Goal: Task Accomplishment & Management: Use online tool/utility

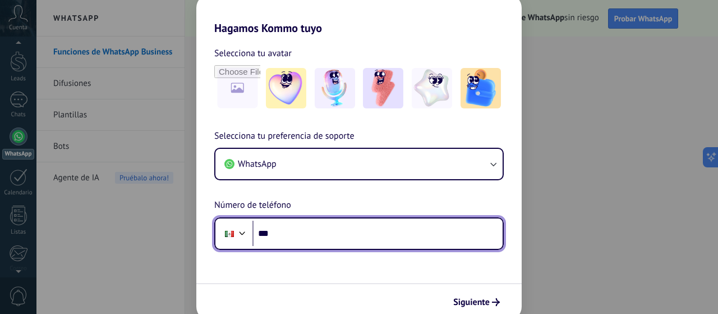
click at [345, 242] on input "***" at bounding box center [377, 233] width 250 height 26
click at [322, 235] on input "***" at bounding box center [377, 233] width 250 height 26
type input "**********"
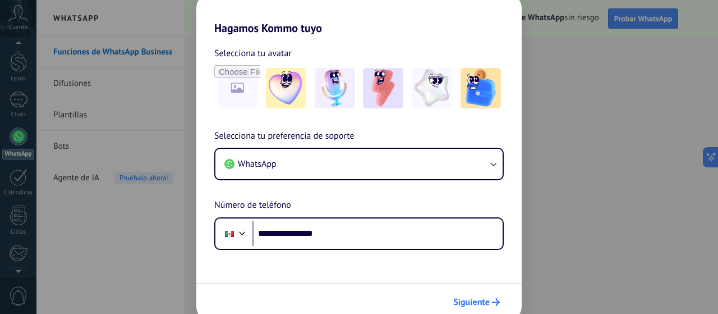
click at [478, 298] on span "Siguiente" at bounding box center [471, 302] width 36 height 8
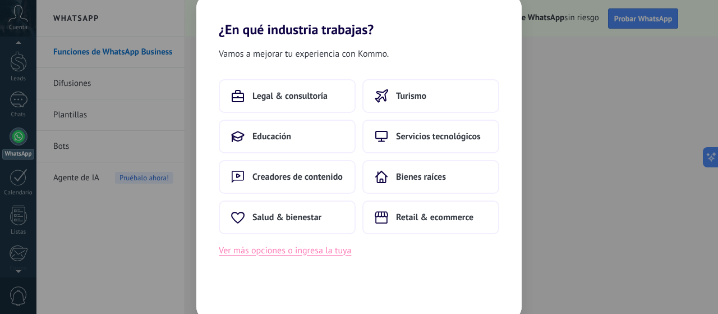
click at [301, 248] on button "Ver más opciones o ingresa la tuya" at bounding box center [285, 250] width 132 height 15
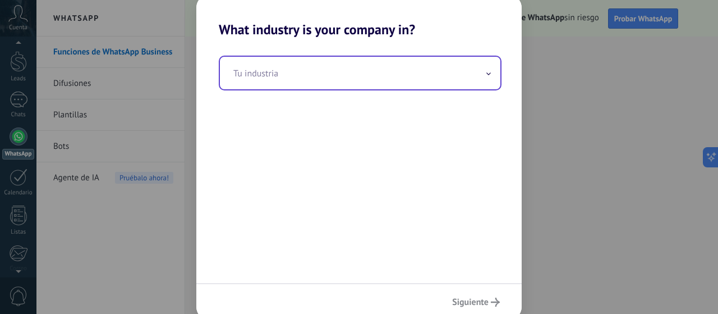
click at [312, 74] on input "text" at bounding box center [360, 73] width 280 height 33
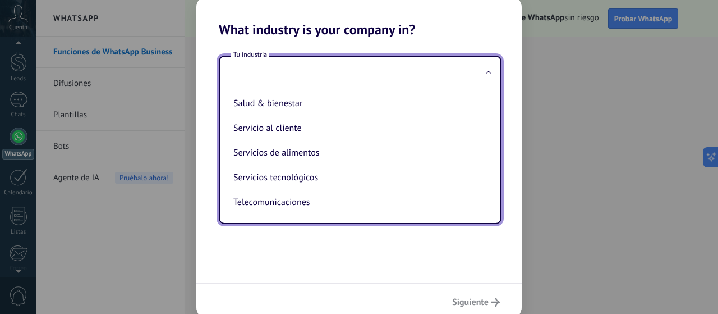
scroll to position [191, 0]
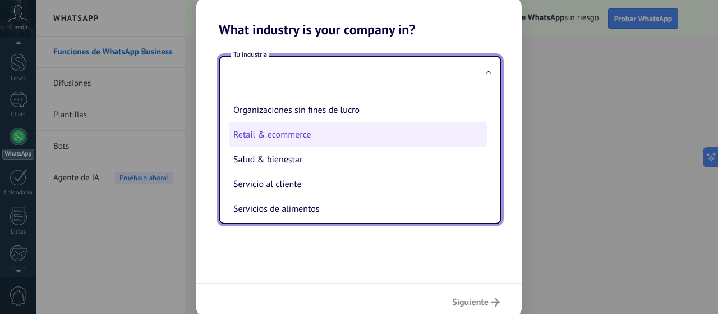
click at [308, 133] on li "Retail & ecommerce" at bounding box center [358, 134] width 258 height 25
type input "**********"
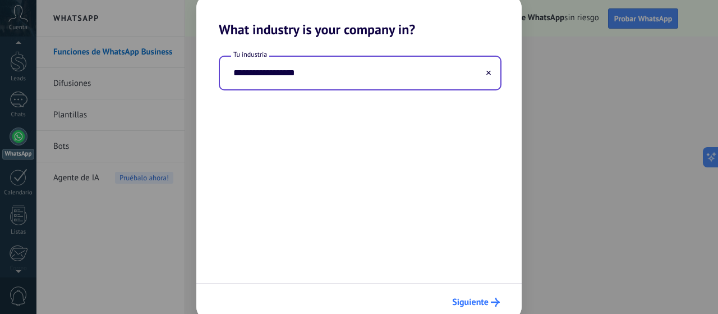
click at [482, 295] on button "Siguiente" at bounding box center [476, 301] width 58 height 19
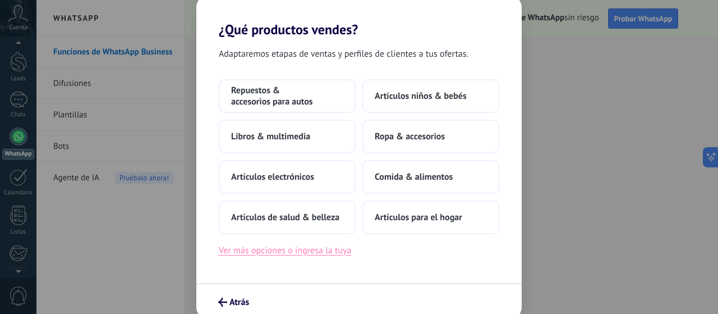
click at [325, 246] on button "Ver más opciones o ingresa la tuya" at bounding box center [285, 250] width 132 height 15
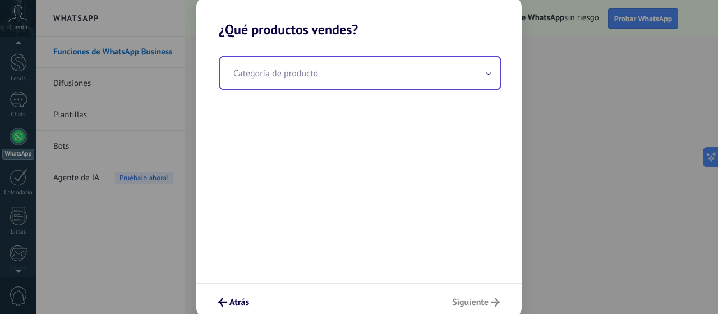
click at [322, 86] on input "text" at bounding box center [360, 73] width 280 height 33
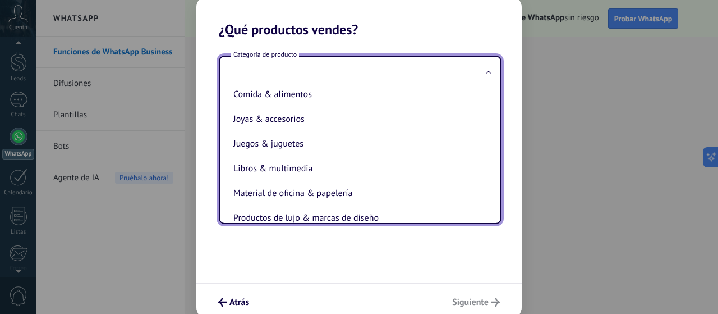
scroll to position [168, 0]
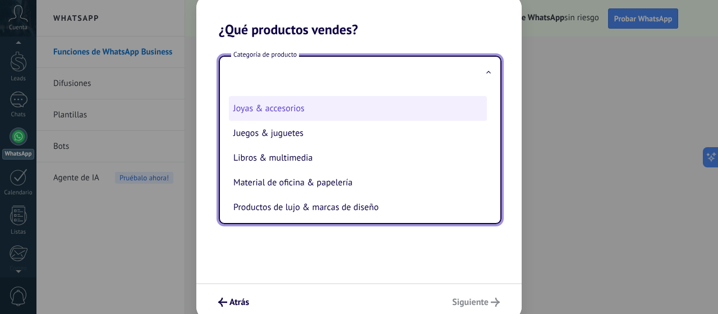
click at [326, 117] on li "Joyas & accesorios" at bounding box center [358, 108] width 258 height 25
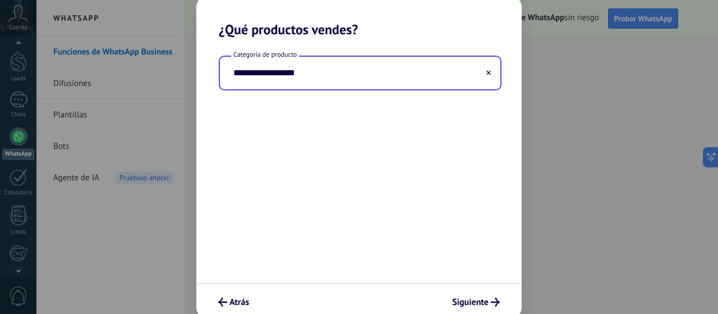
type input "**********"
click at [462, 301] on span "Siguiente" at bounding box center [470, 302] width 36 height 8
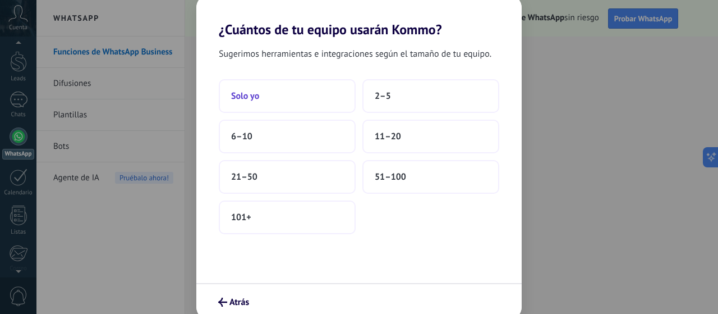
click at [298, 103] on button "Solo yo" at bounding box center [287, 96] width 137 height 34
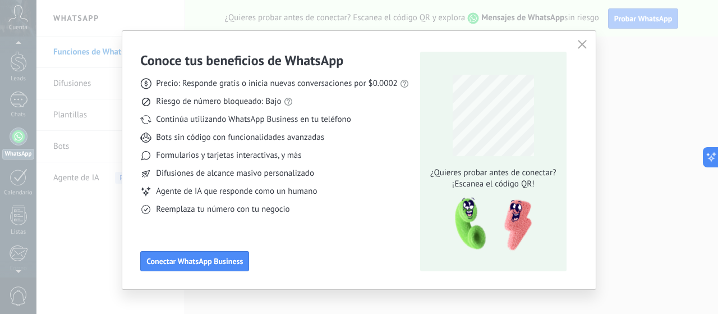
scroll to position [0, 0]
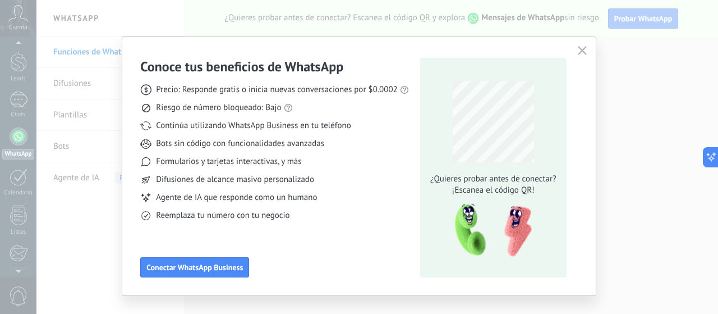
click at [583, 49] on icon "button" at bounding box center [582, 50] width 9 height 9
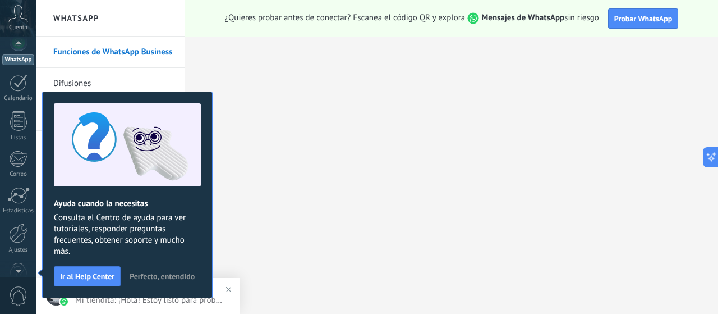
scroll to position [32, 0]
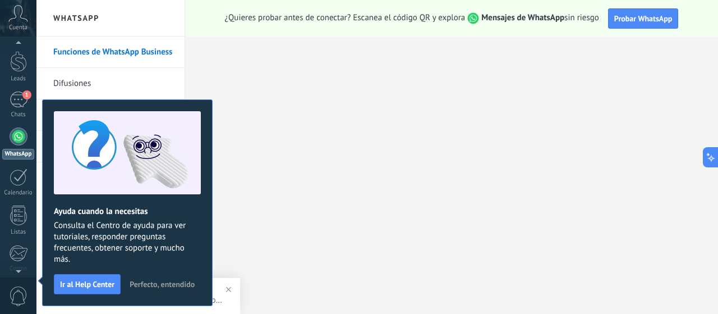
click at [168, 287] on span "Perfecto, entendido" at bounding box center [162, 284] width 65 height 8
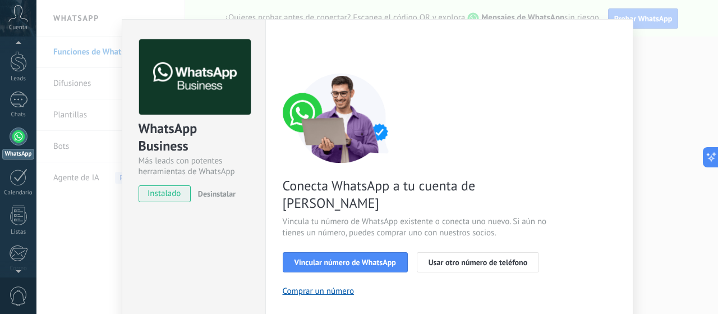
scroll to position [0, 0]
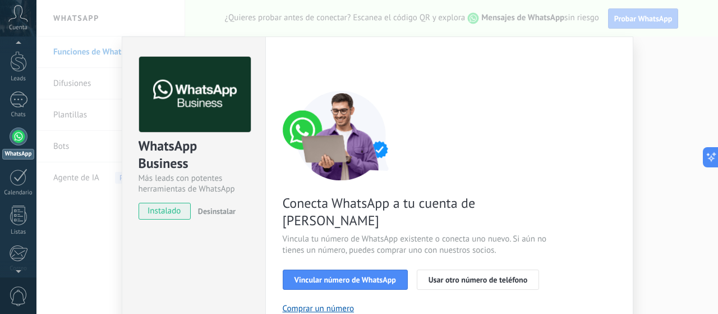
click at [675, 137] on div "WhatsApp Business Más leads con potentes herramientas de WhatsApp instalado Des…" at bounding box center [376, 157] width 681 height 314
click at [165, 210] on span "instalado" at bounding box center [164, 210] width 51 height 17
drag, startPoint x: 218, startPoint y: 236, endPoint x: 270, endPoint y: 202, distance: 62.8
click at [219, 234] on div "WhatsApp Business Más leads con potentes herramientas de WhatsApp instalado Des…" at bounding box center [194, 254] width 144 height 437
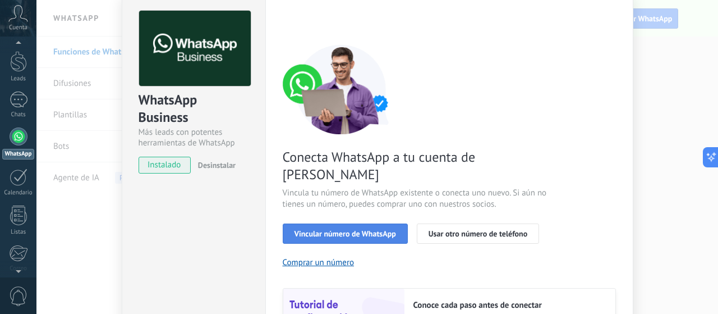
scroll to position [56, 0]
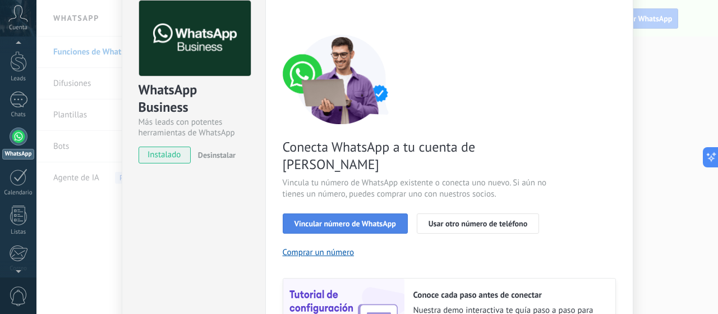
click at [363, 213] on button "Vincular número de WhatsApp" at bounding box center [345, 223] width 125 height 20
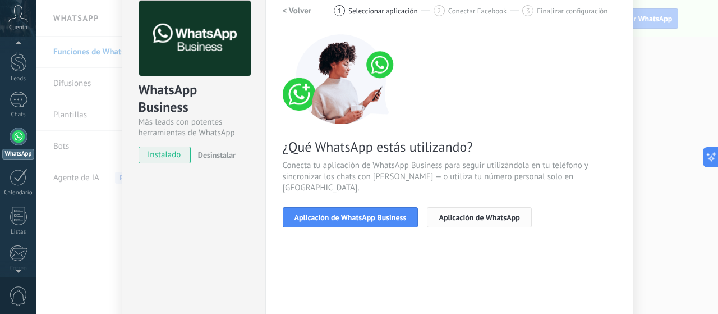
click at [471, 207] on button "Aplicación de WhatsApp" at bounding box center [479, 217] width 104 height 20
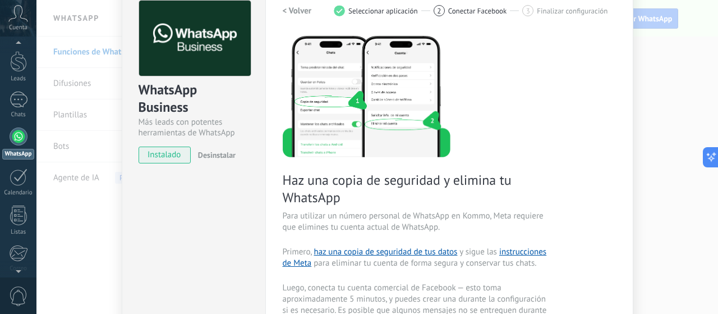
scroll to position [0, 0]
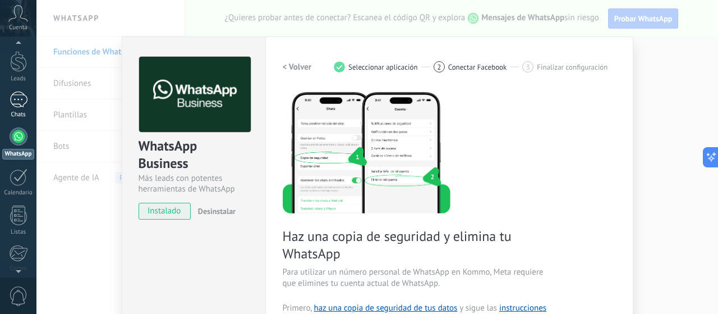
click at [25, 102] on div "1" at bounding box center [19, 99] width 18 height 16
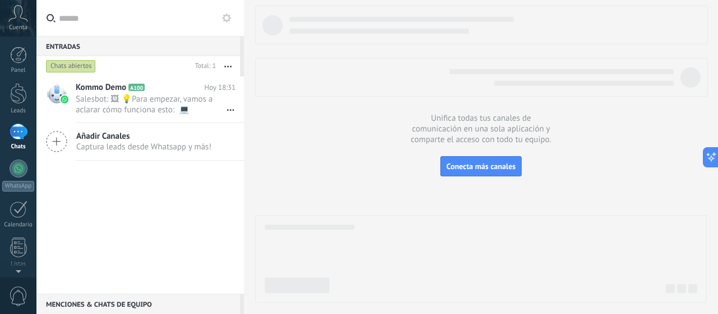
click at [122, 188] on div "Kommo Demo A100 Hoy 18:31 Salesbot: 🖼 💡Para empezar, vamos a aclarar cómo funci…" at bounding box center [140, 184] width 208 height 217
click at [125, 100] on span "Salesbot: 🖼 💡Para empezar, vamos a aclarar cómo funciona esto: 💻 Kommo = La vis…" at bounding box center [145, 104] width 139 height 21
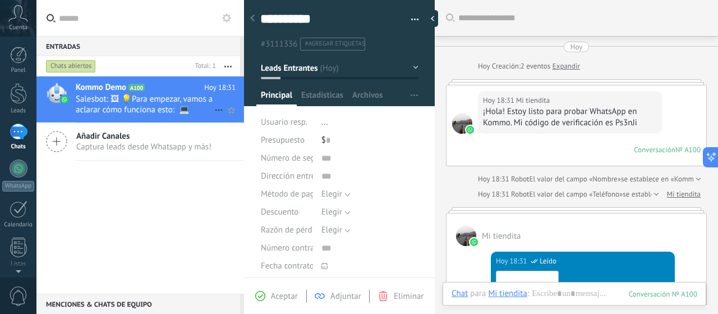
scroll to position [353, 0]
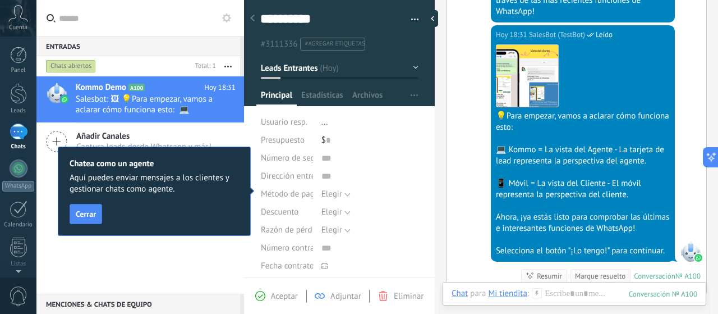
drag, startPoint x: 171, startPoint y: 250, endPoint x: 154, endPoint y: 244, distance: 17.9
click at [169, 251] on div "Kommo Demo A100 Hoy 18:31 Salesbot: 🖼 💡Para empezar, vamos a aclarar cómo funci…" at bounding box center [140, 184] width 208 height 217
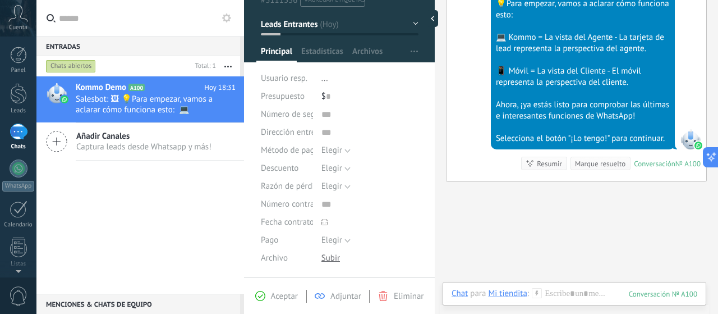
scroll to position [0, 0]
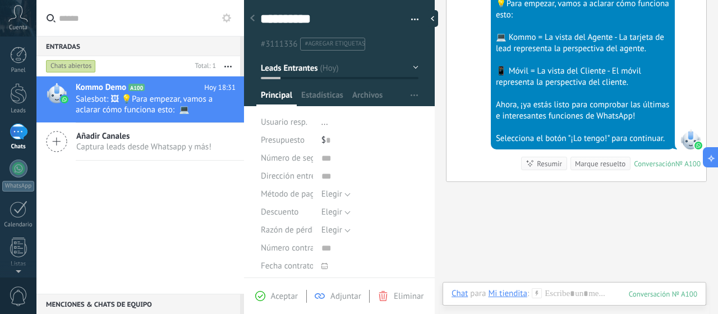
click at [128, 176] on div "Kommo Demo A100 Hoy 18:31 Salesbot: 🖼 💡Para empezar, vamos a aclarar cómo funci…" at bounding box center [140, 184] width 208 height 217
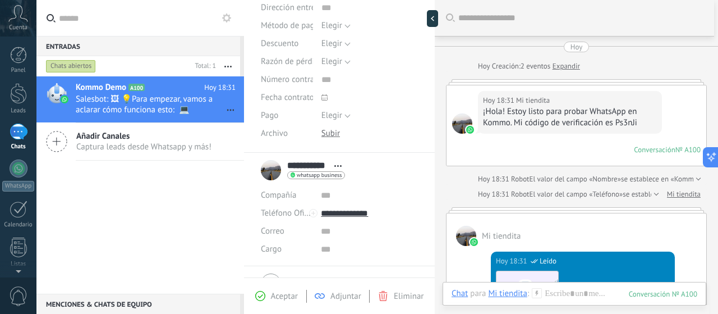
click at [100, 184] on div "Kommo Demo A100 Hoy 18:31 Salesbot: 🖼 💡Para empezar, vamos a aclarar cómo funci…" at bounding box center [140, 184] width 208 height 217
click at [82, 171] on div "Kommo Demo A100 Hoy 18:31 Salesbot: 🖼 💡Para empezar, vamos a aclarar cómo funci…" at bounding box center [140, 184] width 208 height 217
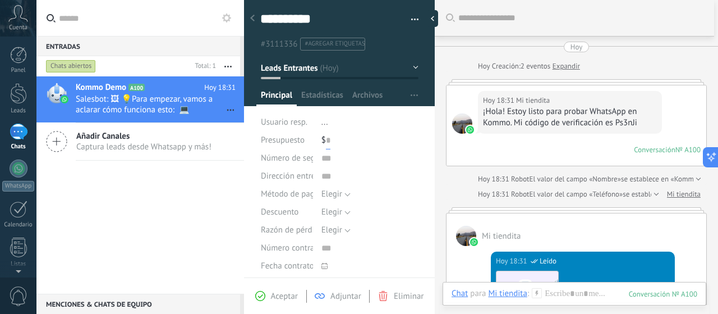
click at [328, 140] on input "text" at bounding box center [328, 140] width 4 height 18
click at [350, 194] on div "Elegir [GEOGRAPHIC_DATA] Pago con tarjeta Efectivo [GEOGRAPHIC_DATA]" at bounding box center [369, 194] width 97 height 18
click at [343, 195] on button "Elegir" at bounding box center [335, 194] width 29 height 18
click at [357, 157] on input "text" at bounding box center [369, 158] width 97 height 18
click at [212, 194] on div "Kommo Demo A100 Hoy 18:31 Salesbot: 🖼 💡Para empezar, vamos a aclarar cómo funci…" at bounding box center [140, 184] width 208 height 217
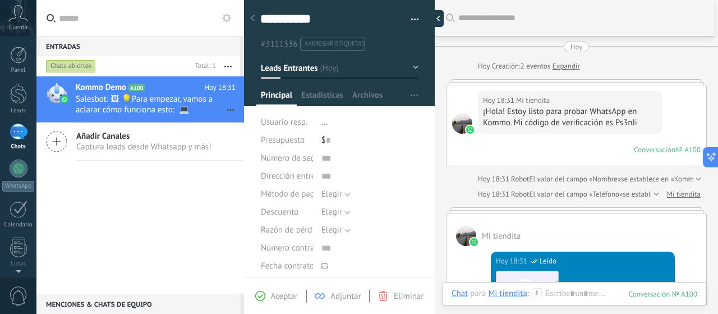
click at [431, 17] on div at bounding box center [435, 18] width 17 height 17
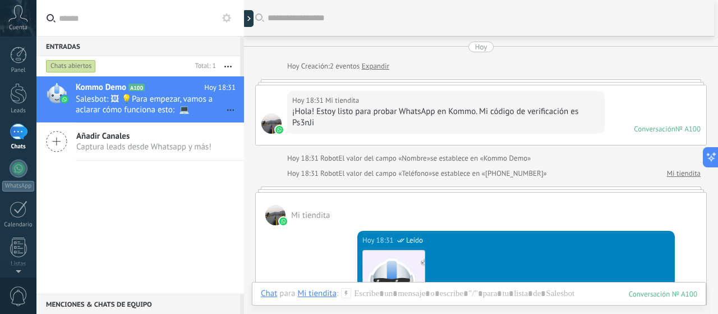
click at [146, 199] on div "Kommo Demo A100 Hoy 18:31 Salesbot: 🖼 💡Para empezar, vamos a aclarar cómo funci…" at bounding box center [140, 184] width 208 height 217
click at [150, 148] on span "Captura leads desde Whatsapp y más!" at bounding box center [143, 146] width 135 height 11
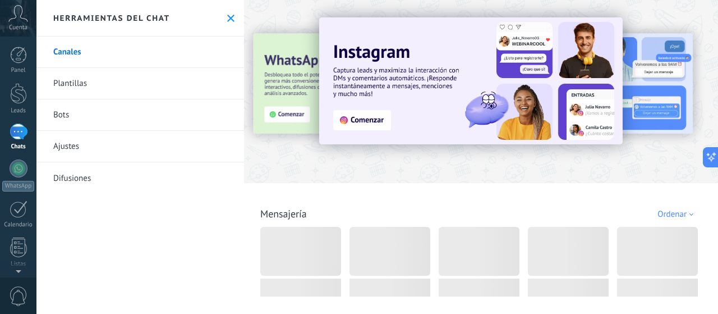
click at [222, 11] on div "Herramientas del chat" at bounding box center [140, 18] width 208 height 36
click at [232, 29] on div "Herramientas del chat" at bounding box center [140, 18] width 208 height 36
click at [228, 22] on button at bounding box center [231, 18] width 10 height 10
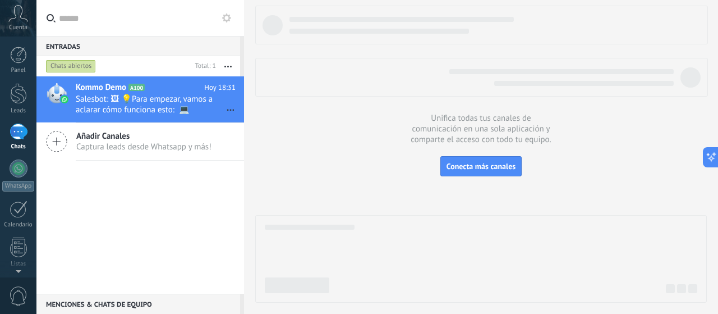
click at [139, 191] on div "Kommo Demo A100 Hoy 18:31 Salesbot: 🖼 💡Para empezar, vamos a aclarar cómo funci…" at bounding box center [140, 184] width 208 height 217
click at [147, 197] on div "Kommo Demo A100 Hoy 18:36 Salesbot: Menú de funciones de WhatsApp ¡Desbloquea l…" at bounding box center [140, 184] width 208 height 217
click at [156, 108] on span "Salesbot: Menú de funciones de WhatsApp ¡Desbloquea la mensajería mejorada en W…" at bounding box center [145, 104] width 139 height 21
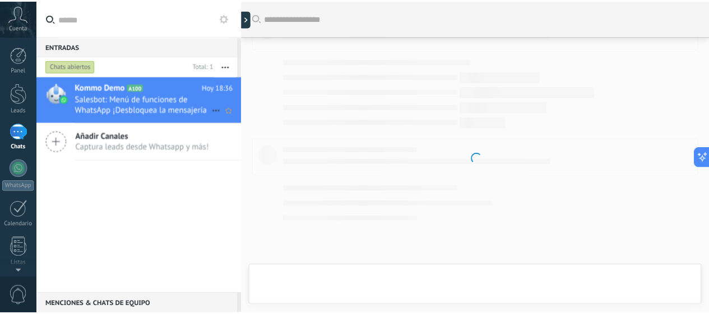
scroll to position [452, 0]
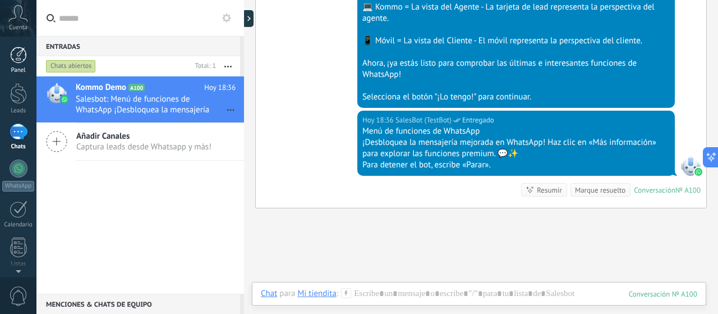
click at [24, 48] on div at bounding box center [18, 55] width 17 height 17
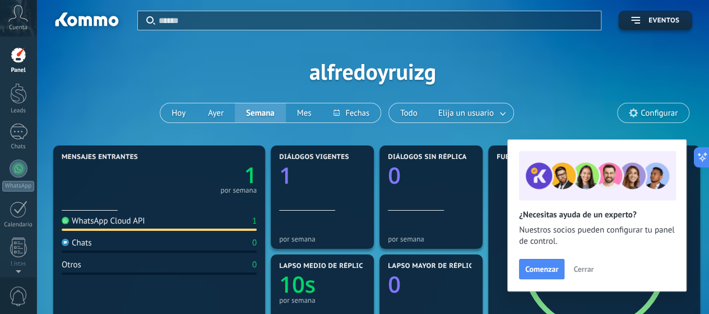
click at [584, 267] on span "Cerrar" at bounding box center [584, 269] width 20 height 8
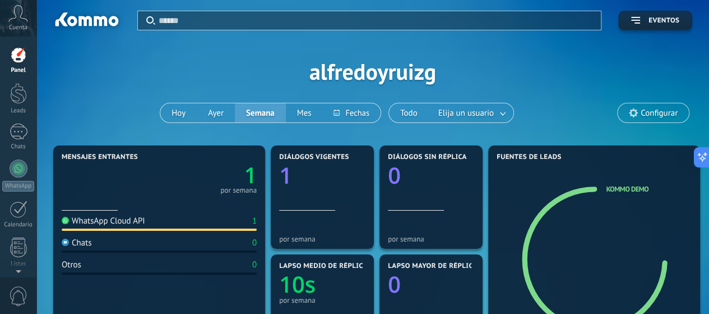
click at [113, 135] on div "Aplicar Eventos alfredoyruizg [PERSON_NAME] Semana Mes Todo Elija un usuario Co…" at bounding box center [372, 71] width 639 height 142
click at [639, 24] on span "Eventos" at bounding box center [656, 21] width 48 height 8
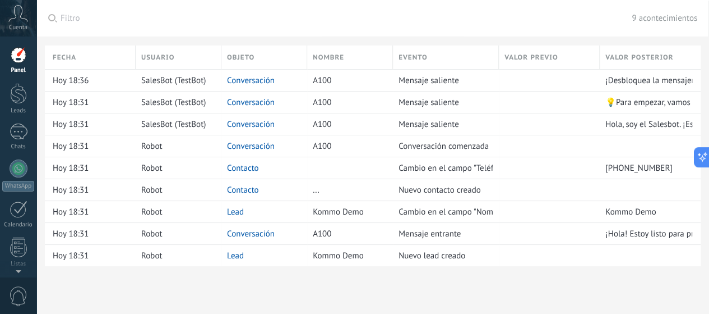
click at [0, 63] on link "Panel" at bounding box center [18, 60] width 36 height 27
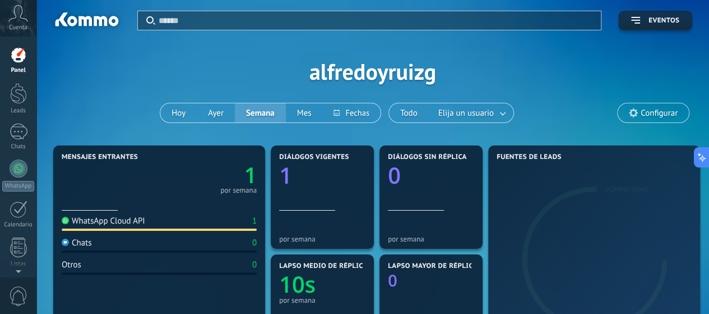
click at [16, 54] on div at bounding box center [18, 55] width 17 height 17
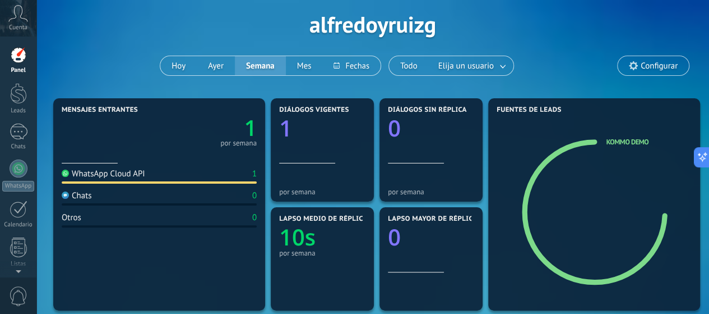
scroll to position [112, 0]
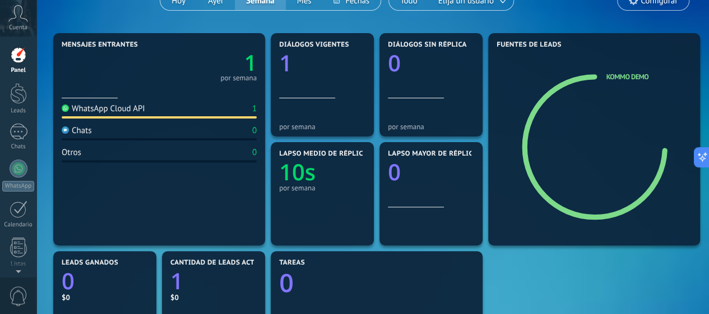
click at [214, 114] on div "WhatsApp Cloud API 1" at bounding box center [159, 110] width 195 height 15
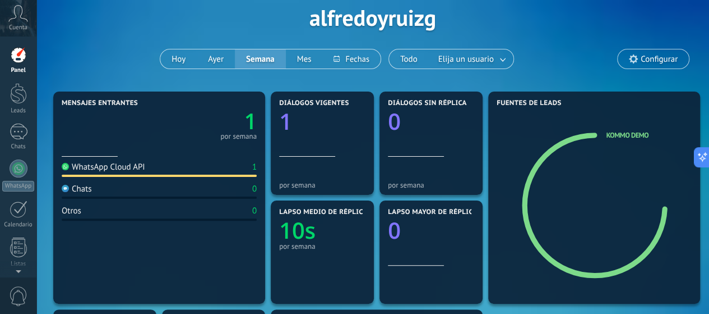
scroll to position [0, 0]
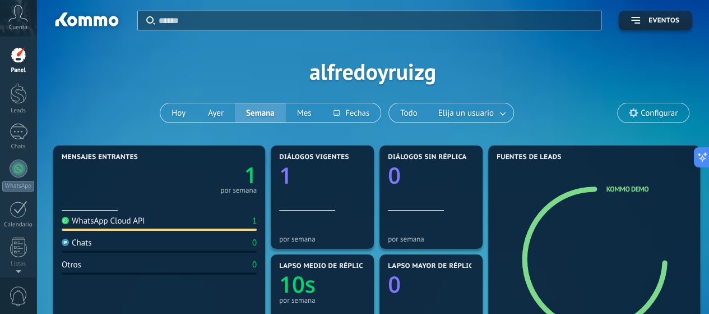
click at [114, 219] on div "WhatsApp Cloud API" at bounding box center [104, 220] width 84 height 11
click at [114, 100] on div "Aplicar Eventos alfredoyruizg [PERSON_NAME] Semana Mes Todo Elija un usuario Co…" at bounding box center [372, 71] width 639 height 142
click at [33, 97] on link "Leads" at bounding box center [18, 98] width 36 height 31
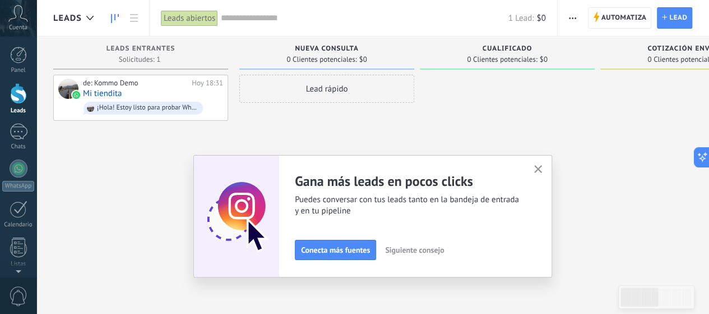
click at [543, 170] on use "button" at bounding box center [539, 169] width 8 height 8
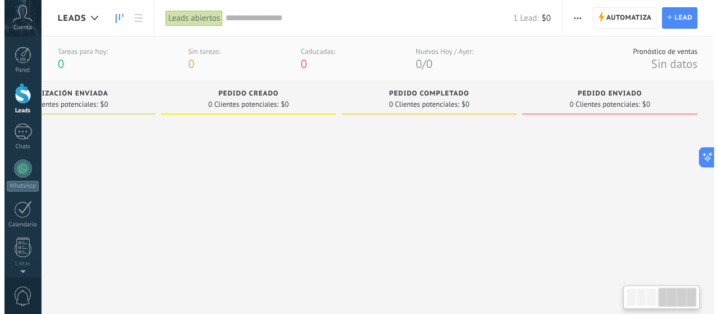
scroll to position [0, 7]
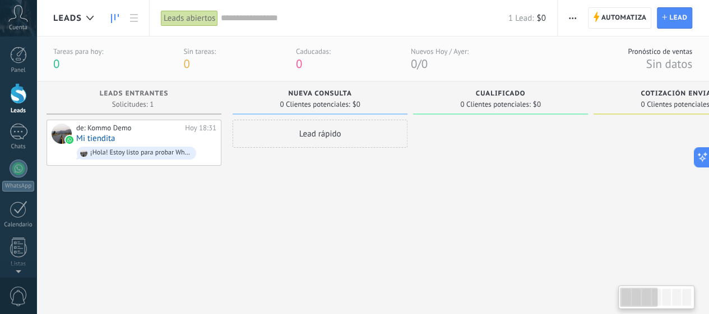
drag, startPoint x: 642, startPoint y: 298, endPoint x: 542, endPoint y: 300, distance: 99.9
click at [542, 300] on body ".abccls-1,.abccls-2{fill-rule:evenodd}.abccls-2{fill:#fff} .abfcls-1{fill:none}…" at bounding box center [354, 157] width 709 height 314
click at [19, 134] on div "1" at bounding box center [19, 131] width 18 height 16
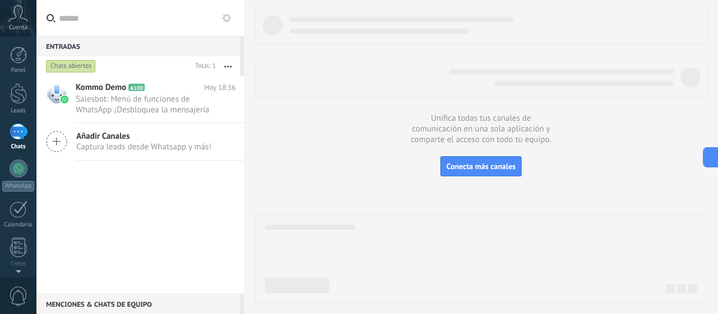
click at [113, 188] on div "Kommo Demo A100 Hoy 18:36 Salesbot: Menú de funciones de WhatsApp ¡Desbloquea l…" at bounding box center [140, 184] width 208 height 217
type textarea "**********"
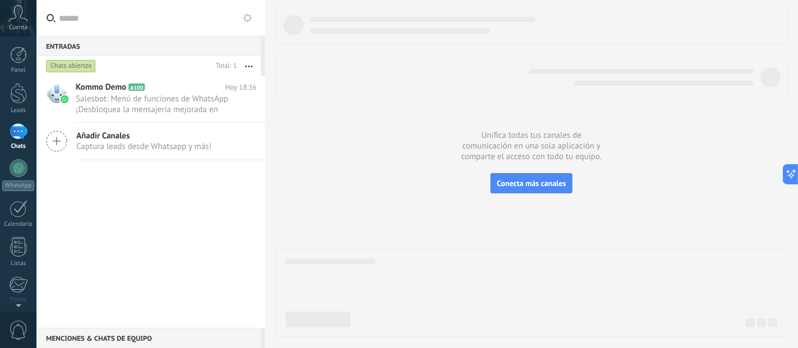
scroll to position [17, 0]
drag, startPoint x: 651, startPoint y: 1, endPoint x: 333, endPoint y: 148, distance: 350.6
click at [333, 148] on div at bounding box center [531, 171] width 510 height 331
click at [17, 176] on div at bounding box center [19, 168] width 18 height 18
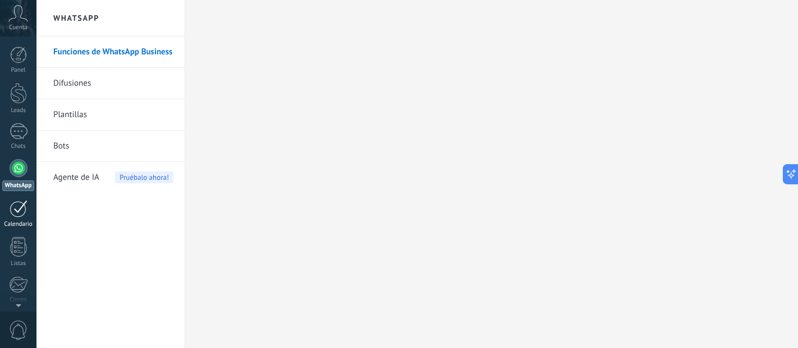
click at [22, 214] on div at bounding box center [19, 208] width 18 height 17
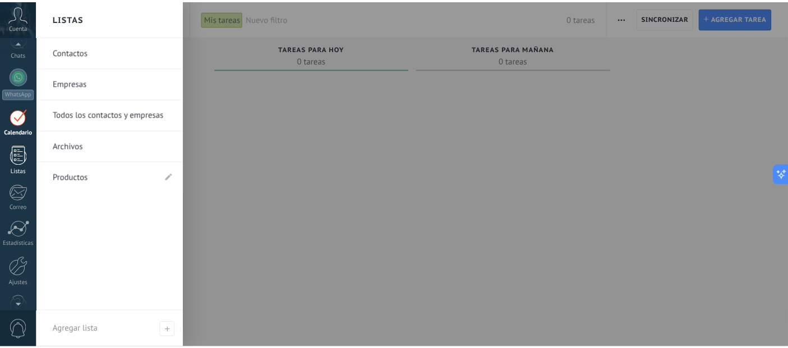
scroll to position [117, 0]
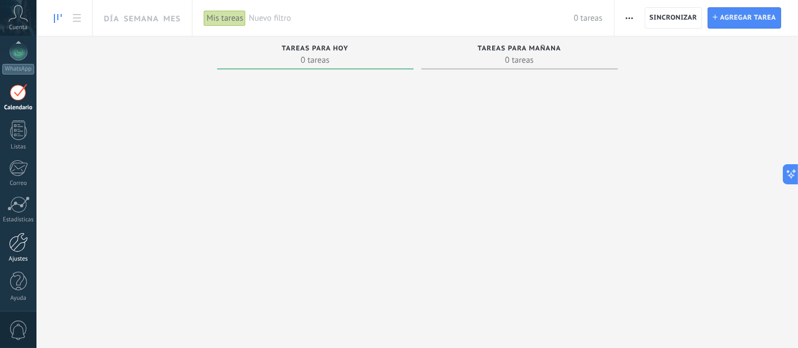
click at [9, 245] on div at bounding box center [18, 243] width 19 height 20
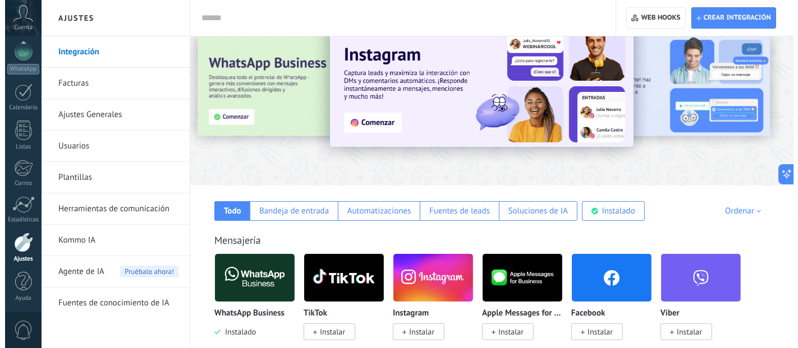
scroll to position [62, 0]
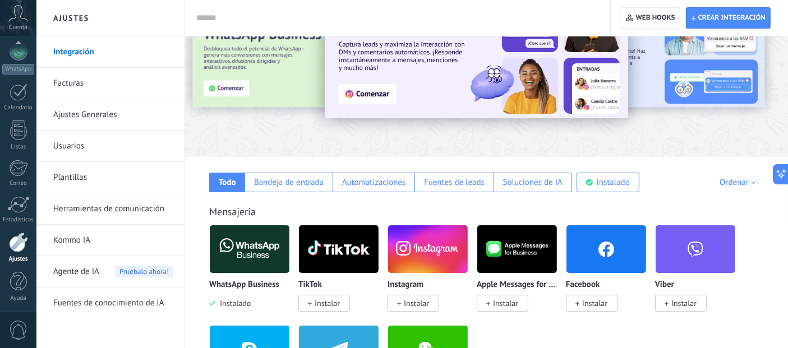
click at [598, 296] on span "Instalar" at bounding box center [592, 303] width 52 height 17
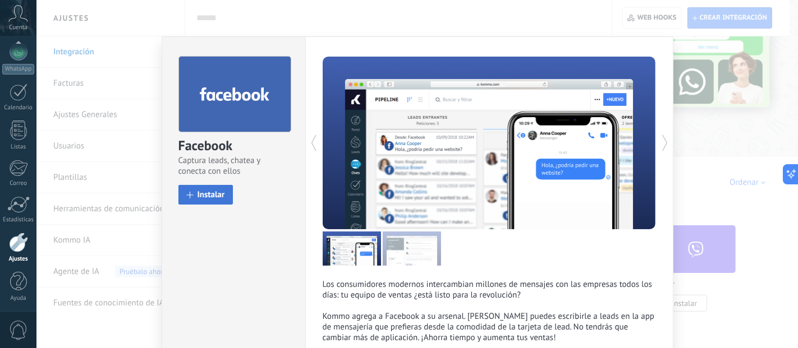
click at [209, 196] on span "Instalar" at bounding box center [210, 195] width 27 height 8
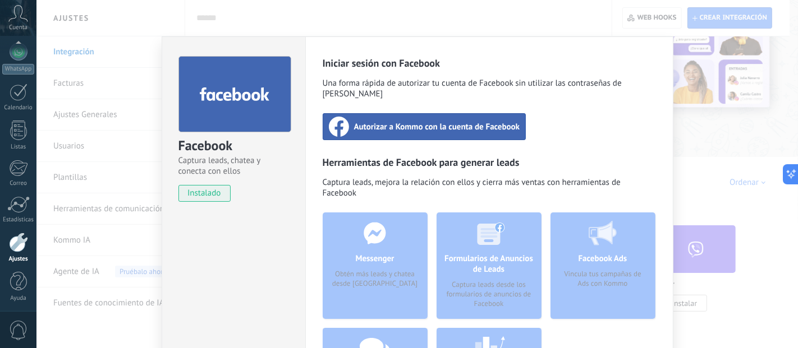
click at [408, 121] on span "Autorizar a Kommo con la cuenta de Facebook" at bounding box center [437, 126] width 166 height 11
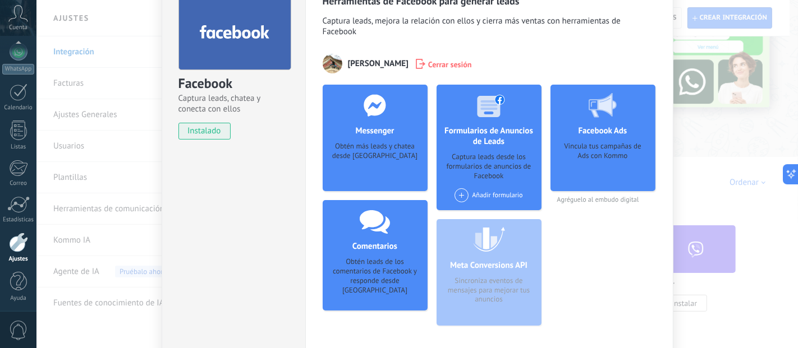
scroll to position [0, 0]
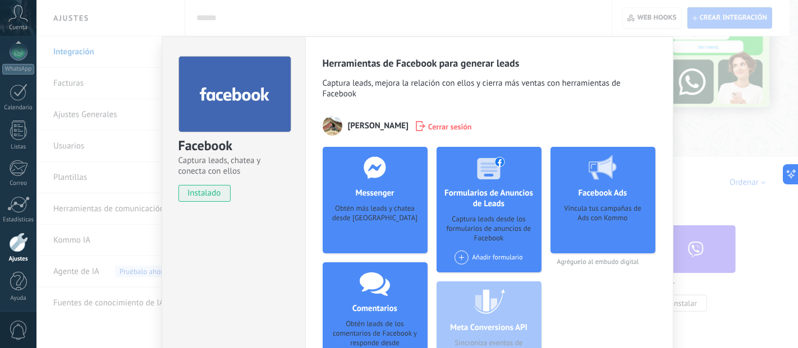
click at [372, 206] on div "Obtén más leads y chatea desde [GEOGRAPHIC_DATA]" at bounding box center [374, 221] width 87 height 34
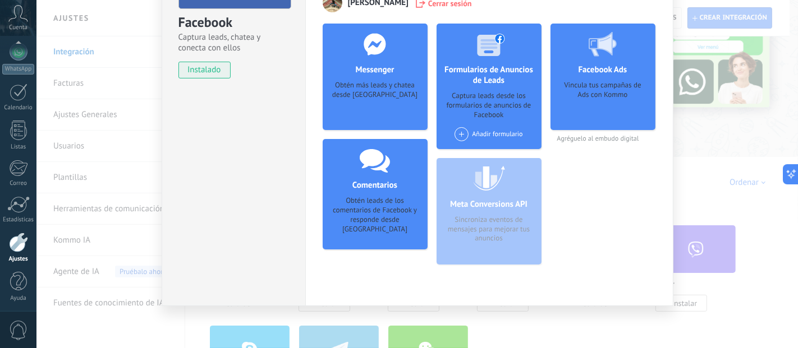
click at [372, 98] on div "Obtén más leads y chatea desde [GEOGRAPHIC_DATA]" at bounding box center [374, 98] width 87 height 34
click at [372, 79] on div "Messenger Obtén más leads y chatea desde Kommo Agregar página" at bounding box center [374, 77] width 105 height 107
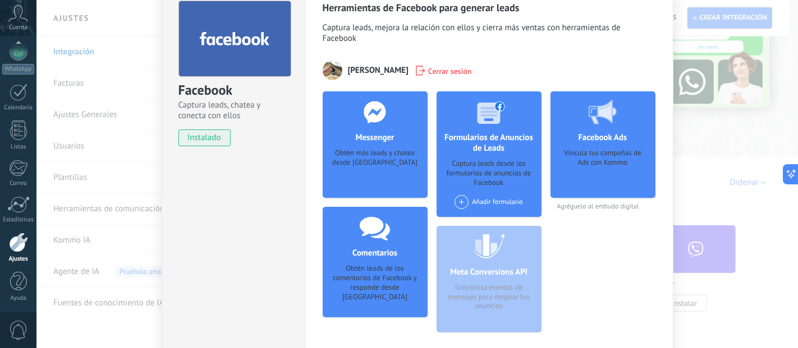
scroll to position [0, 0]
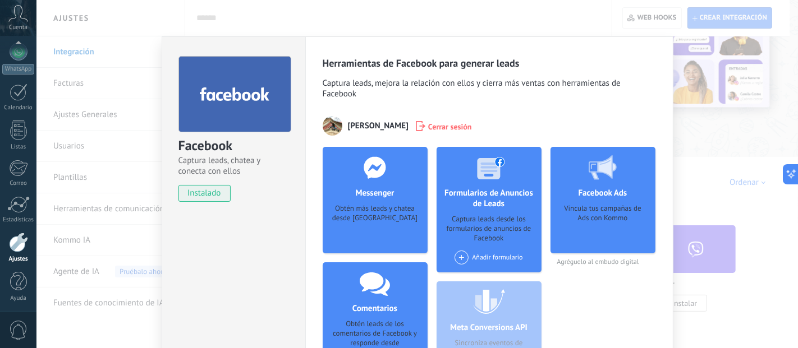
click at [385, 191] on h4 "Messenger" at bounding box center [374, 193] width 44 height 11
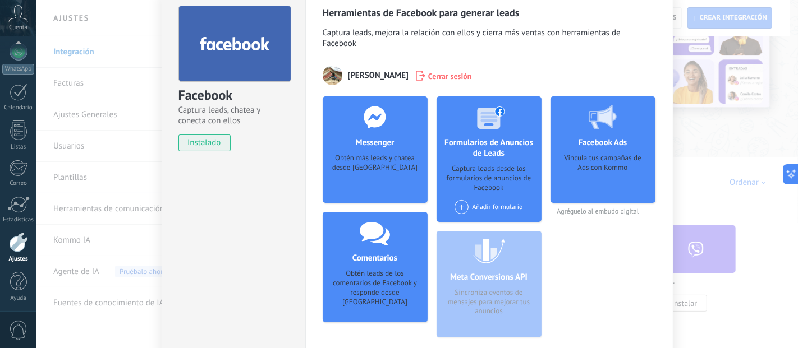
scroll to position [62, 0]
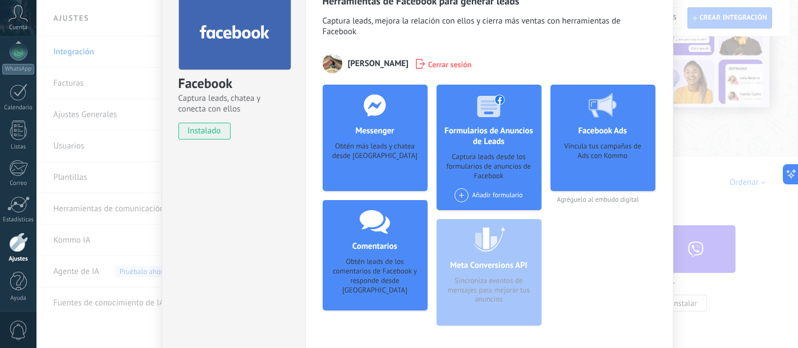
click at [379, 167] on div "Obtén más leads y chatea desde [GEOGRAPHIC_DATA]" at bounding box center [374, 159] width 87 height 34
click at [374, 148] on div "Obtén más leads y chatea desde [GEOGRAPHIC_DATA]" at bounding box center [374, 159] width 87 height 34
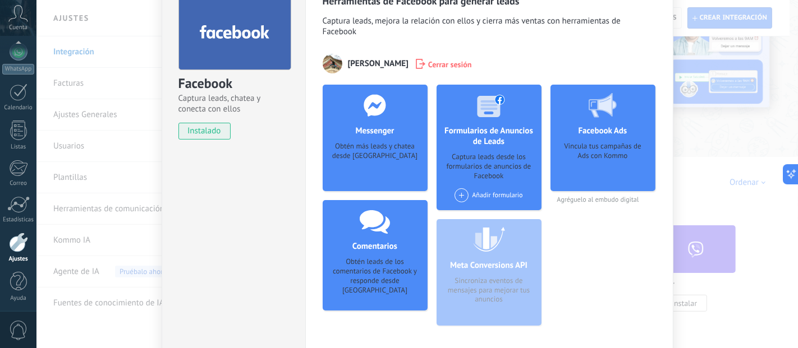
click at [460, 197] on span at bounding box center [461, 195] width 14 height 14
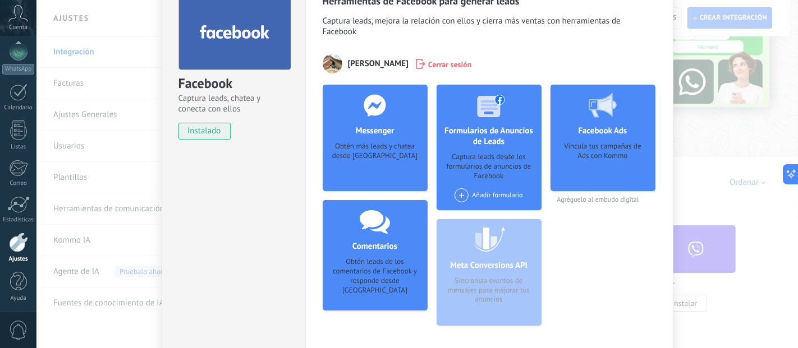
click at [458, 196] on span at bounding box center [461, 195] width 14 height 14
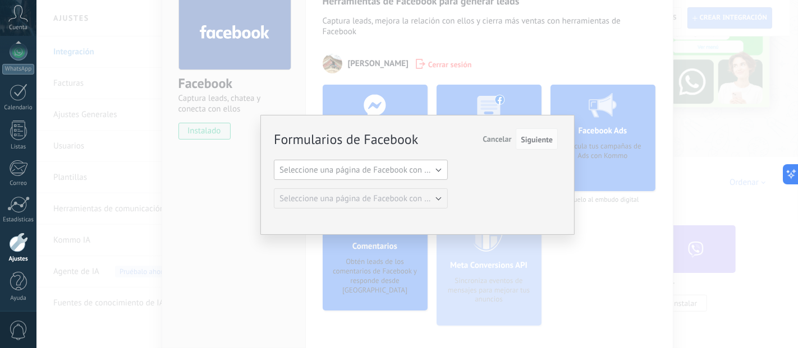
click at [398, 174] on span "Seleccione una página de Facebook con formas" at bounding box center [363, 170] width 169 height 11
click at [398, 174] on span "Seleccione una página de Facebook con formas" at bounding box center [355, 170] width 177 height 11
click at [494, 136] on span "Cancelar" at bounding box center [496, 139] width 29 height 10
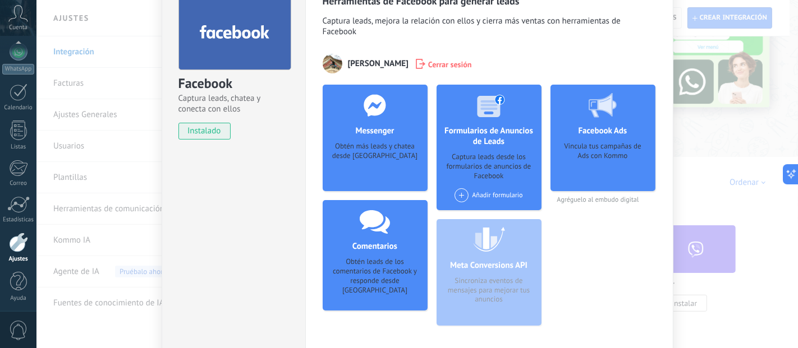
click at [375, 145] on div "Obtén más leads y chatea desde [GEOGRAPHIC_DATA]" at bounding box center [374, 159] width 87 height 34
drag, startPoint x: 362, startPoint y: 116, endPoint x: 370, endPoint y: 109, distance: 10.4
click at [363, 115] on icon at bounding box center [374, 105] width 29 height 22
click at [370, 109] on use at bounding box center [374, 105] width 22 height 22
click at [374, 135] on h4 "Messenger" at bounding box center [374, 131] width 44 height 11
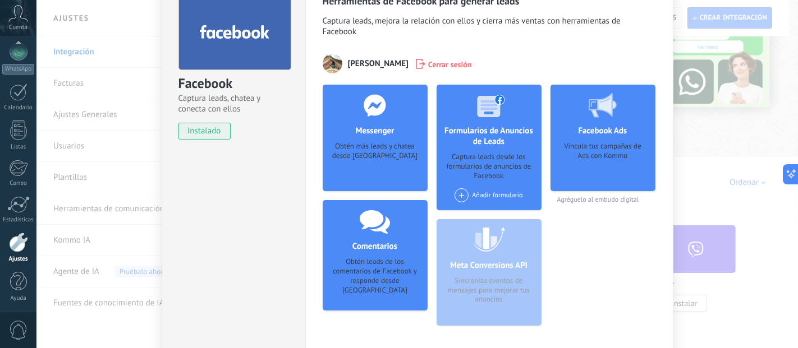
click at [370, 148] on div "Obtén más leads y chatea desde [GEOGRAPHIC_DATA]" at bounding box center [374, 159] width 87 height 34
click at [373, 160] on div "Obtén más leads y chatea desde [GEOGRAPHIC_DATA]" at bounding box center [374, 159] width 87 height 34
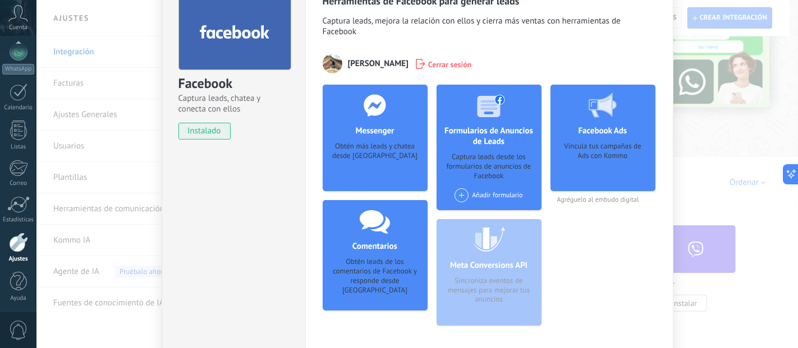
click at [381, 190] on div "Agregar página" at bounding box center [375, 187] width 74 height 8
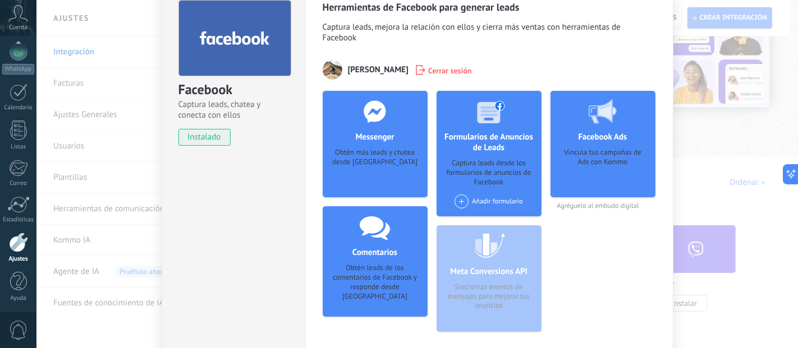
scroll to position [0, 0]
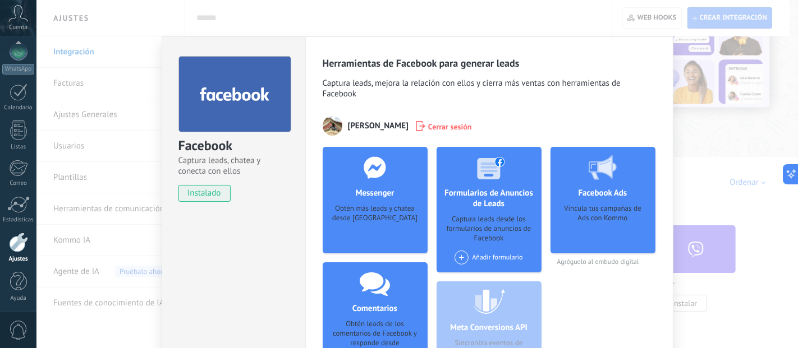
click at [269, 105] on div at bounding box center [234, 94] width 113 height 76
click at [363, 195] on h4 "Messenger" at bounding box center [374, 193] width 44 height 11
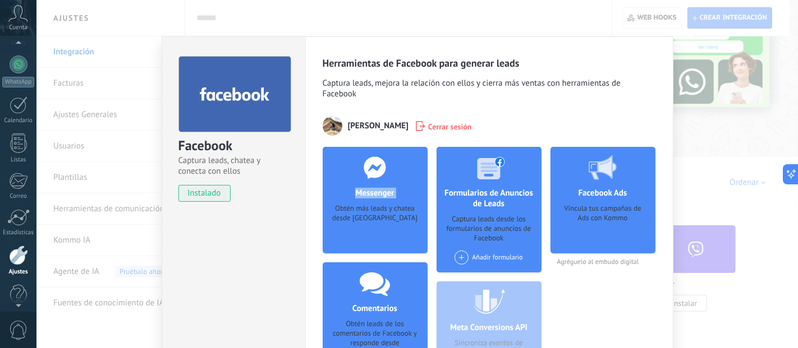
scroll to position [117, 0]
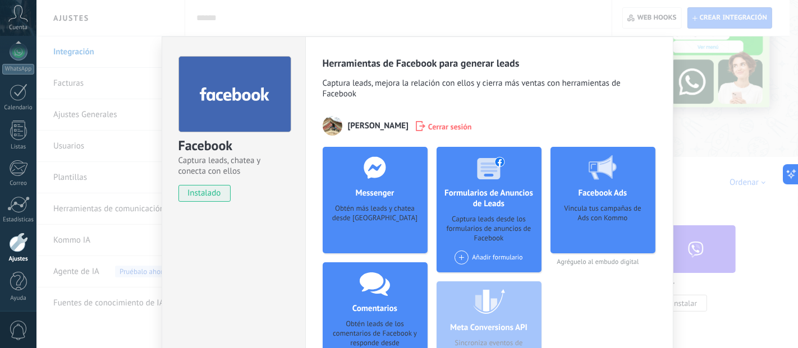
click at [497, 96] on span "Captura leads, mejora la relación con ellos y cierra más ventas con herramienta…" at bounding box center [488, 90] width 333 height 24
click at [489, 243] on div "Captura leads desde los formularios de anuncios de Facebook" at bounding box center [488, 229] width 87 height 29
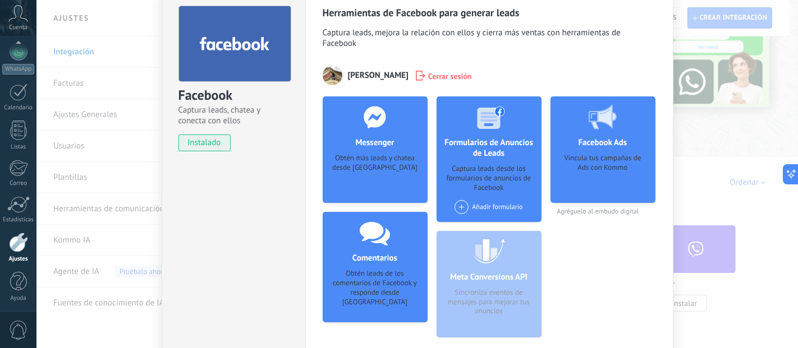
scroll to position [62, 0]
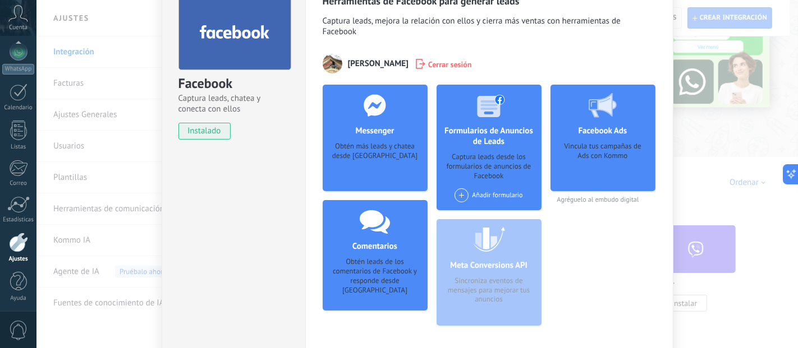
click at [464, 197] on span at bounding box center [461, 195] width 14 height 14
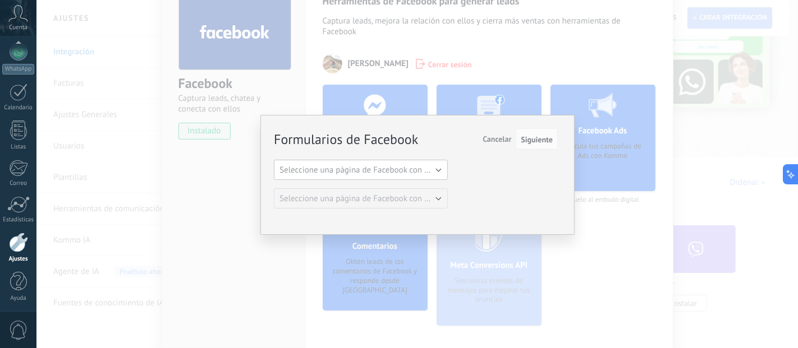
click at [405, 169] on span "Seleccione una página de Facebook con formas" at bounding box center [363, 170] width 169 height 11
click at [405, 169] on span "Seleccione una página de Facebook con formas" at bounding box center [355, 170] width 177 height 11
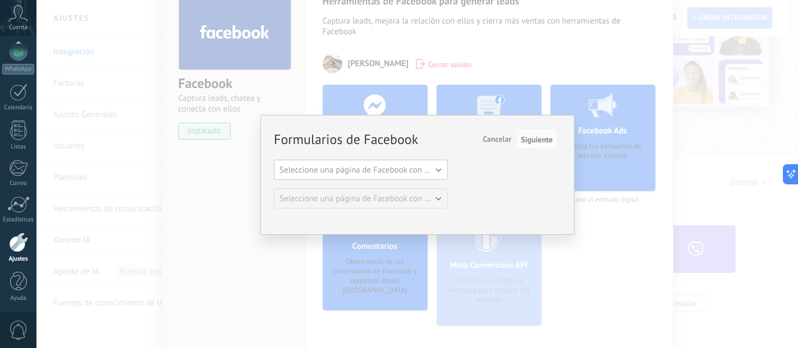
click at [437, 175] on span "Seleccione una página de Facebook con formas" at bounding box center [363, 170] width 169 height 11
click at [400, 163] on button "Seleccione una página de Facebook con formas" at bounding box center [361, 170] width 174 height 20
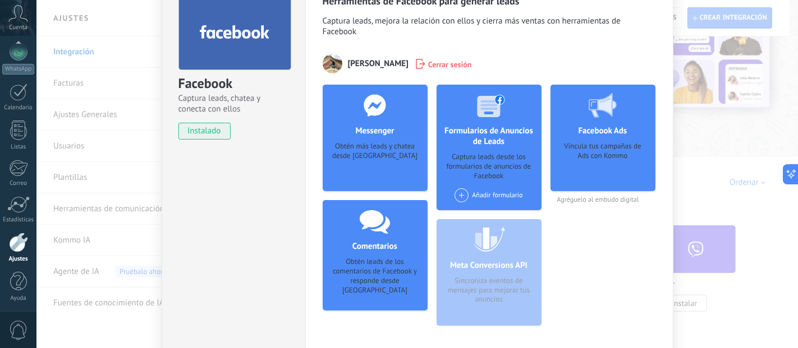
click at [385, 132] on h4 "Messenger" at bounding box center [374, 131] width 44 height 11
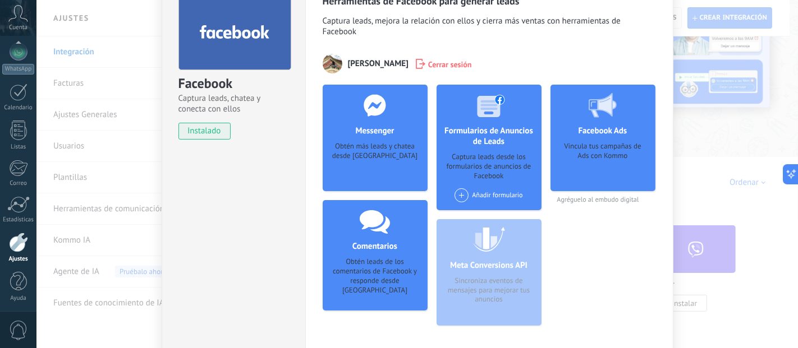
click at [377, 135] on h4 "Messenger" at bounding box center [374, 131] width 44 height 11
click at [356, 103] on div at bounding box center [374, 105] width 111 height 41
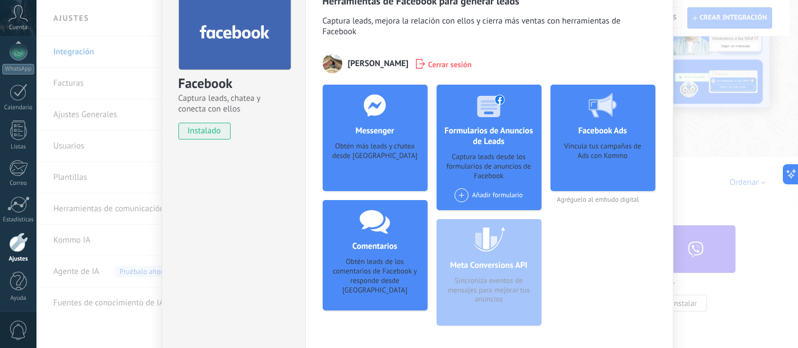
click at [365, 107] on use at bounding box center [374, 105] width 22 height 22
click at [361, 145] on div "Obtén más leads y chatea desde [GEOGRAPHIC_DATA]" at bounding box center [374, 159] width 87 height 34
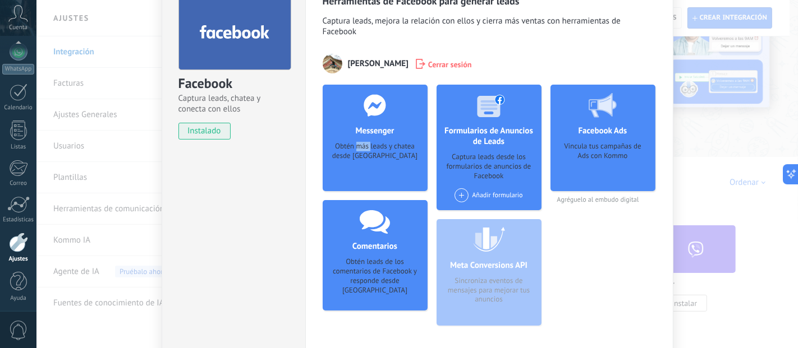
click at [361, 145] on div "Obtén más leads y chatea desde [GEOGRAPHIC_DATA]" at bounding box center [374, 159] width 87 height 34
click at [361, 150] on div "Obtén más leads y chatea desde [GEOGRAPHIC_DATA]" at bounding box center [374, 159] width 87 height 34
click at [365, 127] on h4 "Messenger" at bounding box center [374, 131] width 44 height 11
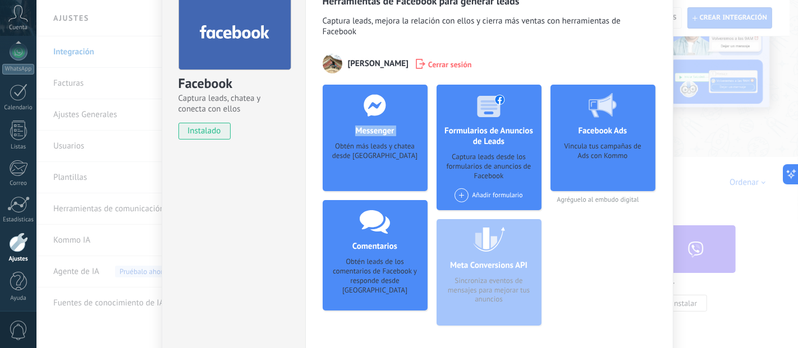
click at [365, 127] on h4 "Messenger" at bounding box center [374, 131] width 44 height 11
drag, startPoint x: 367, startPoint y: 142, endPoint x: 371, endPoint y: 166, distance: 23.9
click at [368, 151] on div "Messenger Obtén más leads y chatea desde Kommo Agregar página" at bounding box center [374, 138] width 105 height 107
click at [371, 166] on div "Obtén más leads y chatea desde [GEOGRAPHIC_DATA]" at bounding box center [374, 159] width 87 height 34
drag, startPoint x: 371, startPoint y: 166, endPoint x: 397, endPoint y: 149, distance: 31.1
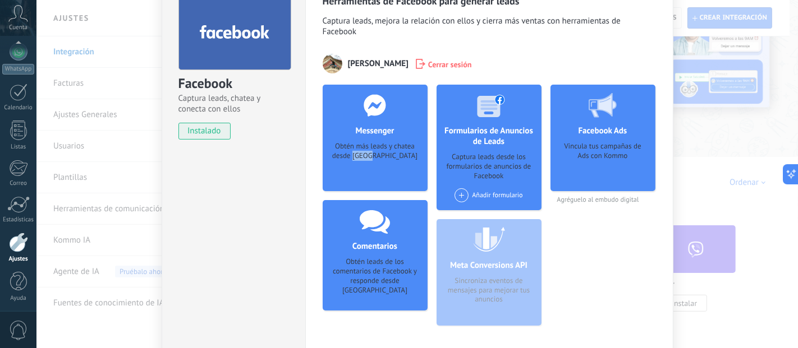
click at [375, 164] on div "Obtén más leads y chatea desde [GEOGRAPHIC_DATA]" at bounding box center [374, 159] width 87 height 34
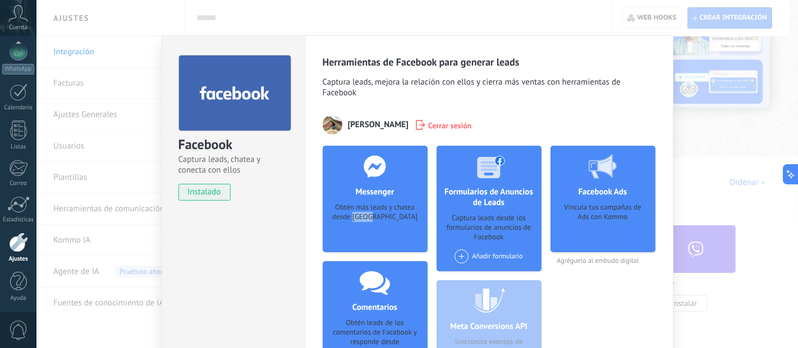
scroll to position [0, 0]
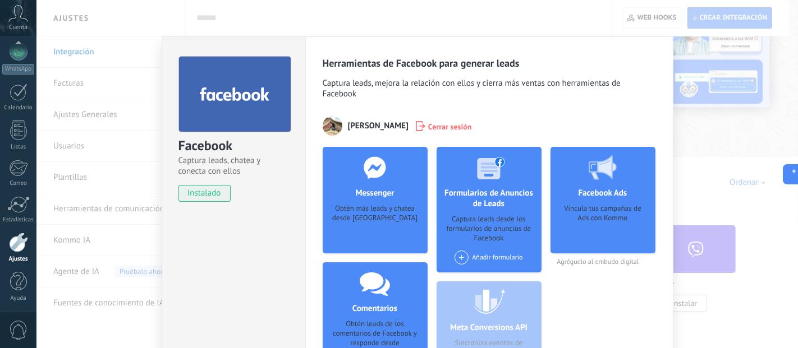
click at [383, 191] on h4 "Messenger" at bounding box center [374, 193] width 44 height 11
click at [382, 192] on h4 "Messenger" at bounding box center [374, 193] width 44 height 11
click at [394, 185] on div at bounding box center [374, 167] width 111 height 41
click at [399, 180] on div at bounding box center [374, 167] width 111 height 41
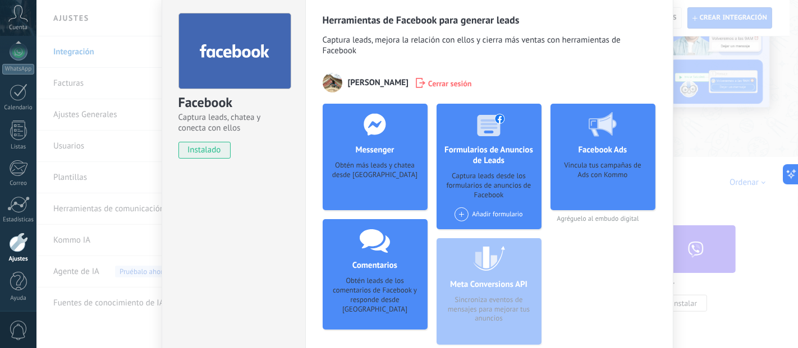
scroll to position [62, 0]
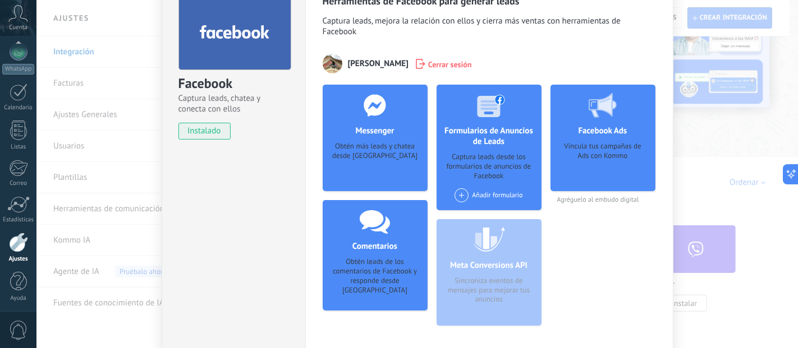
click at [384, 163] on div "Obtén más leads y chatea desde [GEOGRAPHIC_DATA]" at bounding box center [374, 159] width 87 height 34
drag, startPoint x: 372, startPoint y: 195, endPoint x: 370, endPoint y: 188, distance: 7.1
click at [370, 195] on div "Messenger Obtén más leads y chatea desde Kommo Agregar página Comentarios Obtén…" at bounding box center [374, 210] width 105 height 250
click at [365, 150] on div "Obtén más leads y chatea desde [GEOGRAPHIC_DATA]" at bounding box center [374, 159] width 87 height 34
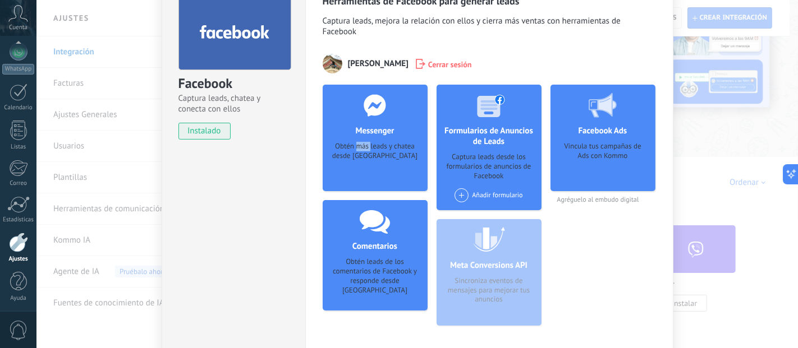
click at [365, 150] on div "Obtén más leads y chatea desde [GEOGRAPHIC_DATA]" at bounding box center [374, 159] width 87 height 34
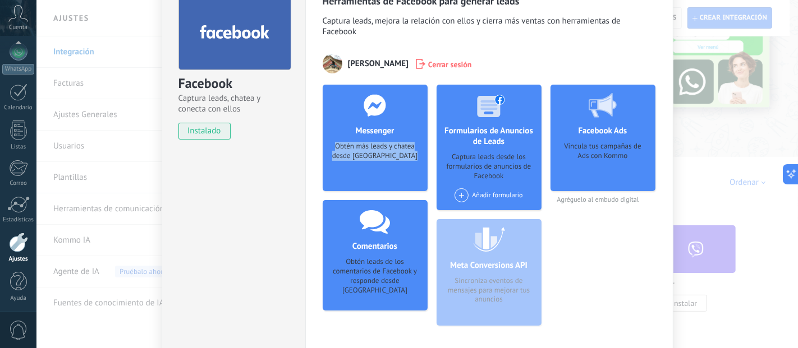
click at [371, 163] on div "Obtén más leads y chatea desde [GEOGRAPHIC_DATA]" at bounding box center [374, 159] width 87 height 34
click at [380, 129] on h4 "Messenger" at bounding box center [374, 131] width 44 height 11
click at [370, 144] on div "Obtén más leads y chatea desde [GEOGRAPHIC_DATA]" at bounding box center [374, 159] width 87 height 34
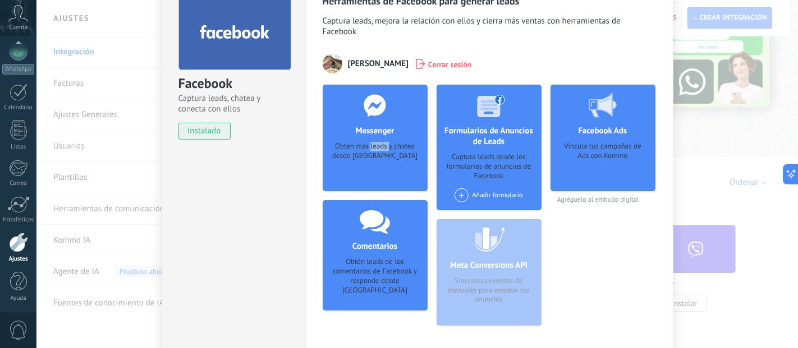
click at [370, 144] on div "Obtén más leads y chatea desde [GEOGRAPHIC_DATA]" at bounding box center [374, 159] width 87 height 34
click at [376, 123] on div at bounding box center [374, 105] width 111 height 41
click at [365, 103] on use at bounding box center [374, 105] width 22 height 22
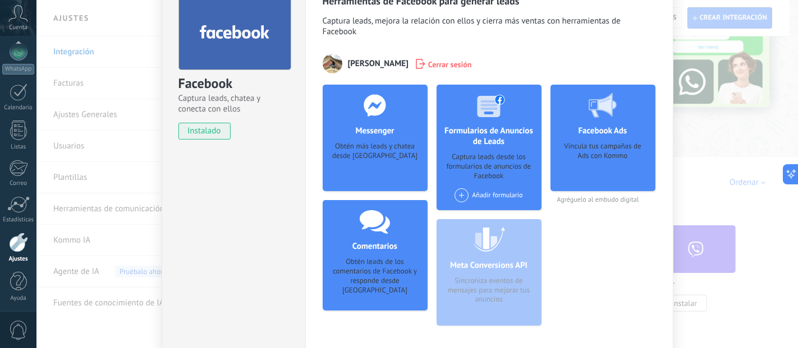
click at [365, 103] on use at bounding box center [374, 105] width 22 height 22
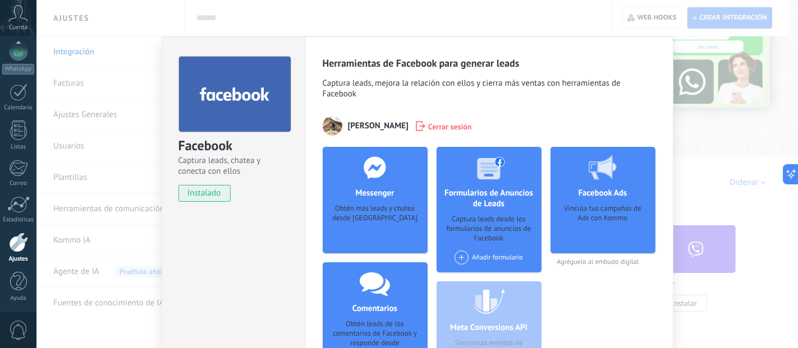
scroll to position [0, 0]
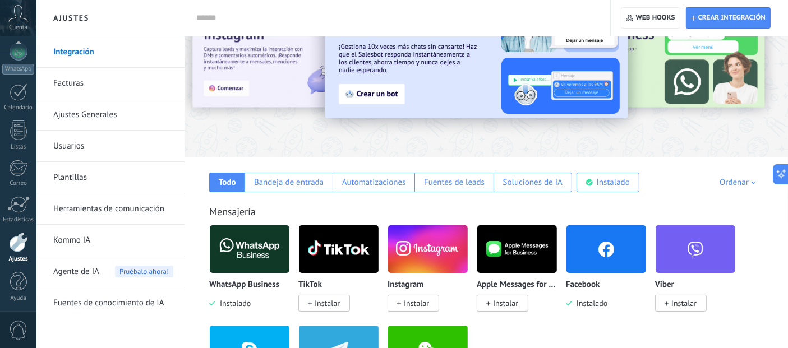
click at [606, 255] on img at bounding box center [606, 249] width 80 height 54
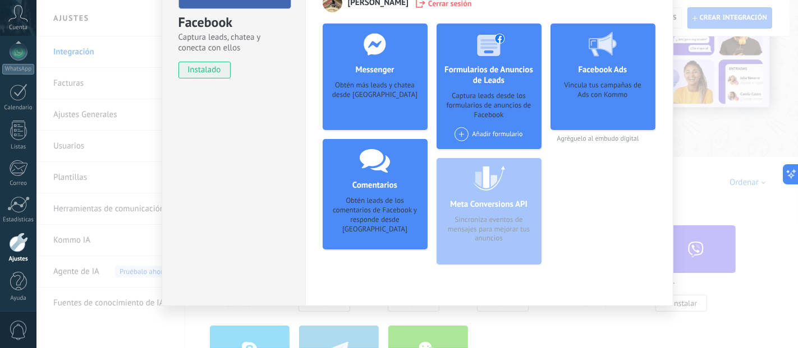
click at [378, 94] on div "Obtén más leads y chatea desde [GEOGRAPHIC_DATA]" at bounding box center [374, 98] width 87 height 34
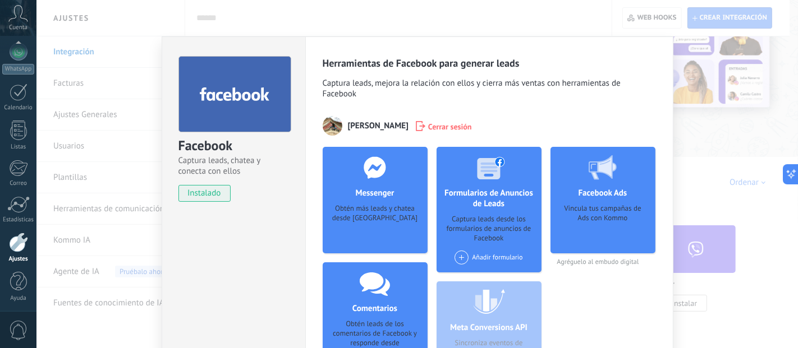
click at [377, 192] on h4 "Messenger" at bounding box center [374, 193] width 44 height 11
click at [377, 193] on h4 "Messenger" at bounding box center [374, 193] width 44 height 11
click at [532, 102] on span "Captura leads, mejora la relación con ellos y cierra más ventas con herramienta…" at bounding box center [488, 90] width 333 height 24
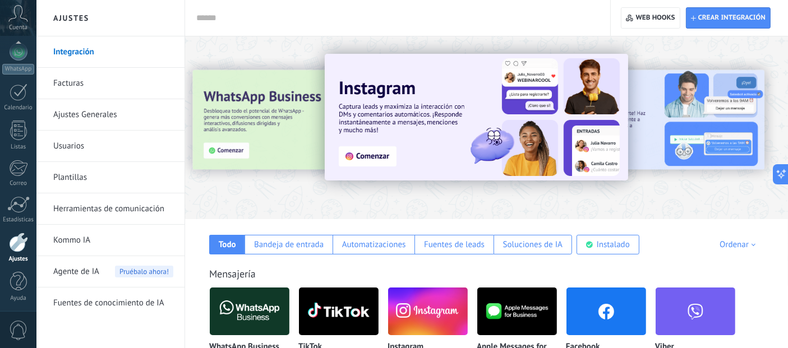
click at [222, 25] on div at bounding box center [395, 18] width 398 height 36
click at [223, 20] on input "text" at bounding box center [395, 18] width 398 height 12
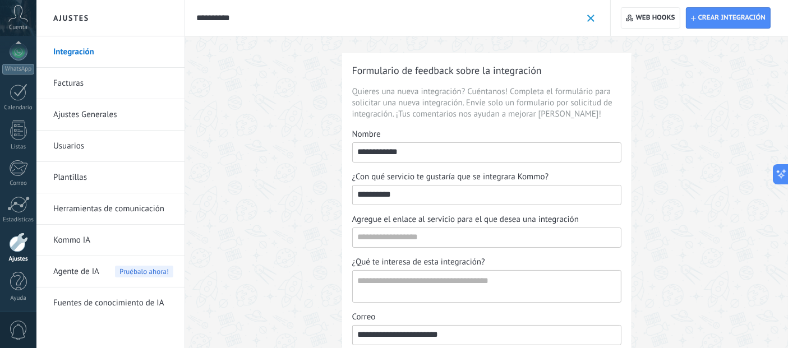
type input "**********"
click at [596, 15] on div "**********" at bounding box center [398, 18] width 426 height 36
click at [589, 16] on span at bounding box center [590, 18] width 7 height 7
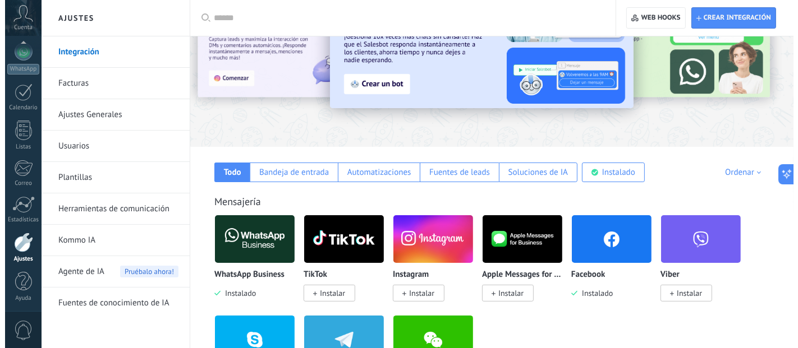
scroll to position [187, 0]
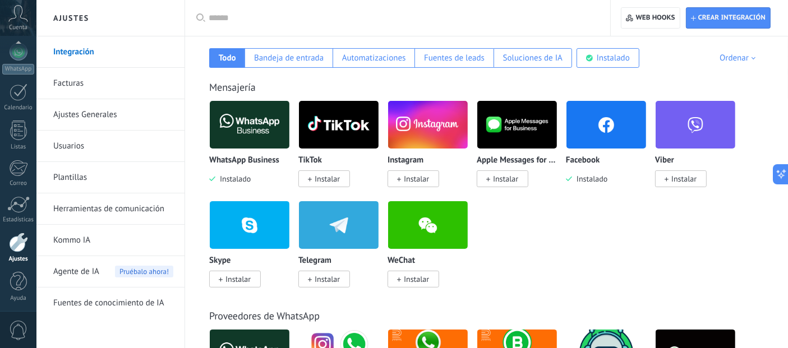
click at [584, 120] on img at bounding box center [606, 125] width 80 height 54
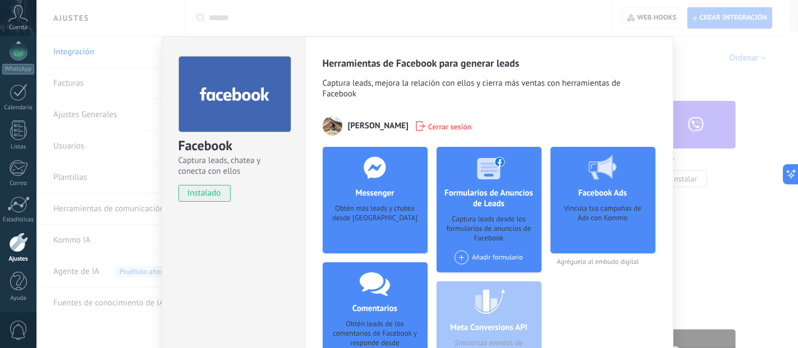
click at [376, 205] on div "Messenger Obtén más leads y chatea desde Kommo Agregar página" at bounding box center [374, 200] width 105 height 107
click at [376, 185] on div at bounding box center [374, 167] width 111 height 41
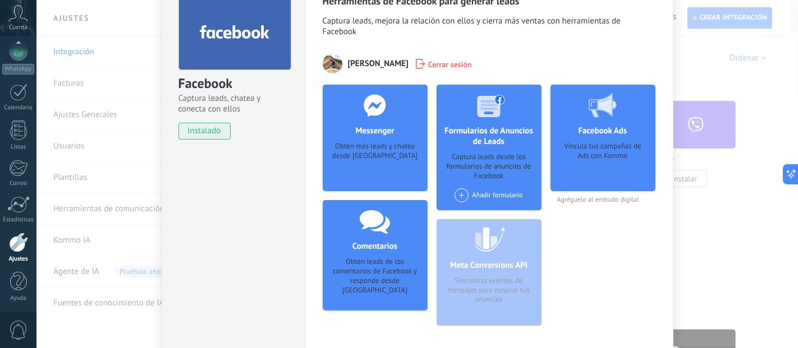
click at [637, 140] on div "Facebook Ads Vincula tus campañas de Ads con Kommo" at bounding box center [602, 138] width 105 height 107
click at [610, 146] on div "Vincula tus campañas de Ads con Kommo" at bounding box center [602, 163] width 87 height 42
drag, startPoint x: 602, startPoint y: 154, endPoint x: 595, endPoint y: 128, distance: 27.4
click at [599, 151] on div "Vincula tus campañas de Ads con Kommo" at bounding box center [602, 163] width 87 height 42
click at [593, 112] on use at bounding box center [602, 105] width 28 height 25
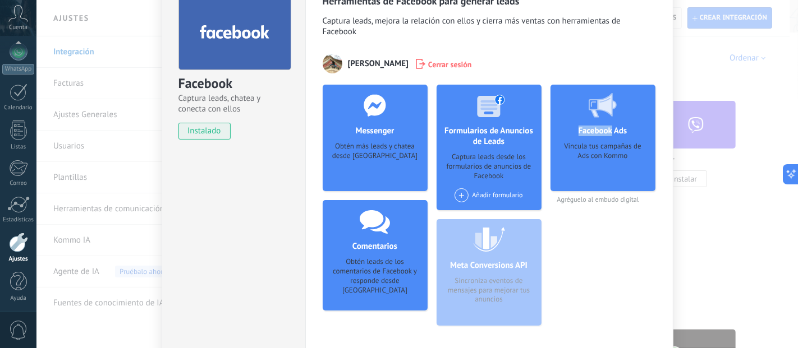
click at [593, 111] on use at bounding box center [602, 105] width 28 height 25
click at [601, 188] on div "Facebook Ads Vincula tus campañas de Ads con Kommo" at bounding box center [602, 138] width 105 height 107
click at [597, 201] on span "Agréguelo al embudo digital" at bounding box center [602, 200] width 105 height 8
click at [569, 146] on div "Vincula tus campañas de Ads con Kommo" at bounding box center [602, 163] width 87 height 42
drag, startPoint x: 501, startPoint y: 276, endPoint x: 446, endPoint y: 277, distance: 55.0
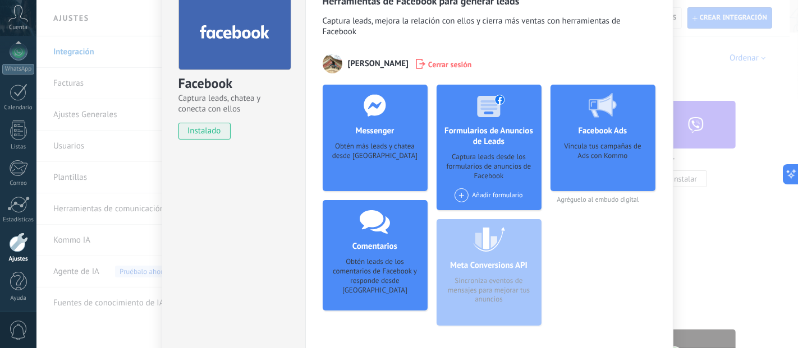
click at [482, 281] on div "Meta Conversions API Sincroniza eventos de mensajes para mejorar tus anuncios" at bounding box center [488, 272] width 105 height 107
click at [389, 248] on h4 "Comentarios" at bounding box center [374, 246] width 50 height 11
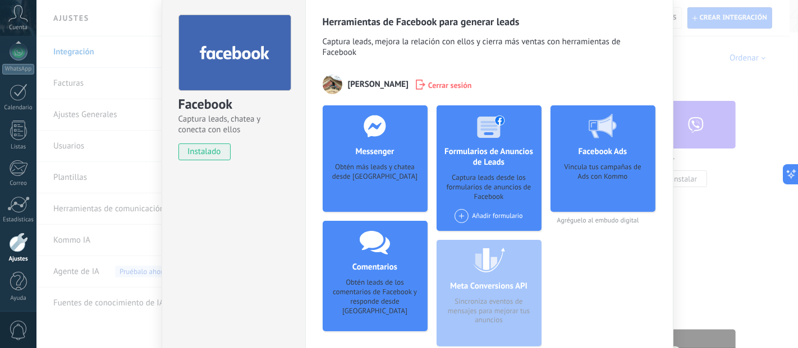
scroll to position [0, 0]
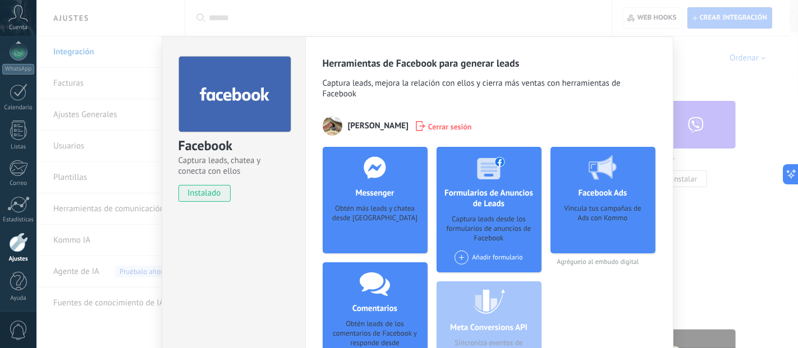
click at [363, 191] on h4 "Messenger" at bounding box center [374, 193] width 44 height 11
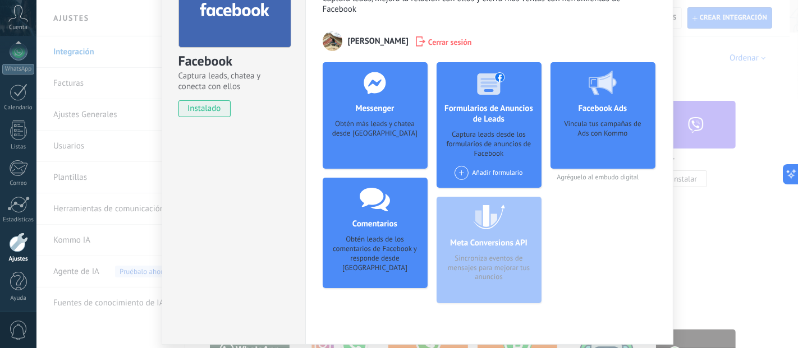
scroll to position [125, 0]
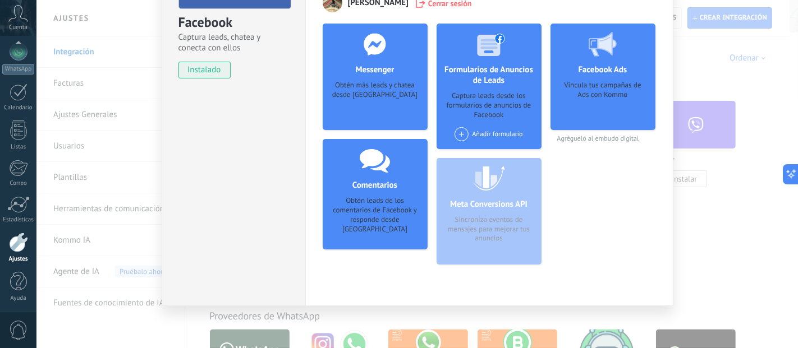
click at [375, 209] on div "Obtén leads de los comentarios de Facebook y responde desde [GEOGRAPHIC_DATA]" at bounding box center [374, 215] width 87 height 38
click at [365, 195] on div "Comentarios Obtén leads de los comentarios de Facebook y responde desde [PERSON…" at bounding box center [374, 194] width 105 height 110
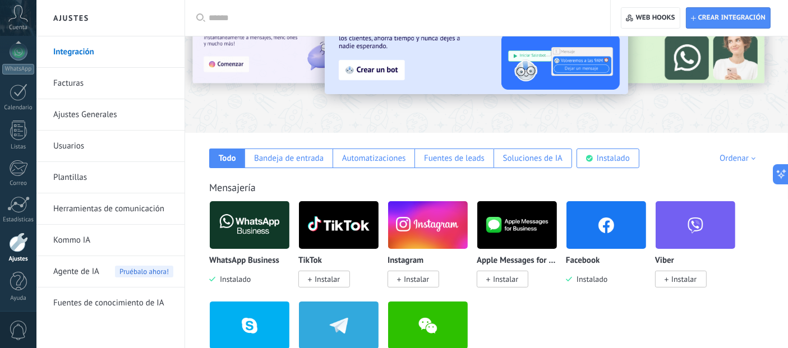
scroll to position [0, 0]
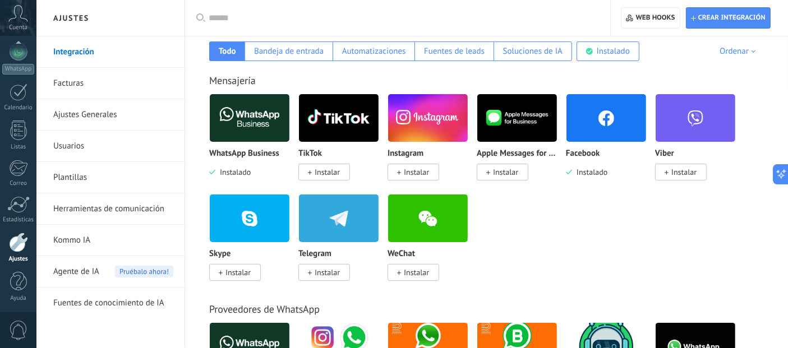
scroll to position [125, 0]
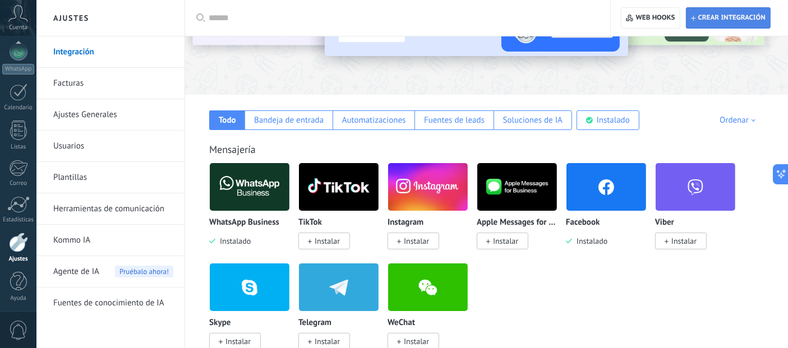
click at [717, 25] on span "Crear integración" at bounding box center [728, 18] width 75 height 20
type textarea "**********"
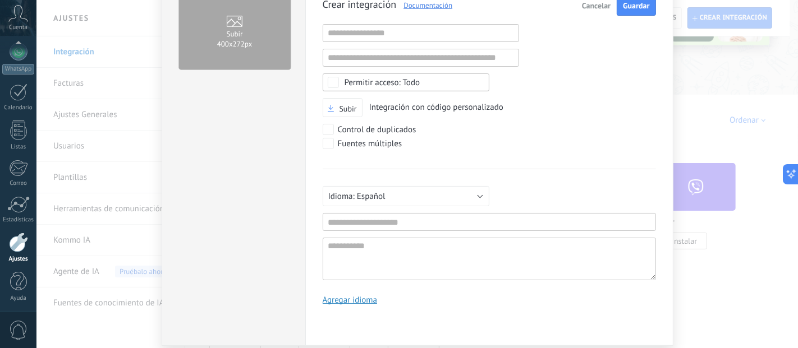
scroll to position [93, 0]
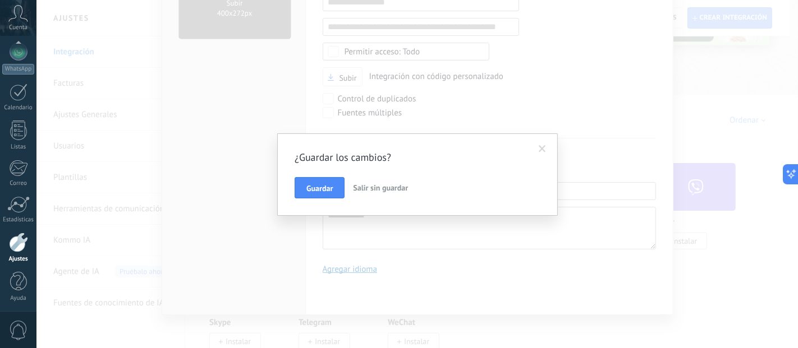
click at [361, 190] on span "Salir sin guardar" at bounding box center [380, 188] width 55 height 10
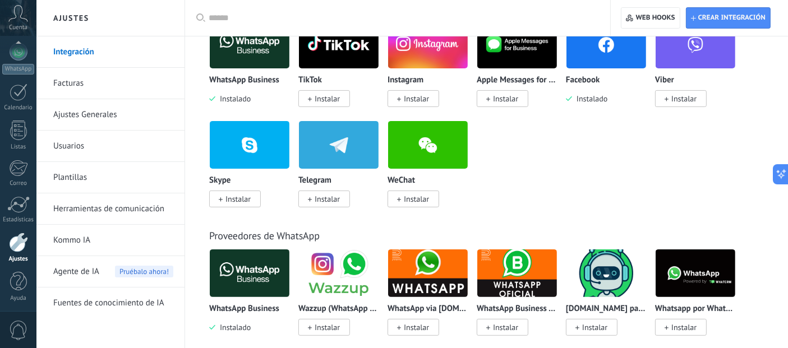
scroll to position [249, 0]
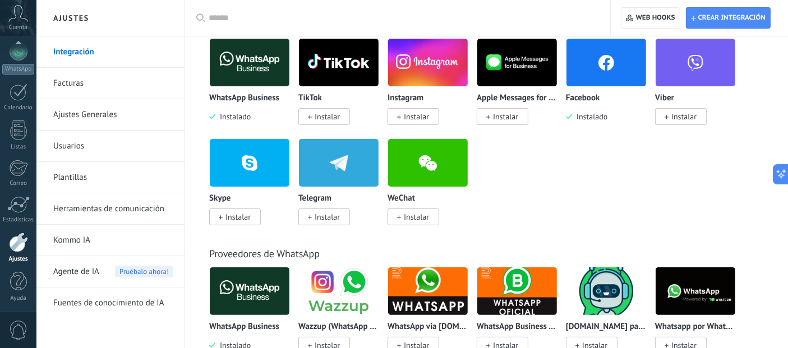
click at [587, 64] on img at bounding box center [606, 62] width 80 height 54
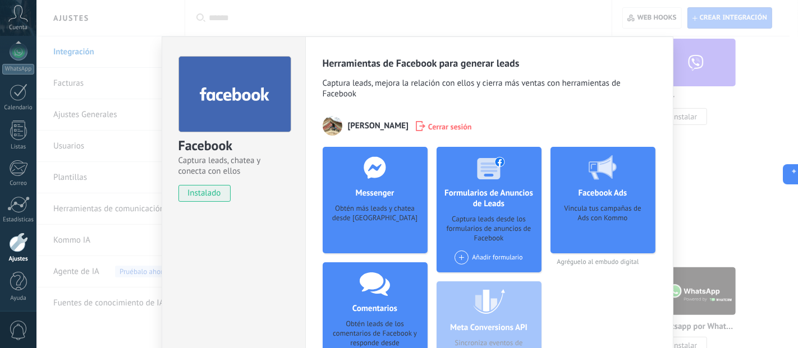
click at [391, 194] on h4 "Messenger" at bounding box center [374, 193] width 44 height 11
click at [390, 194] on h4 "Messenger" at bounding box center [374, 193] width 44 height 11
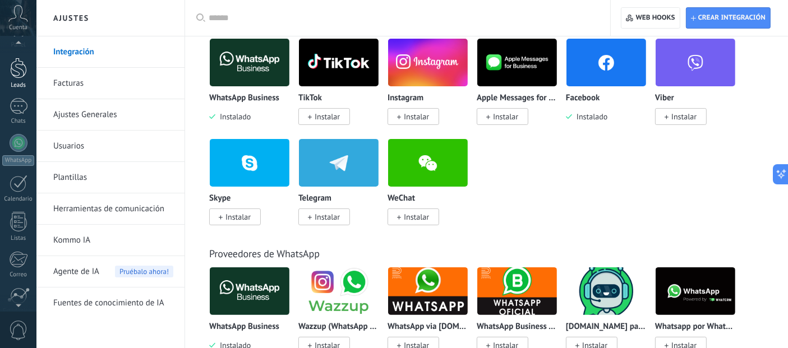
scroll to position [0, 0]
click at [12, 85] on div at bounding box center [18, 93] width 17 height 21
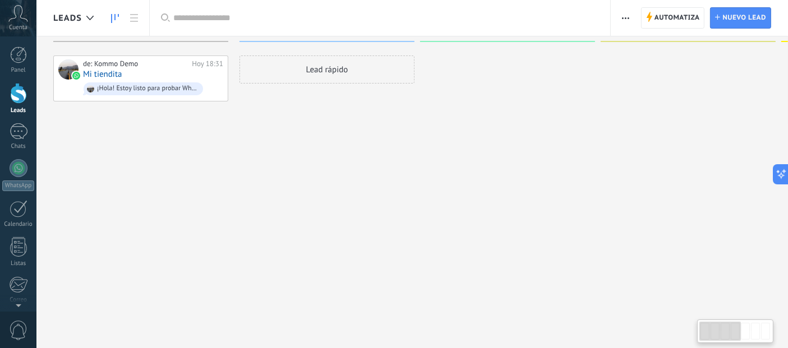
click at [20, 119] on div "Panel Leads 1 Chats WhatsApp Clientes" at bounding box center [18, 239] width 36 height 384
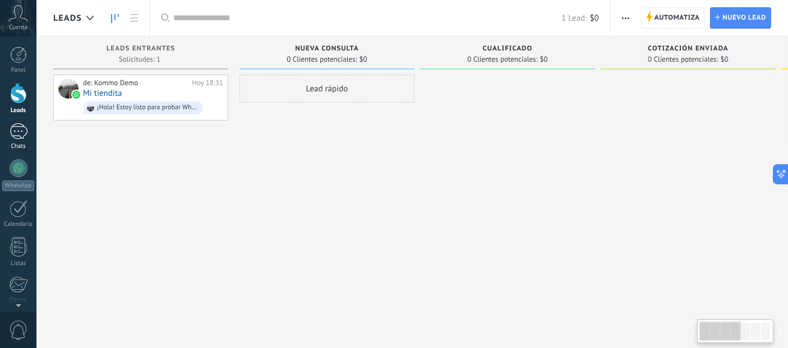
click at [17, 125] on div "1" at bounding box center [19, 131] width 18 height 16
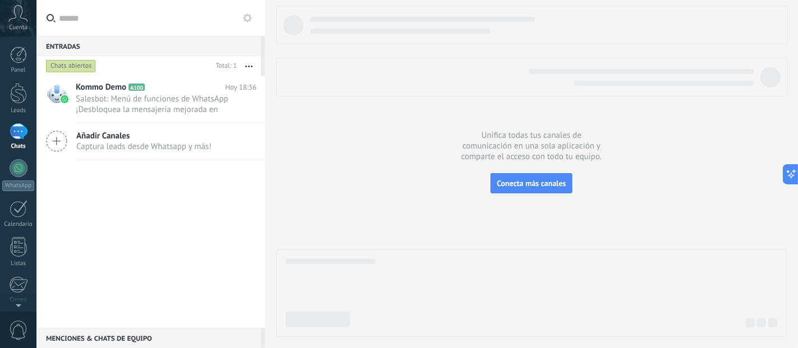
click at [59, 141] on use at bounding box center [57, 141] width 20 height 20
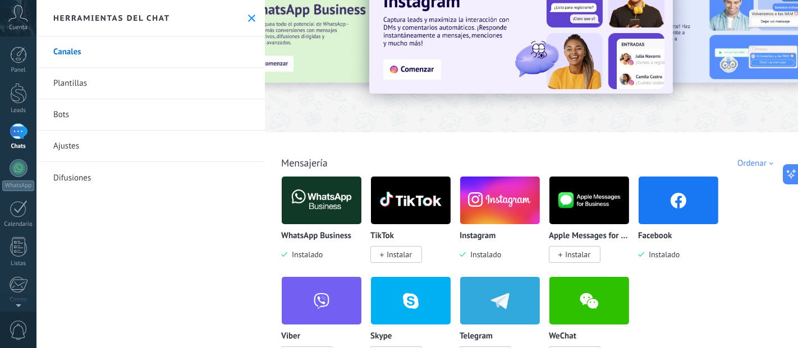
scroll to position [62, 0]
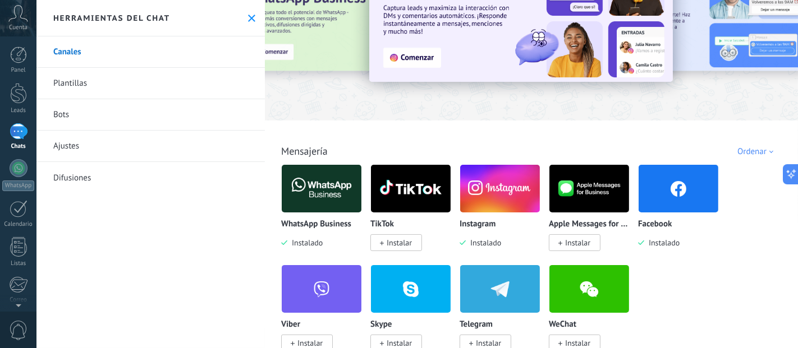
click at [689, 202] on img at bounding box center [678, 189] width 80 height 54
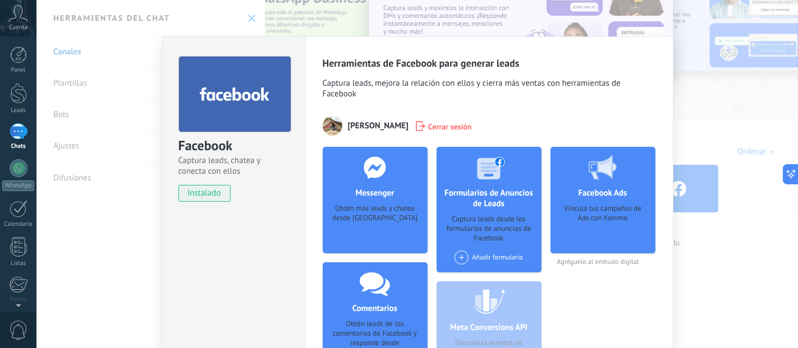
click at [371, 196] on h4 "Messenger" at bounding box center [374, 193] width 44 height 11
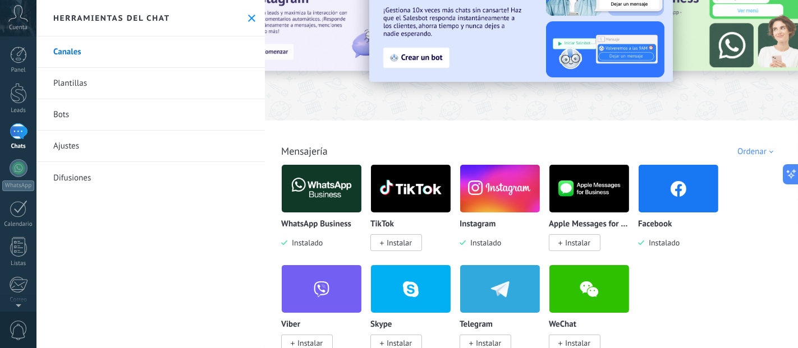
scroll to position [0, 0]
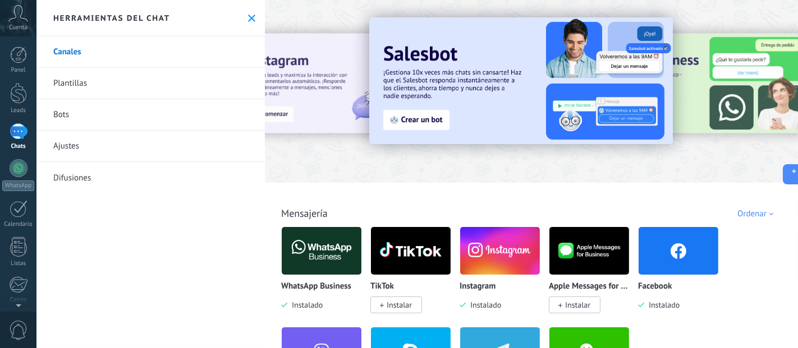
click at [659, 241] on img at bounding box center [678, 251] width 80 height 54
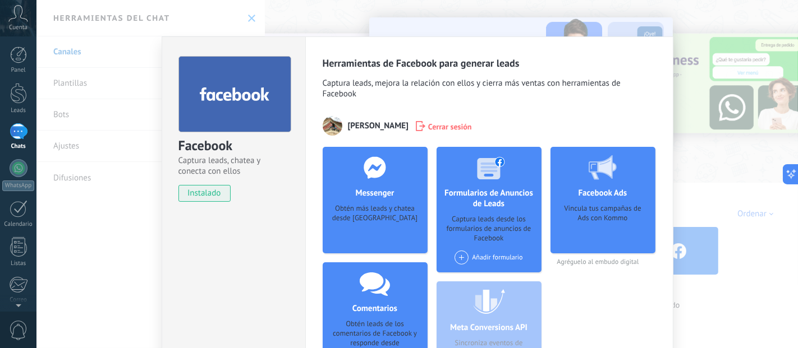
click at [348, 223] on div "Obtén más leads y chatea desde [GEOGRAPHIC_DATA]" at bounding box center [374, 221] width 87 height 34
click at [367, 195] on h4 "Messenger" at bounding box center [374, 193] width 44 height 11
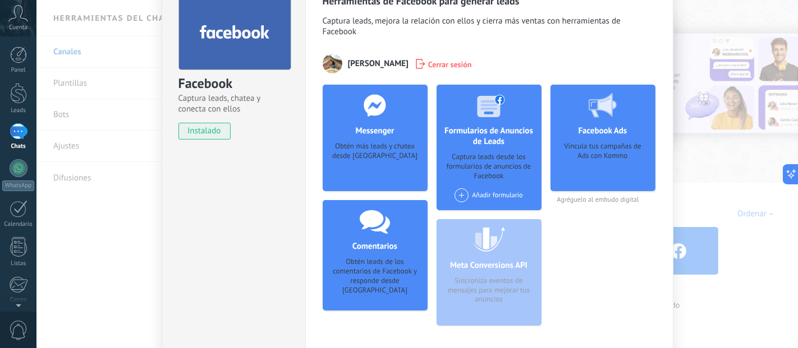
scroll to position [125, 0]
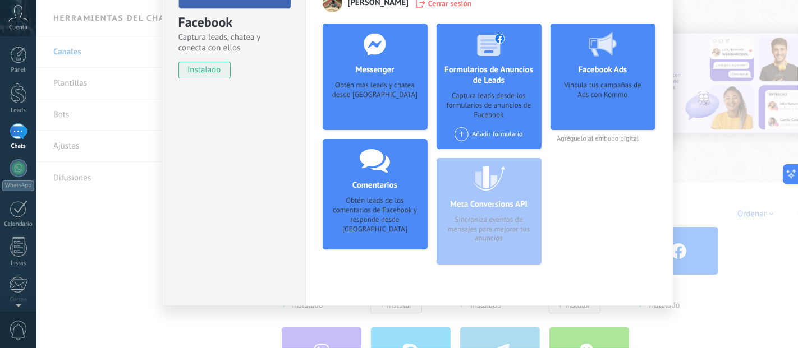
click at [395, 196] on div "Comentarios Obtén leads de los comentarios de Facebook y responde desde [PERSON…" at bounding box center [374, 194] width 105 height 110
click at [356, 172] on div at bounding box center [374, 159] width 111 height 41
click at [357, 199] on div "Obtén leads de los comentarios de Facebook y responde desde [GEOGRAPHIC_DATA]" at bounding box center [374, 215] width 87 height 38
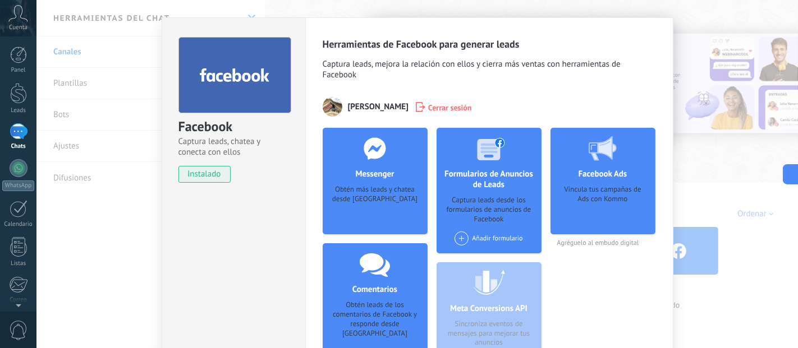
scroll to position [0, 0]
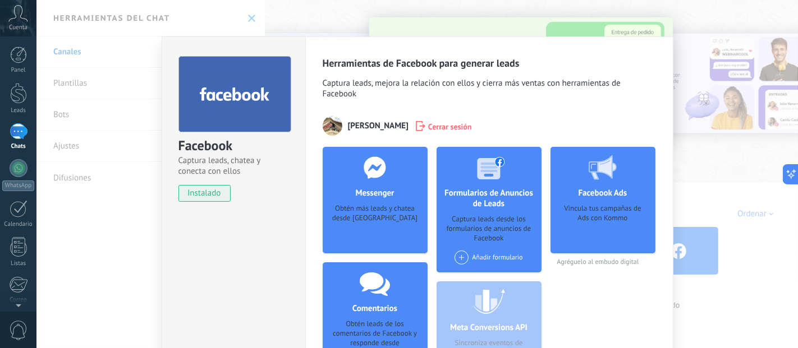
click at [378, 122] on span "[PERSON_NAME]" at bounding box center [378, 126] width 61 height 11
click at [370, 126] on span "[PERSON_NAME]" at bounding box center [378, 126] width 61 height 11
click at [308, 124] on div "Herramientas de Facebook para generar leads Captura leads, mejora la relación c…" at bounding box center [489, 232] width 368 height 393
click at [325, 134] on img at bounding box center [332, 126] width 20 height 20
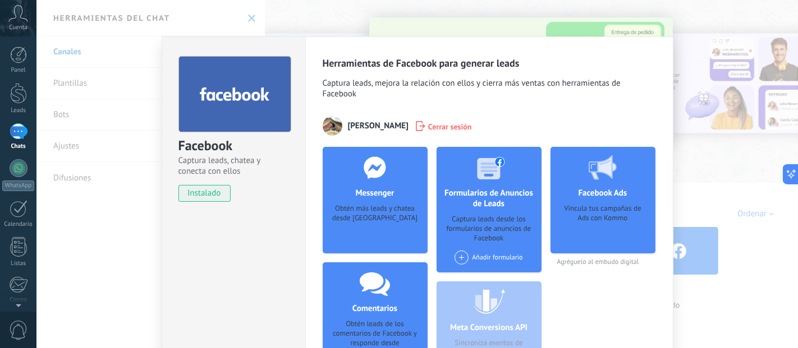
click at [325, 134] on img at bounding box center [332, 126] width 20 height 20
click at [357, 96] on span "Captura leads, mejora la relación con ellos y cierra más ventas con herramienta…" at bounding box center [488, 90] width 333 height 24
click at [363, 89] on span "Captura leads, mejora la relación con ellos y cierra más ventas con herramienta…" at bounding box center [488, 90] width 333 height 24
click at [471, 78] on div "Herramientas de Facebook para generar leads Captura leads, mejora la relación c…" at bounding box center [488, 227] width 333 height 340
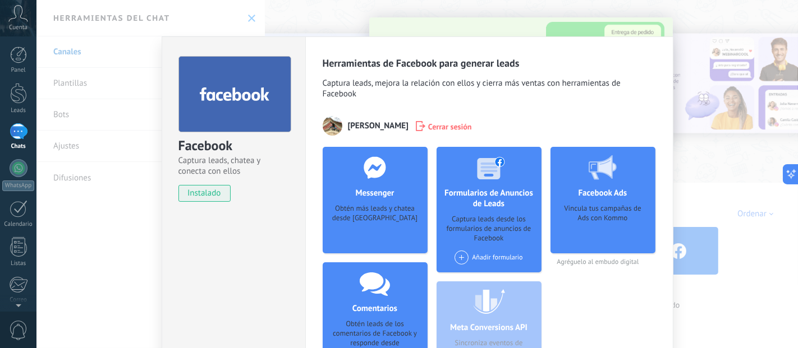
click at [493, 264] on div "Añadir formulario" at bounding box center [488, 258] width 68 height 14
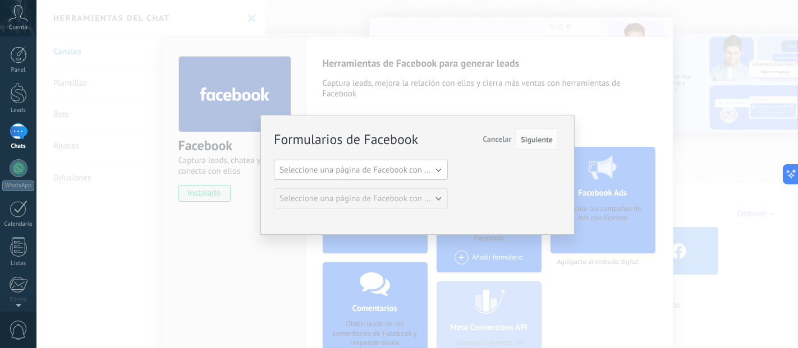
click at [413, 177] on button "Seleccione una página de Facebook con formas" at bounding box center [361, 170] width 174 height 20
click at [413, 177] on li "Seleccione una página de Facebook con formas" at bounding box center [357, 169] width 180 height 19
drag, startPoint x: 337, startPoint y: 177, endPoint x: 376, endPoint y: 158, distance: 43.1
click at [341, 176] on button "Seleccione una página de Facebook con formas" at bounding box center [361, 170] width 174 height 20
click at [500, 139] on span "Cancelar" at bounding box center [496, 139] width 29 height 10
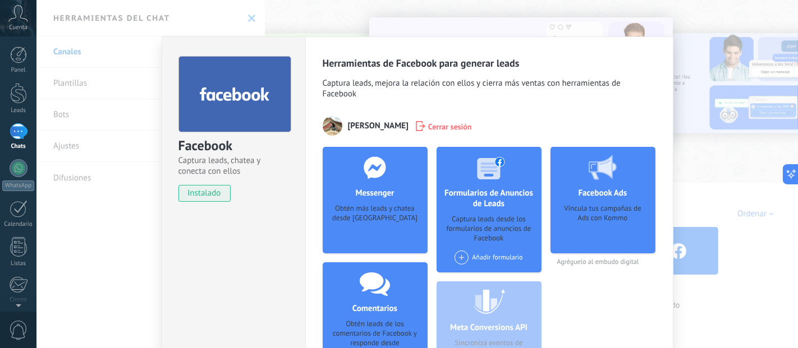
click at [472, 265] on div "Añadir formulario" at bounding box center [488, 258] width 68 height 14
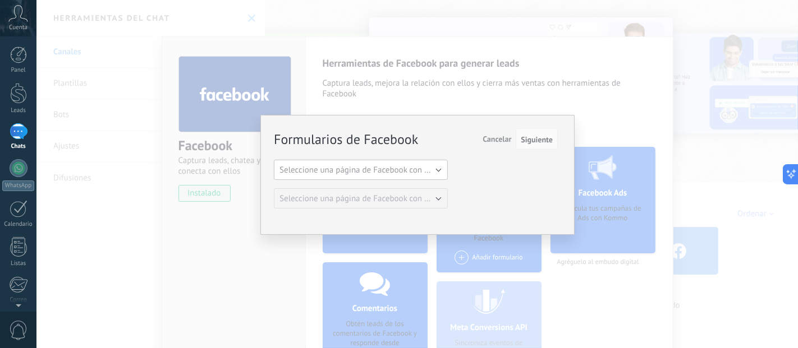
click at [397, 163] on button "Seleccione una página de Facebook con formas" at bounding box center [361, 170] width 174 height 20
drag, startPoint x: 414, startPoint y: 173, endPoint x: 418, endPoint y: 182, distance: 9.8
click at [414, 173] on span "Seleccione una página de Facebook con formas" at bounding box center [355, 170] width 177 height 11
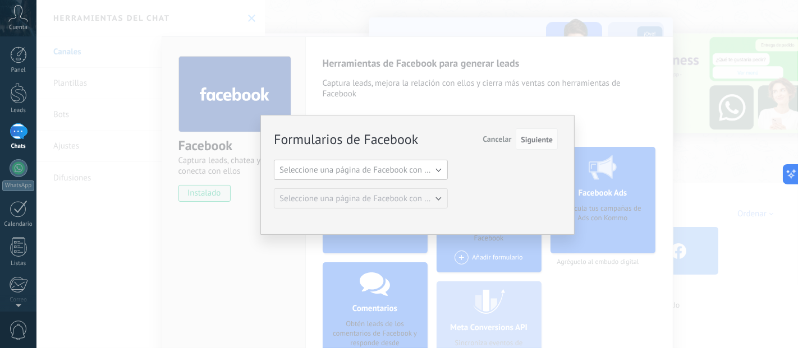
click at [440, 163] on button "Seleccione una página de Facebook con formas" at bounding box center [361, 170] width 174 height 20
click at [442, 168] on span "Seleccione una página de Facebook con formas" at bounding box center [355, 170] width 177 height 11
click at [442, 168] on span "Seleccione una página de Facebook con formas" at bounding box center [363, 170] width 169 height 11
click at [533, 146] on button "Siguiente" at bounding box center [536, 138] width 42 height 21
click at [533, 139] on span "Siguiente" at bounding box center [536, 140] width 32 height 8
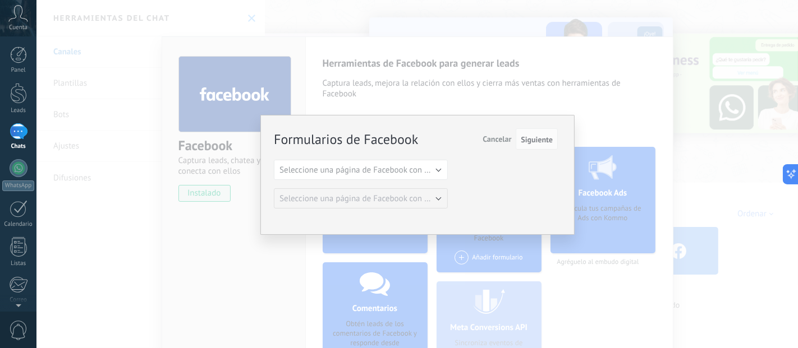
click at [500, 139] on span "Cancelar" at bounding box center [496, 139] width 29 height 10
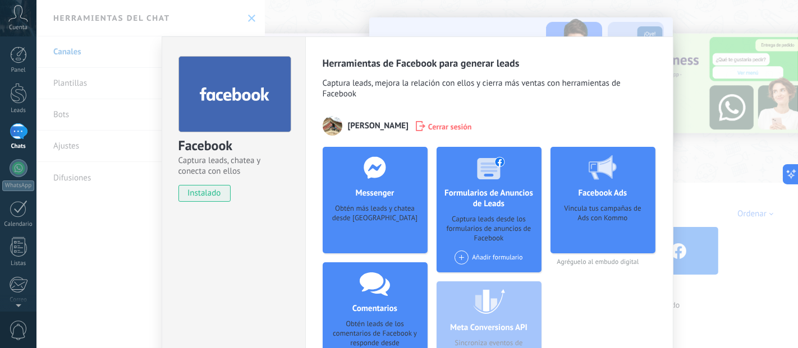
click at [457, 253] on span at bounding box center [461, 258] width 14 height 14
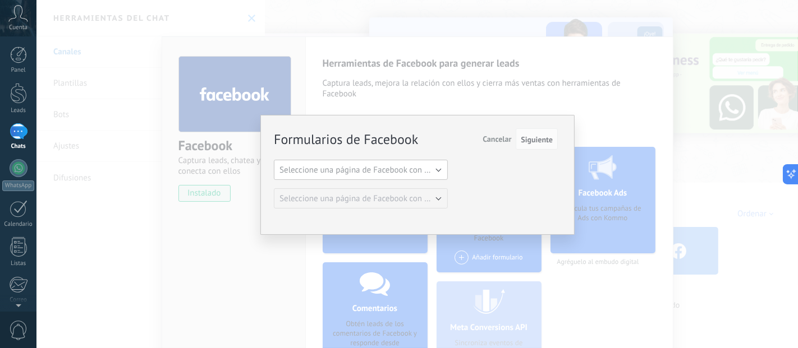
click at [362, 171] on span "Seleccione una página de Facebook con formas" at bounding box center [363, 170] width 169 height 11
click at [362, 171] on span "Seleccione una página de Facebook con formas" at bounding box center [355, 170] width 177 height 11
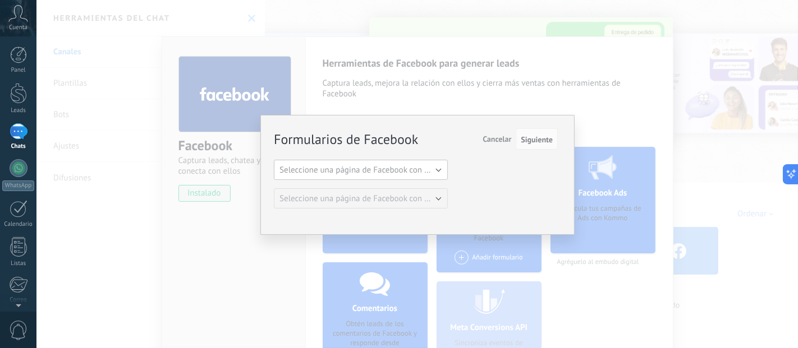
click at [362, 171] on span "Seleccione una página de Facebook con formas" at bounding box center [363, 170] width 169 height 11
click at [351, 172] on span "Seleccione una página de Facebook con formas" at bounding box center [355, 170] width 177 height 11
drag, startPoint x: 332, startPoint y: 173, endPoint x: 316, endPoint y: 178, distance: 16.9
click at [321, 174] on span "Seleccione una página de Facebook con formas" at bounding box center [363, 170] width 169 height 11
drag, startPoint x: 322, startPoint y: 169, endPoint x: 392, endPoint y: 163, distance: 70.4
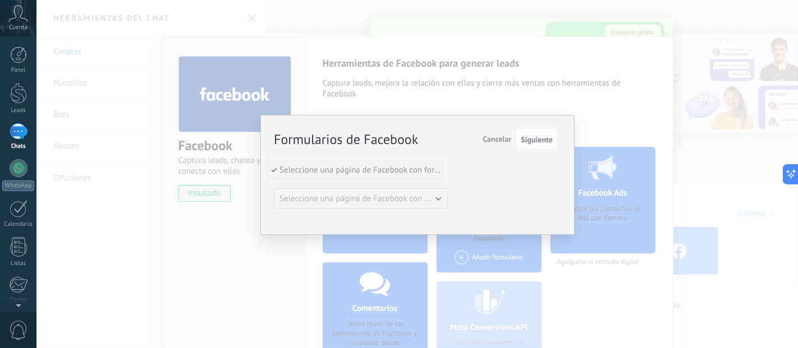
click at [325, 169] on span "Seleccione una página de Facebook con formas" at bounding box center [355, 170] width 177 height 11
click at [448, 169] on div "Formularios de Facebook Siguiente Cancelar Seleccione una página de Facebook co…" at bounding box center [416, 169] width 284 height 79
click at [439, 171] on button "Seleccione una página de Facebook con formas" at bounding box center [361, 170] width 174 height 20
click at [0, 0] on span "Seleccione una página de Facebook con formas" at bounding box center [0, 0] width 0 height 0
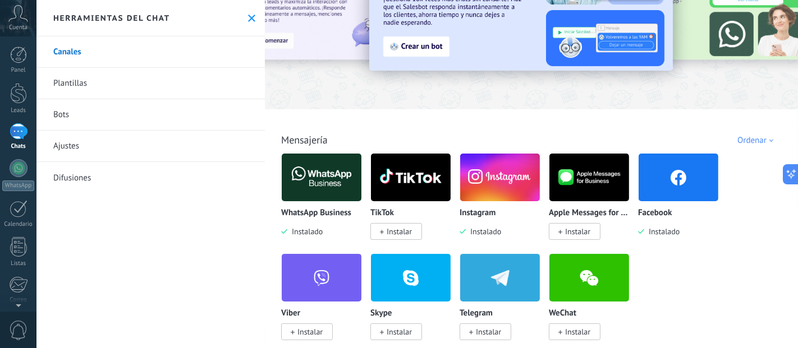
scroll to position [62, 0]
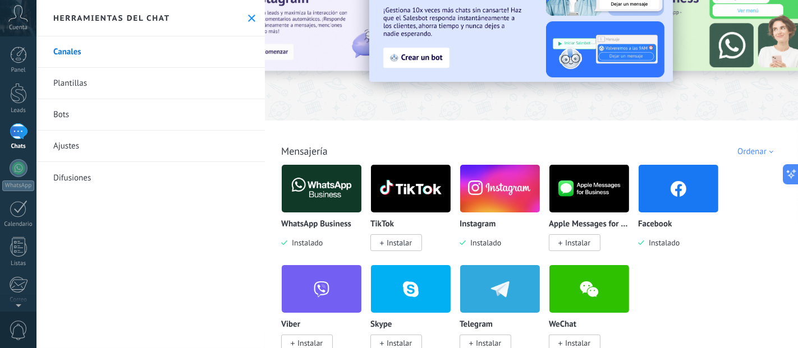
click at [660, 197] on img at bounding box center [678, 189] width 80 height 54
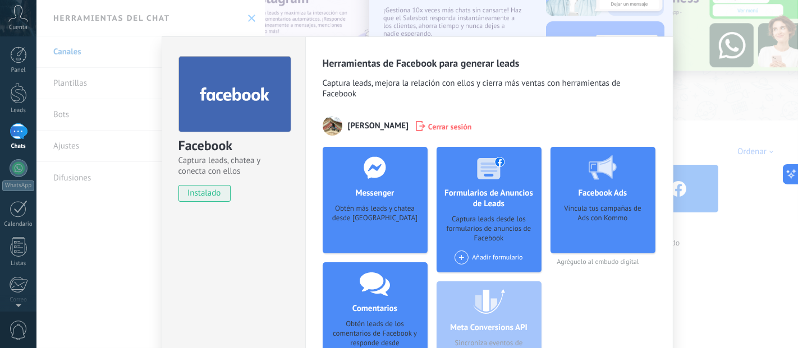
click at [386, 199] on h4 "Messenger" at bounding box center [374, 193] width 44 height 11
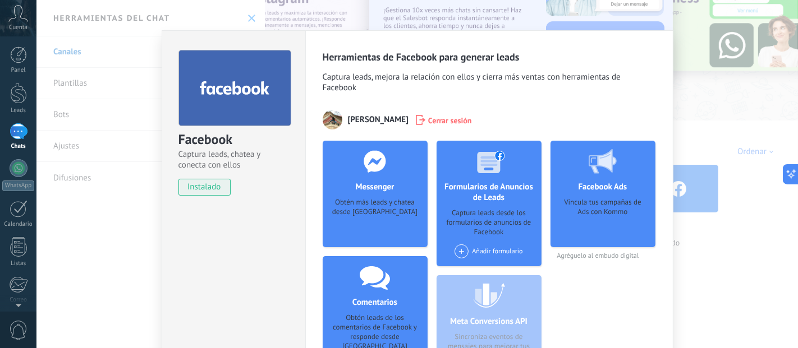
scroll to position [0, 0]
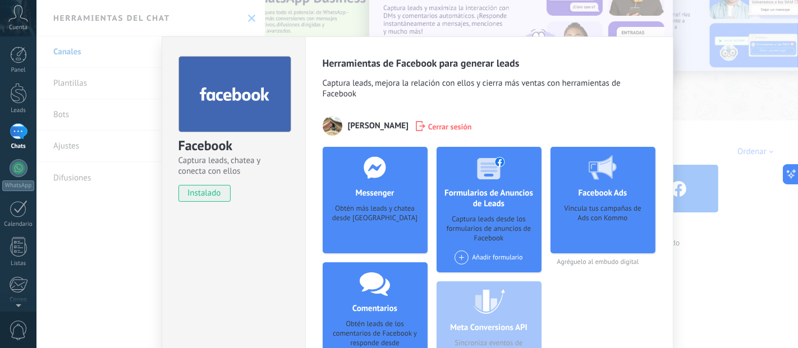
click at [236, 84] on div at bounding box center [234, 94] width 113 height 76
click at [215, 152] on div "Facebook" at bounding box center [233, 146] width 110 height 19
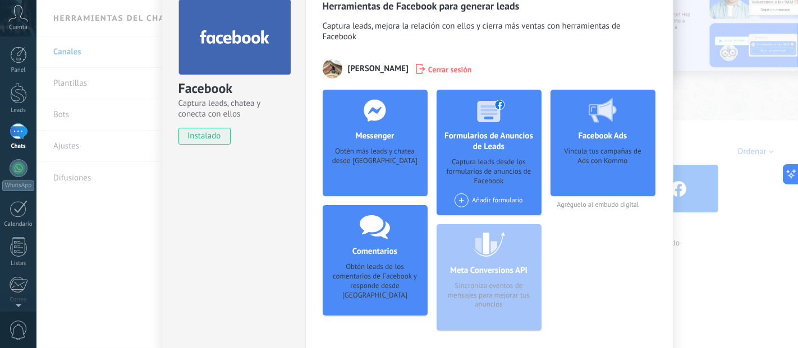
scroll to position [125, 0]
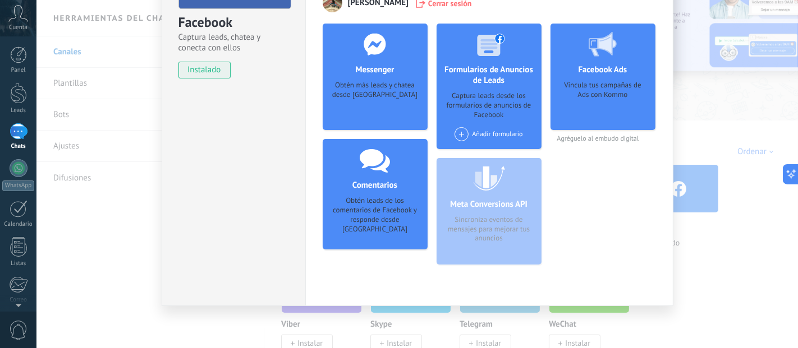
drag, startPoint x: 352, startPoint y: 185, endPoint x: 388, endPoint y: 193, distance: 37.0
click at [352, 185] on h4 "Comentarios" at bounding box center [374, 185] width 50 height 11
click at [389, 195] on div "Comentarios Obtén leads de los comentarios de Facebook y responde desde [PERSON…" at bounding box center [374, 194] width 105 height 110
click at [380, 214] on div "Obtén leads de los comentarios de Facebook y responde desde [GEOGRAPHIC_DATA]" at bounding box center [374, 215] width 87 height 38
click at [379, 215] on div "Obtén leads de los comentarios de Facebook y responde desde [GEOGRAPHIC_DATA]" at bounding box center [374, 215] width 87 height 38
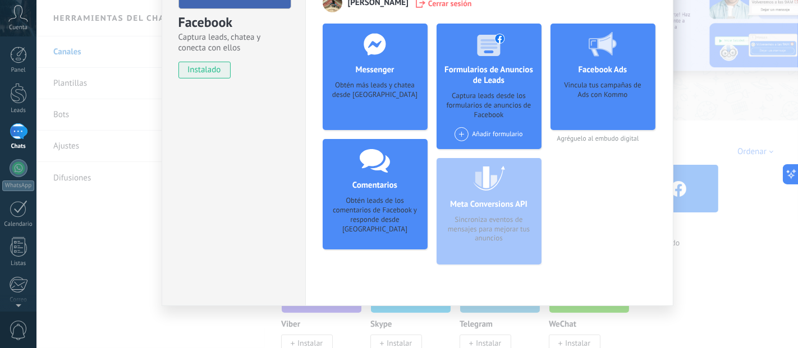
click at [359, 211] on div "Obtén leads de los comentarios de Facebook y responde desde [GEOGRAPHIC_DATA]" at bounding box center [374, 215] width 87 height 38
click at [717, 183] on div "Facebook Captura leads, chatea y conecta con ellos instalado Desinstalar Herram…" at bounding box center [416, 174] width 761 height 348
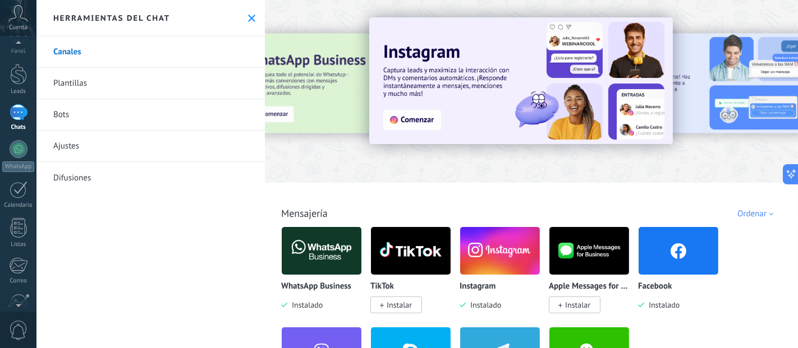
scroll to position [0, 0]
click at [72, 117] on link "Bots" at bounding box center [150, 114] width 228 height 31
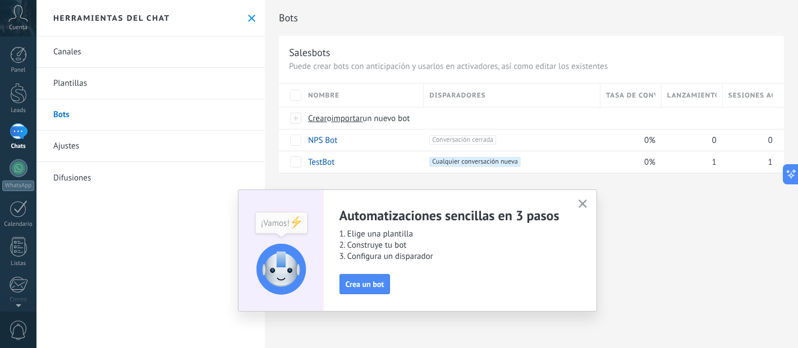
click at [51, 87] on link "Plantillas" at bounding box center [150, 83] width 228 height 31
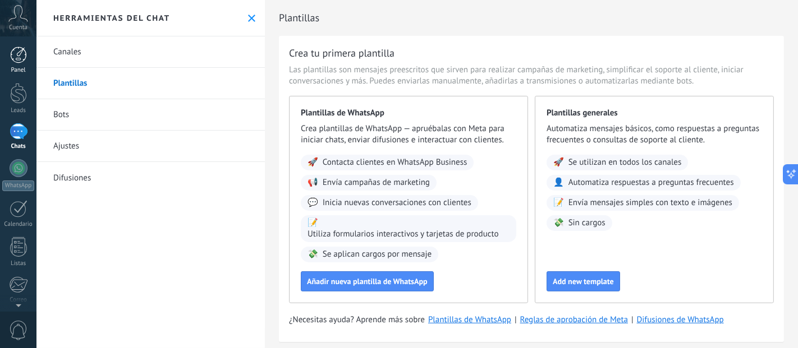
click at [27, 64] on link "Panel" at bounding box center [18, 60] width 36 height 27
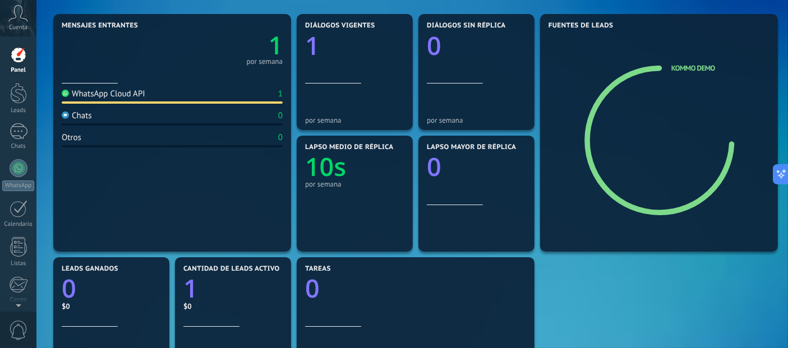
scroll to position [187, 0]
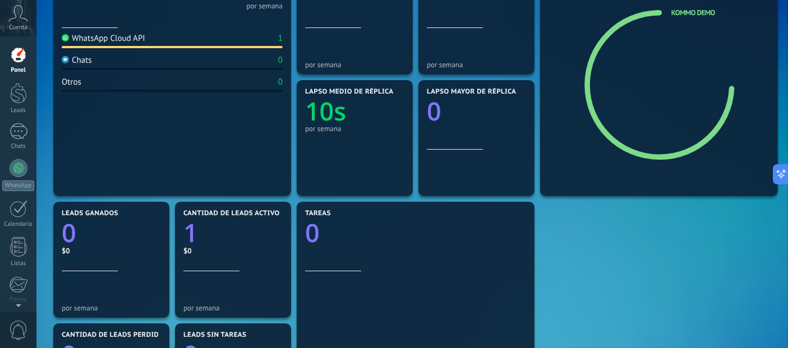
click at [107, 64] on div "Chats 0" at bounding box center [172, 62] width 221 height 15
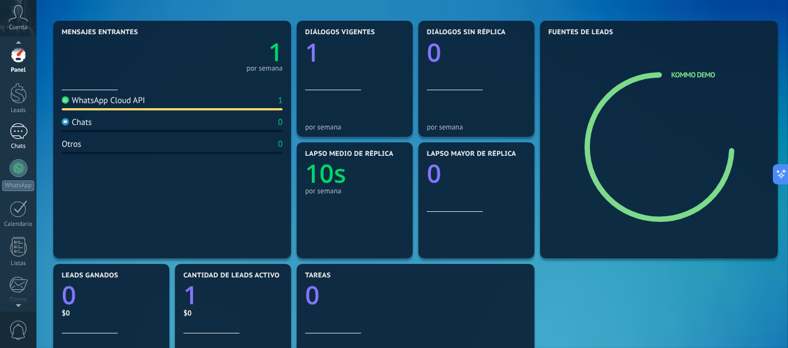
scroll to position [62, 0]
click at [12, 76] on div "1" at bounding box center [19, 69] width 18 height 16
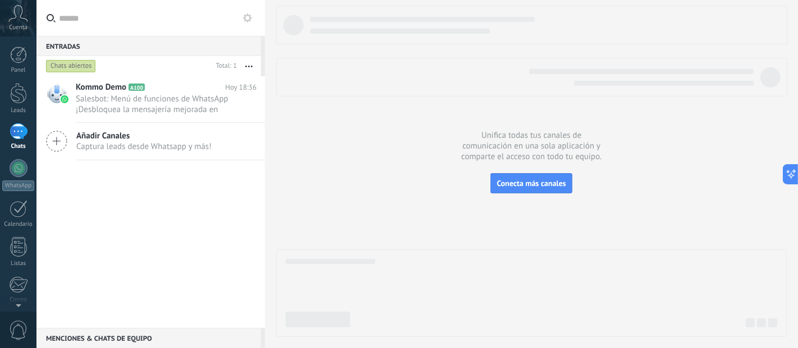
click at [59, 133] on icon at bounding box center [56, 141] width 21 height 21
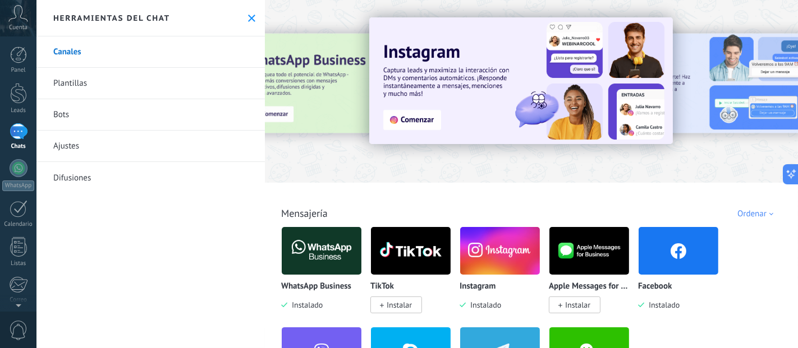
click at [691, 260] on img at bounding box center [678, 251] width 80 height 54
click at [691, 260] on body ".abccls-1,.abccls-2{fill-rule:evenodd}.abccls-2{fill:#fff} .abfcls-1{fill:none}…" at bounding box center [399, 174] width 798 height 348
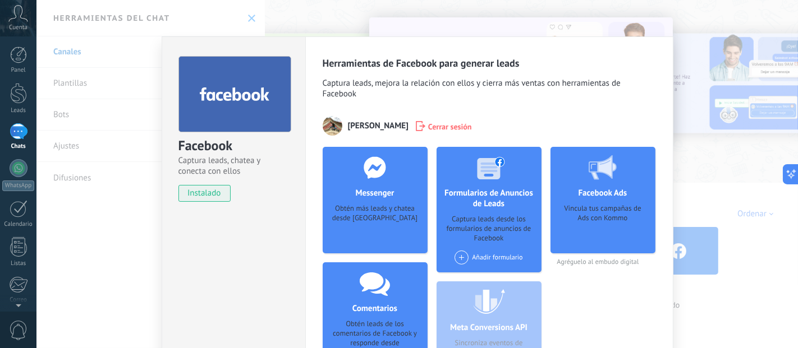
scroll to position [125, 0]
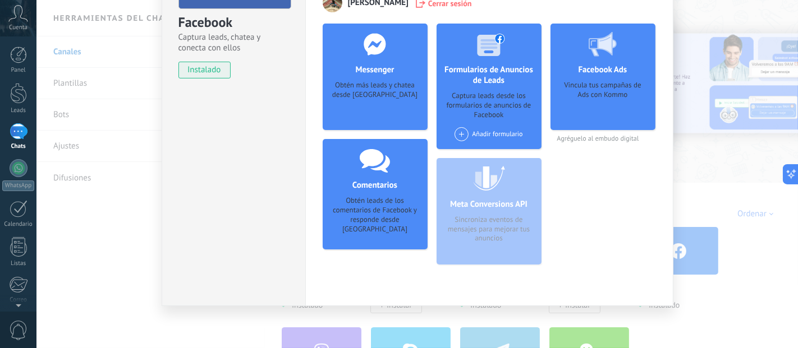
click at [455, 135] on span at bounding box center [461, 134] width 14 height 14
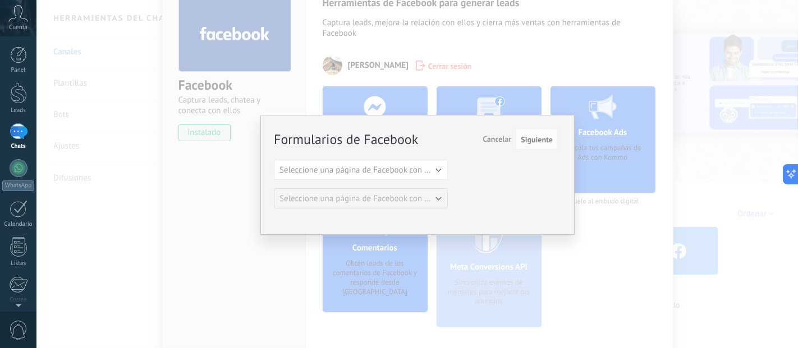
scroll to position [50, 0]
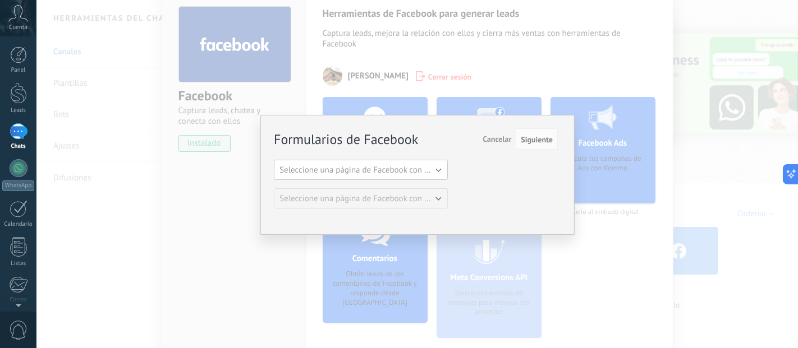
click at [440, 169] on button "Seleccione una página de Facebook con formas" at bounding box center [361, 170] width 174 height 20
click at [440, 169] on span "Seleccione una página de Facebook con formas" at bounding box center [355, 170] width 177 height 11
click at [440, 169] on button "Seleccione una página de Facebook con formas" at bounding box center [361, 170] width 174 height 20
click at [416, 212] on div "Formularios de Facebook Siguiente Cancelar Seleccione una página de Facebook co…" at bounding box center [417, 175] width 314 height 120
click at [498, 143] on span "Cancelar" at bounding box center [496, 139] width 29 height 10
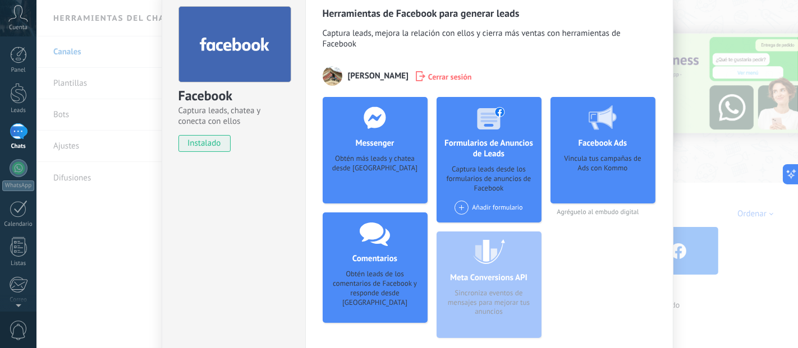
click at [499, 156] on h4 "Formularios de Anuncios de Leads" at bounding box center [488, 148] width 105 height 21
click at [477, 218] on div "Añadir formulario" at bounding box center [488, 212] width 74 height 22
click at [469, 205] on div "Añadir formulario" at bounding box center [488, 208] width 68 height 14
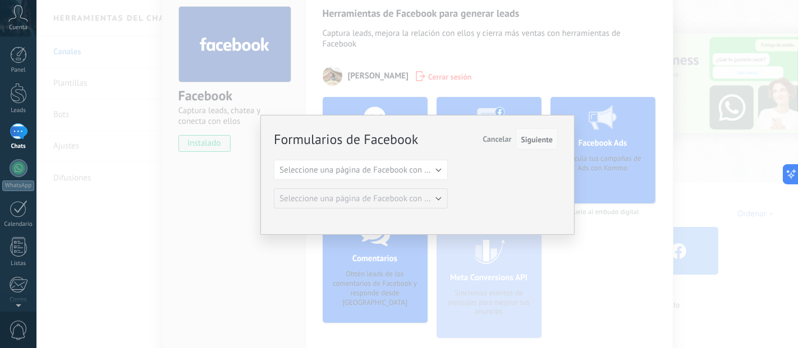
click at [527, 143] on span "Siguiente" at bounding box center [536, 140] width 32 height 8
click at [530, 139] on span "Siguiente" at bounding box center [536, 140] width 32 height 8
click at [411, 169] on span "Seleccione una página de Facebook con formas" at bounding box center [363, 170] width 169 height 11
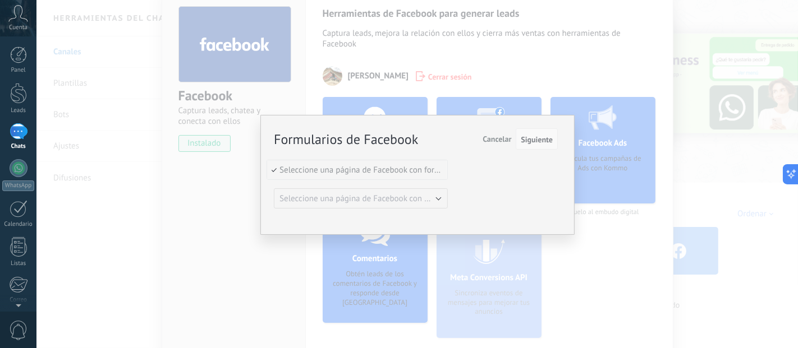
click at [534, 140] on span "Siguiente" at bounding box center [536, 140] width 32 height 8
click at [537, 132] on button "Siguiente" at bounding box center [536, 138] width 42 height 21
click at [537, 143] on span "Siguiente" at bounding box center [536, 140] width 32 height 8
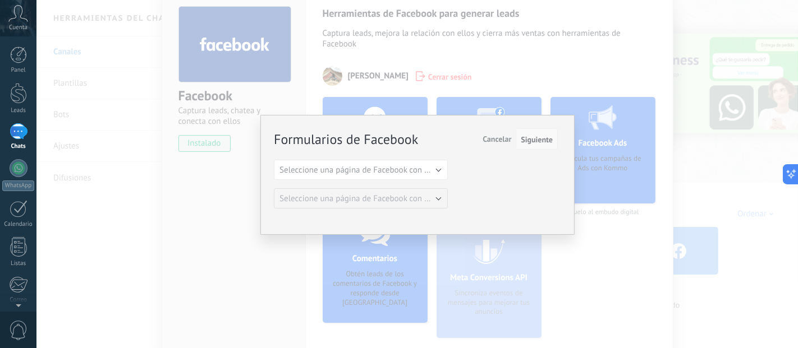
click at [537, 137] on span "Siguiente" at bounding box center [536, 140] width 32 height 8
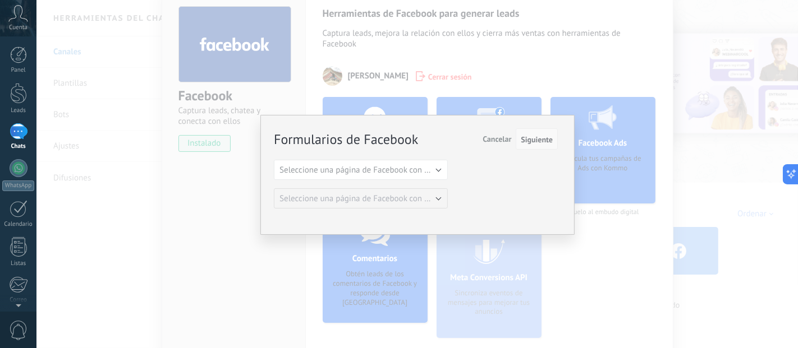
click at [537, 137] on span "Siguiente" at bounding box center [536, 140] width 32 height 8
click at [539, 137] on span "Siguiente" at bounding box center [536, 140] width 32 height 8
click at [445, 164] on button "Seleccione una página de Facebook con formas" at bounding box center [361, 170] width 174 height 20
click at [444, 171] on li "Seleccione una página de Facebook con formas" at bounding box center [357, 169] width 180 height 19
click at [444, 171] on span "Seleccione una página de Facebook con formas" at bounding box center [363, 170] width 169 height 11
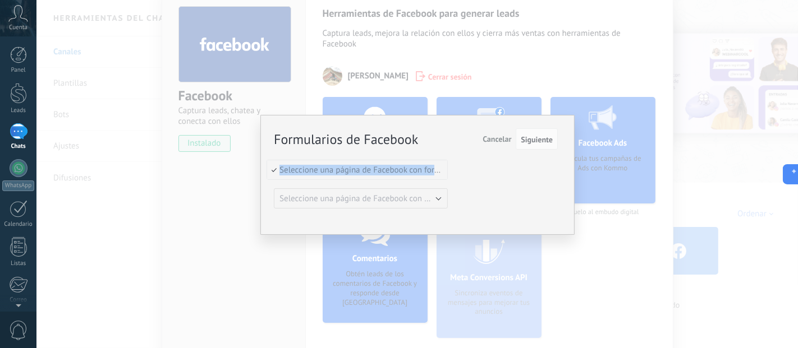
click at [444, 171] on li "Seleccione una página de Facebook con formas" at bounding box center [357, 169] width 180 height 19
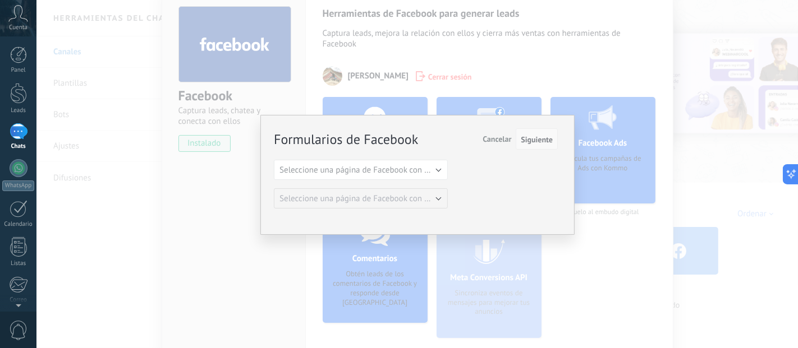
click at [535, 132] on button "Siguiente" at bounding box center [536, 138] width 42 height 21
drag, startPoint x: 533, startPoint y: 136, endPoint x: 377, endPoint y: 172, distance: 160.5
click at [530, 137] on span "Siguiente" at bounding box center [536, 140] width 32 height 8
click at [376, 172] on span "Seleccione una página de Facebook con formas" at bounding box center [363, 170] width 169 height 11
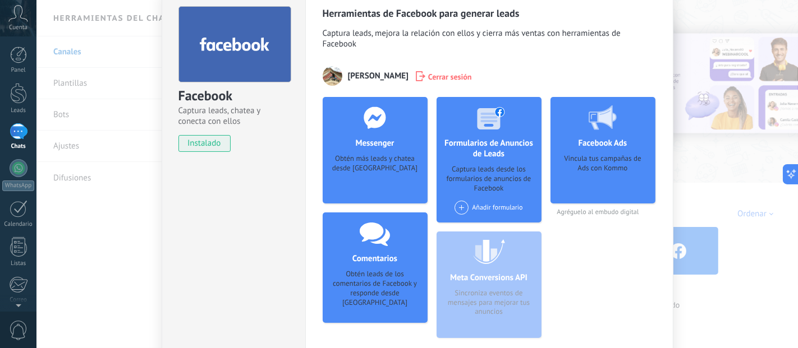
scroll to position [0, 0]
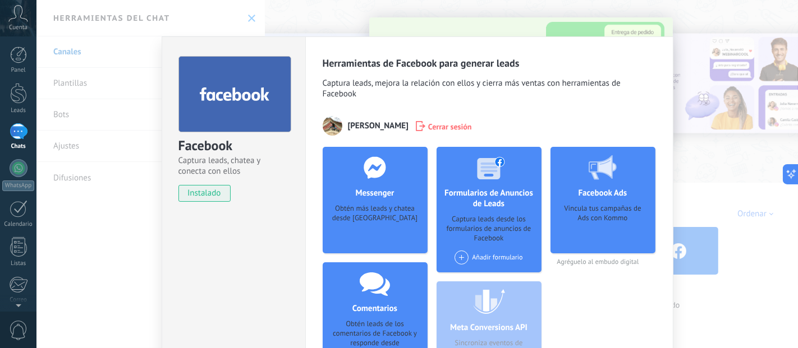
click at [243, 106] on div at bounding box center [234, 94] width 113 height 76
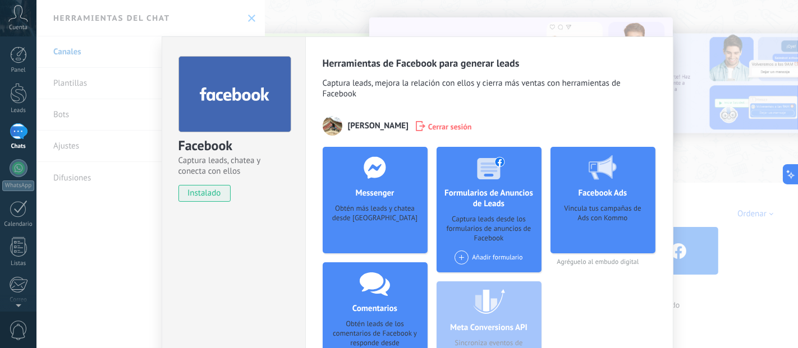
drag, startPoint x: 205, startPoint y: 192, endPoint x: 203, endPoint y: 87, distance: 104.9
click at [204, 191] on span "instalado" at bounding box center [204, 193] width 51 height 17
click at [203, 74] on div at bounding box center [234, 94] width 113 height 76
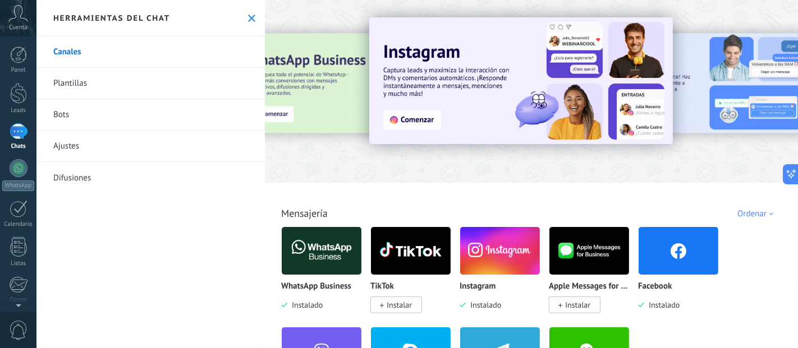
drag, startPoint x: 698, startPoint y: 95, endPoint x: 375, endPoint y: 164, distance: 329.8
click at [375, 164] on div at bounding box center [531, 88] width 533 height 161
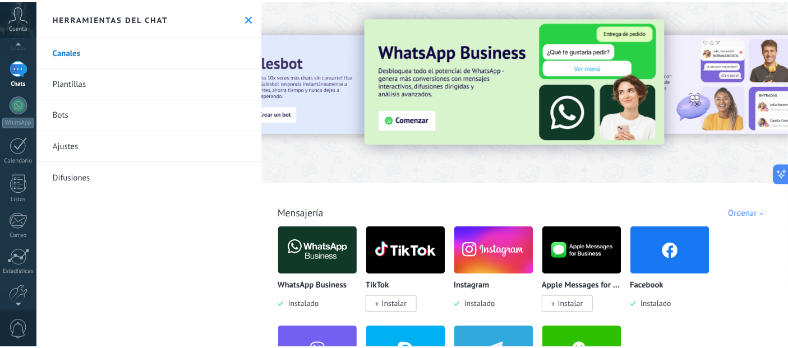
scroll to position [117, 0]
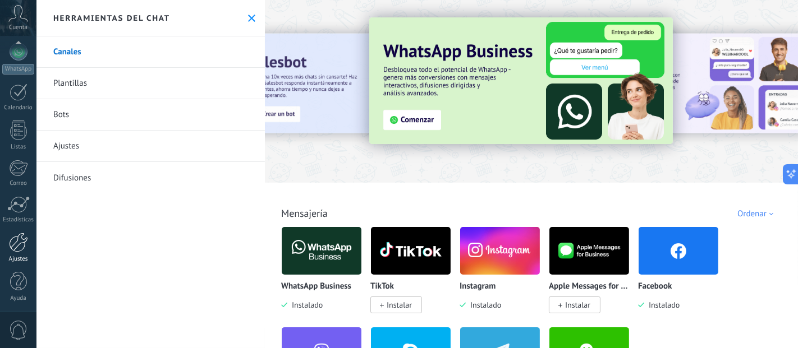
click at [16, 251] on link "Ajustes" at bounding box center [18, 248] width 36 height 30
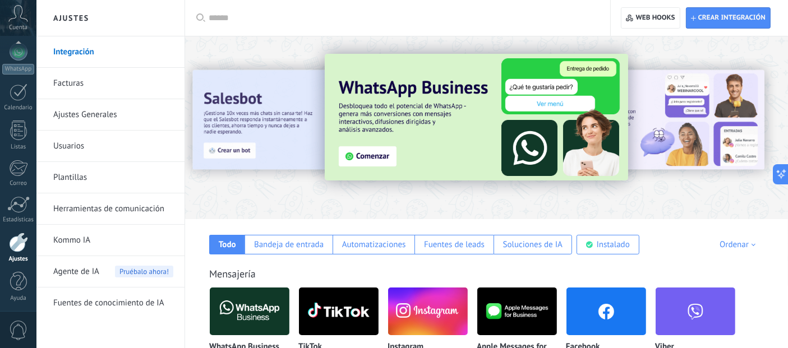
click at [96, 116] on link "Ajustes Generales" at bounding box center [113, 114] width 120 height 31
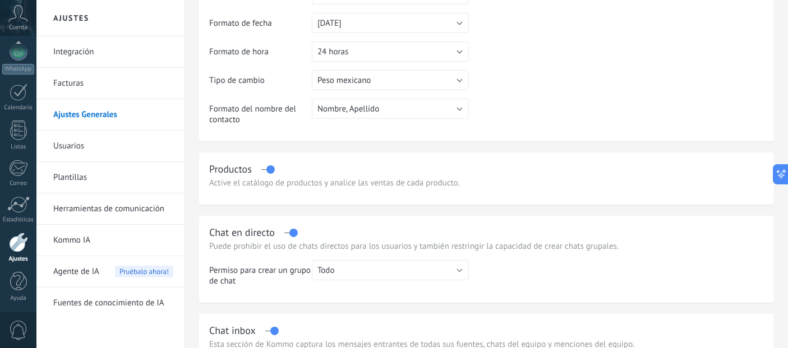
scroll to position [173, 0]
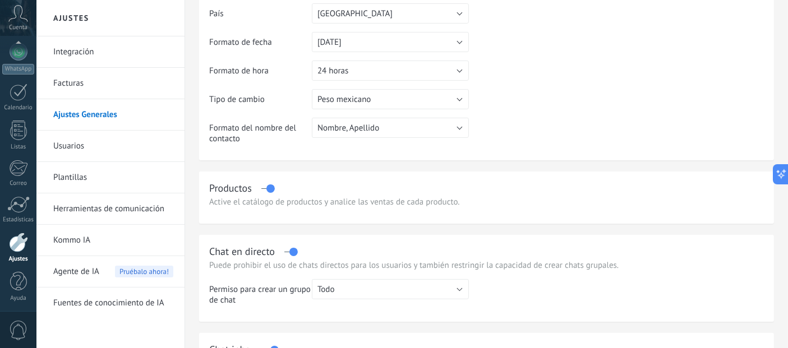
click at [100, 47] on link "Integración" at bounding box center [113, 51] width 120 height 31
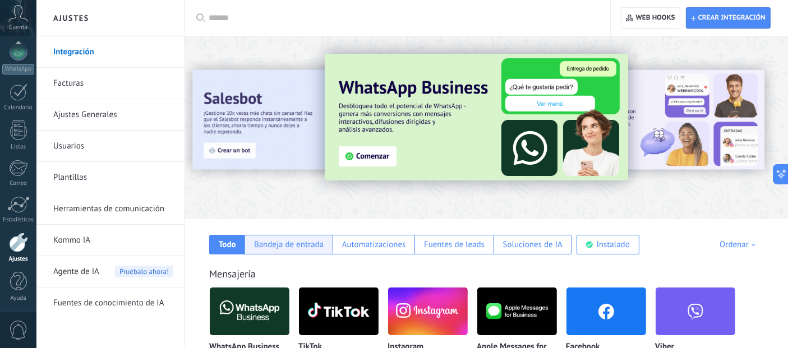
click at [329, 245] on div "Bandeja de entrada" at bounding box center [289, 245] width 88 height 20
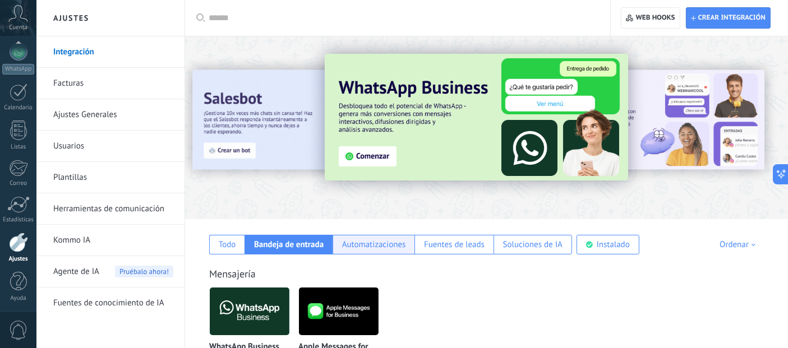
click at [362, 244] on div "Automatizaciones" at bounding box center [374, 244] width 64 height 11
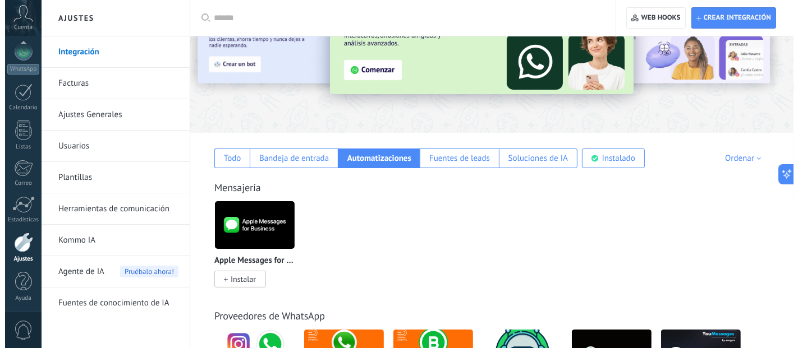
scroll to position [62, 0]
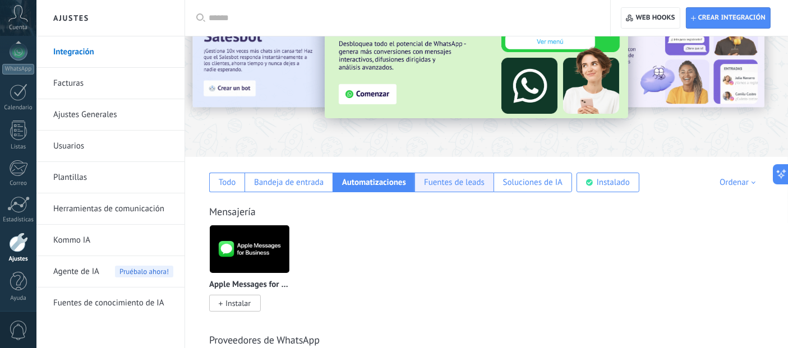
click at [457, 182] on div "Fuentes de leads" at bounding box center [454, 182] width 61 height 11
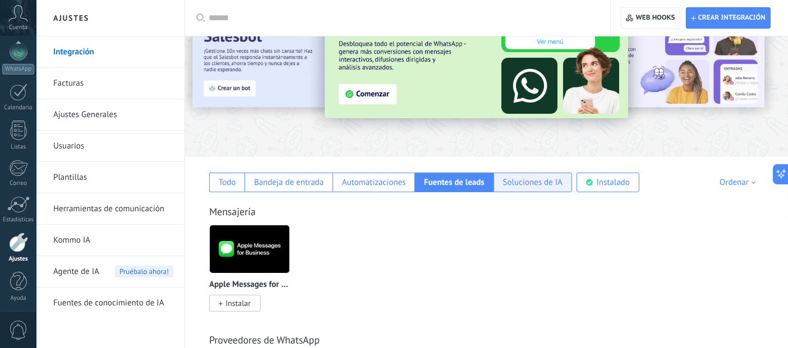
click at [508, 182] on div "Soluciones de IA" at bounding box center [532, 182] width 59 height 11
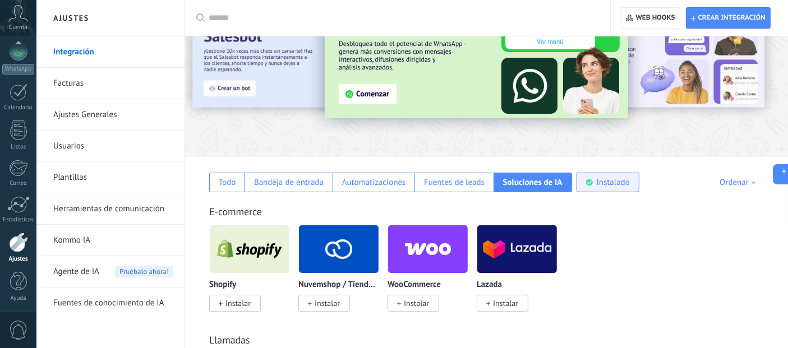
click at [618, 185] on div "Instalado" at bounding box center [613, 182] width 33 height 11
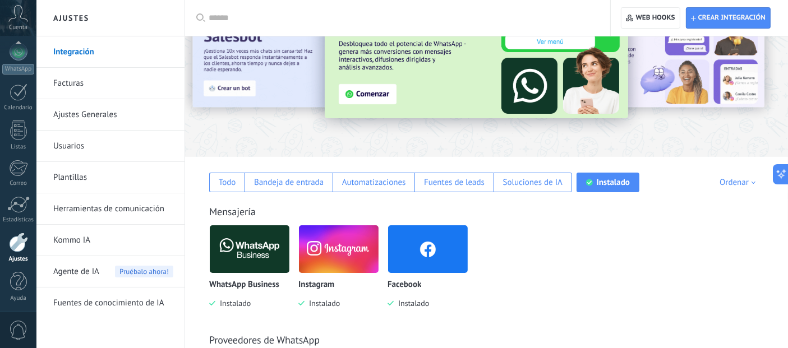
click at [397, 252] on img at bounding box center [428, 249] width 80 height 54
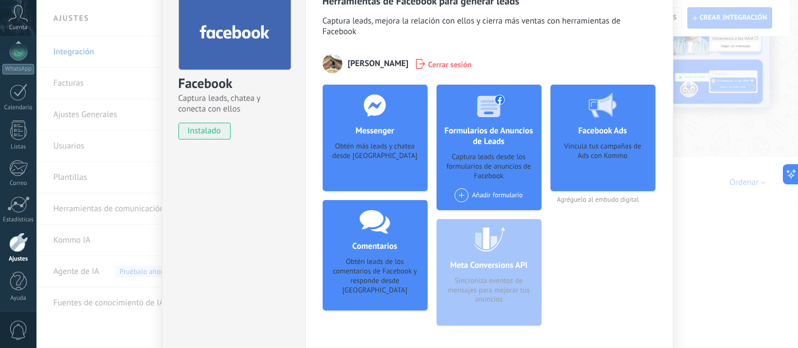
click at [482, 192] on div "Añadir formulario" at bounding box center [488, 195] width 68 height 14
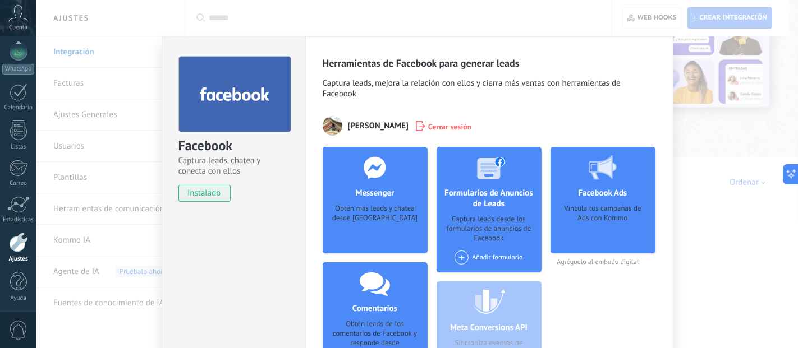
scroll to position [0, 0]
click at [348, 211] on div "Obtén más leads y chatea desde [GEOGRAPHIC_DATA]" at bounding box center [374, 221] width 87 height 34
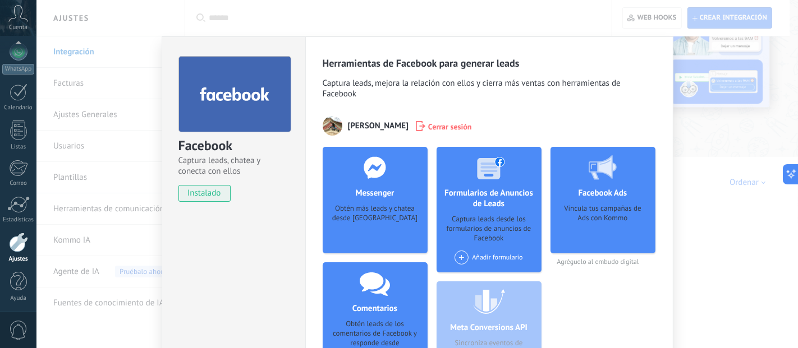
drag, startPoint x: 339, startPoint y: 139, endPoint x: 334, endPoint y: 127, distance: 13.1
click at [338, 139] on div "Herramientas de Facebook para generar leads Captura leads, mejora la relación c…" at bounding box center [488, 227] width 333 height 340
click at [334, 126] on img at bounding box center [332, 126] width 20 height 20
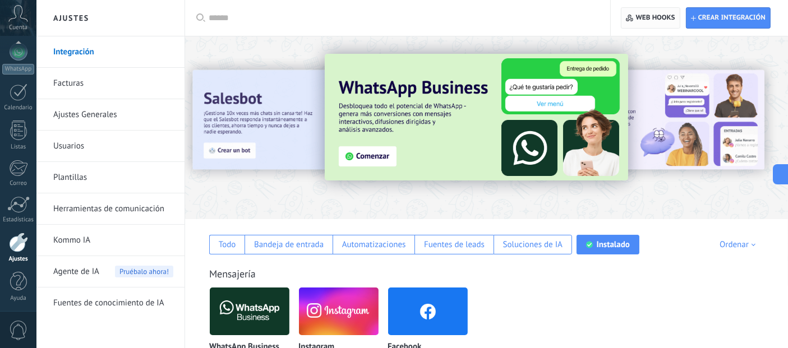
click at [651, 8] on span "Web hooks 0" at bounding box center [650, 18] width 49 height 20
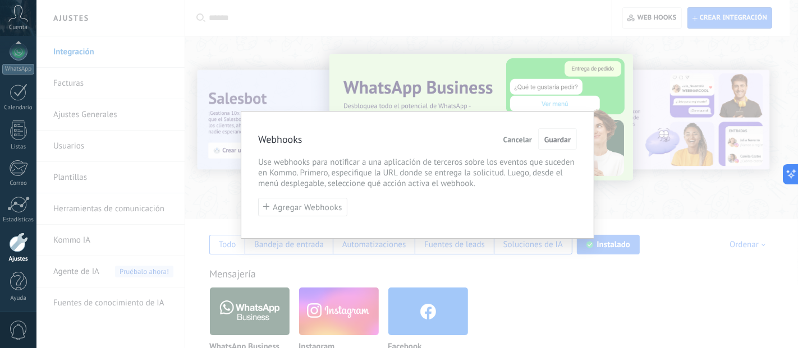
click at [450, 157] on span "Use webhooks para notificar a una aplicación de terceros sobre los eventos que …" at bounding box center [417, 173] width 319 height 32
click at [550, 139] on span "Guardar" at bounding box center [557, 140] width 26 height 8
click at [246, 219] on div "Webhooks Cancelar Guardar Use webhooks para notificar a una aplicación de terce…" at bounding box center [417, 174] width 353 height 127
click at [283, 194] on div "Webhooks Cancelar Guardar Use webhooks para notificar a una aplicación de terce…" at bounding box center [417, 174] width 353 height 127
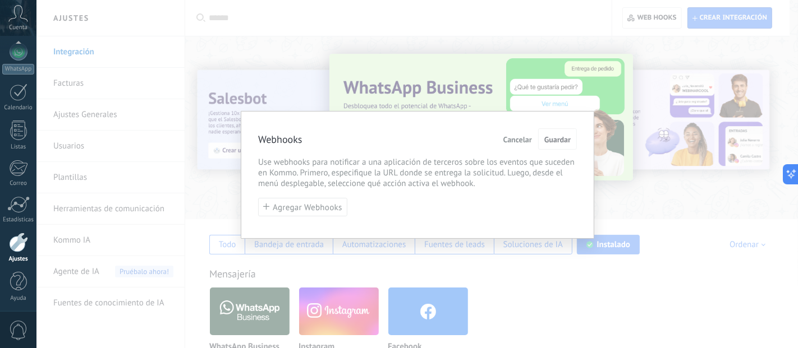
click at [283, 194] on div "Webhooks Cancelar Guardar Use webhooks para notificar a una aplicación de terce…" at bounding box center [417, 174] width 353 height 127
click at [378, 20] on div "Webhooks Cancelar Guardar Use webhooks para notificar a una aplicación de terce…" at bounding box center [416, 174] width 761 height 348
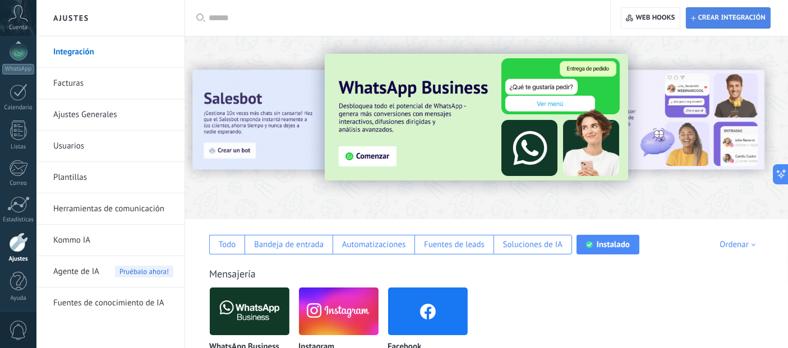
click at [717, 17] on span "Crear integración" at bounding box center [731, 17] width 67 height 9
type textarea "**********"
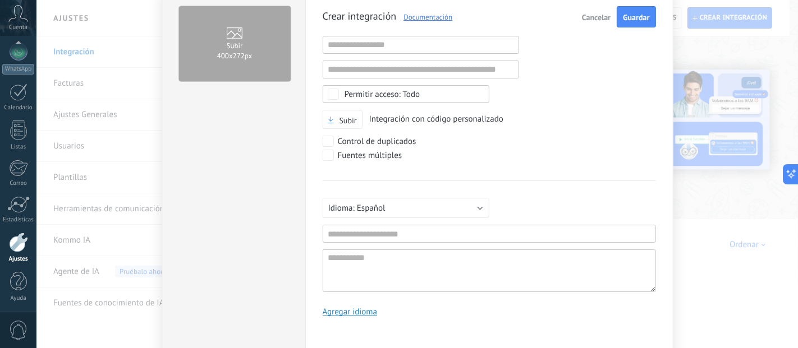
scroll to position [62, 0]
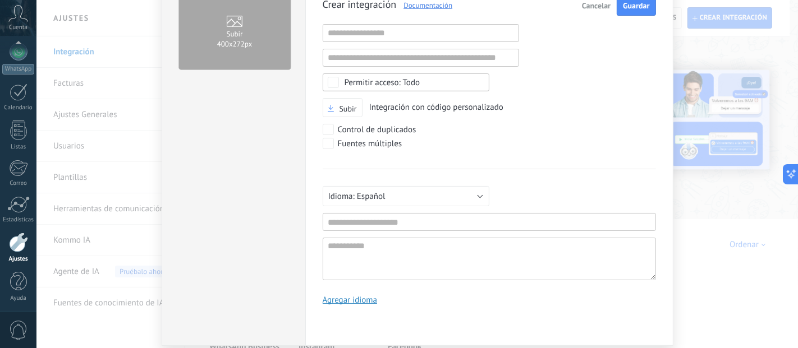
click at [420, 42] on div "Crear integración Documentación Cancelar Guardar URL inválida URL inválida Ning…" at bounding box center [488, 153] width 333 height 319
click at [419, 36] on input "text" at bounding box center [420, 33] width 196 height 18
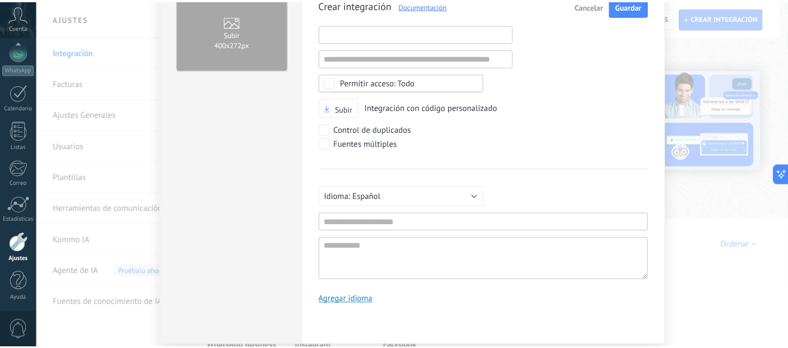
scroll to position [0, 0]
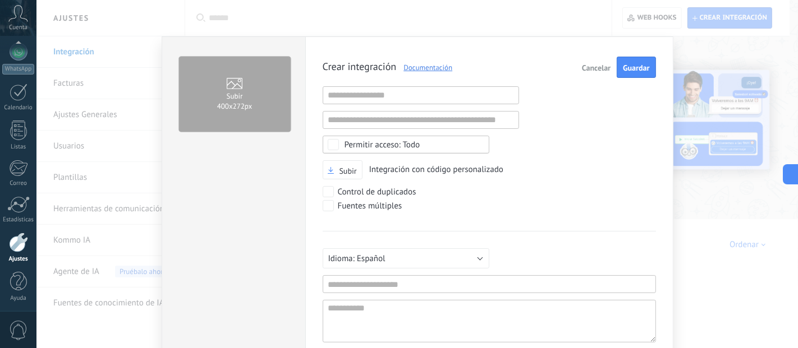
click at [583, 70] on button "Cancelar" at bounding box center [596, 67] width 38 height 21
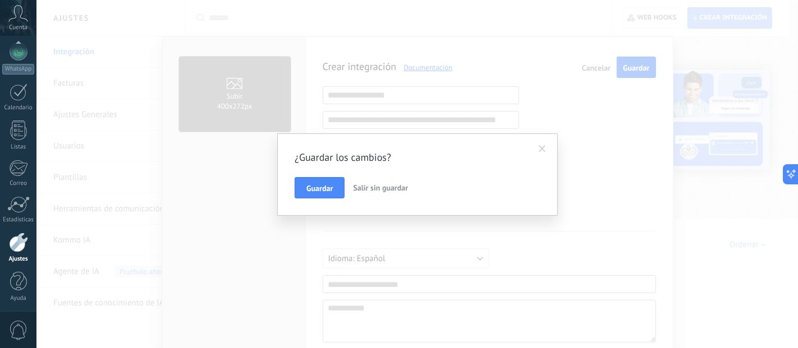
click at [371, 180] on button "Salir sin guardar" at bounding box center [380, 187] width 64 height 21
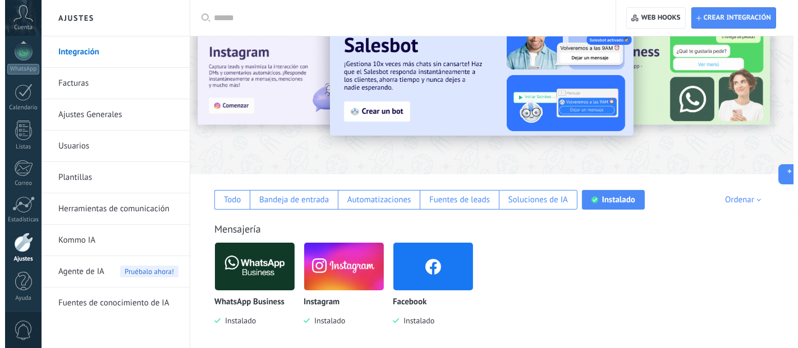
scroll to position [125, 0]
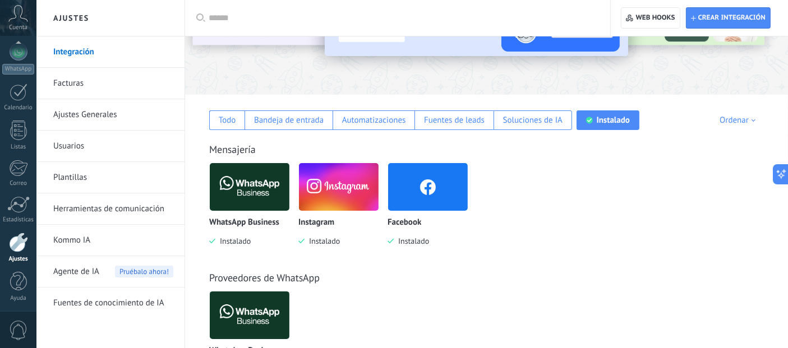
click at [429, 194] on img at bounding box center [428, 187] width 80 height 54
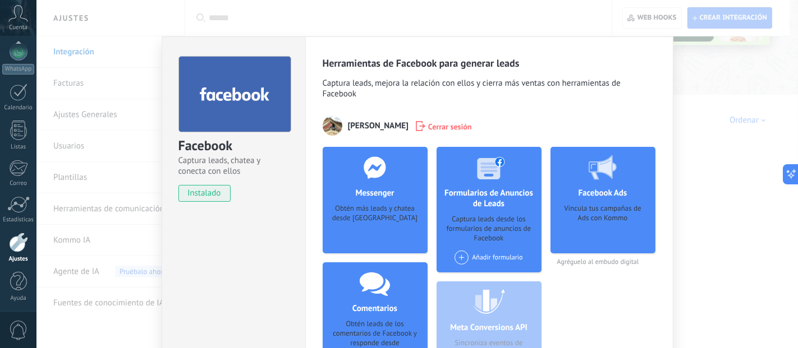
click at [425, 135] on div "[PERSON_NAME] sesión" at bounding box center [488, 126] width 333 height 20
click at [428, 128] on span "Cerrar sesión" at bounding box center [450, 126] width 44 height 11
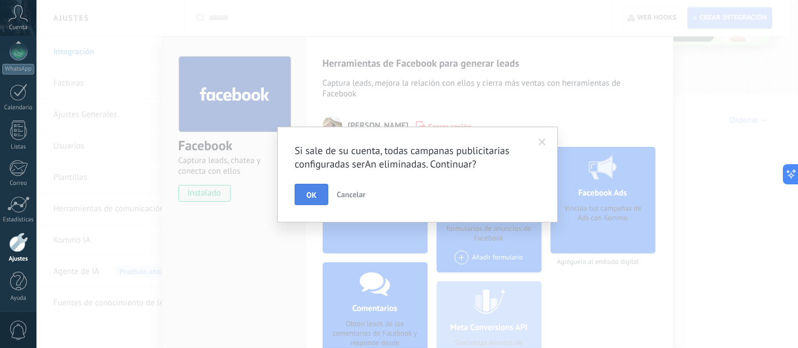
click at [306, 195] on span "OK" at bounding box center [311, 195] width 10 height 8
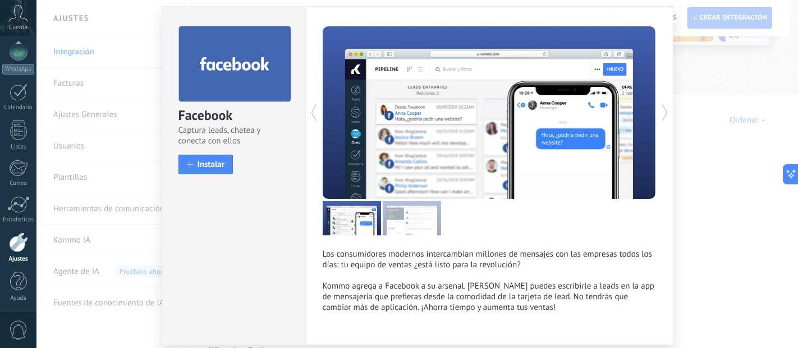
scroll to position [72, 0]
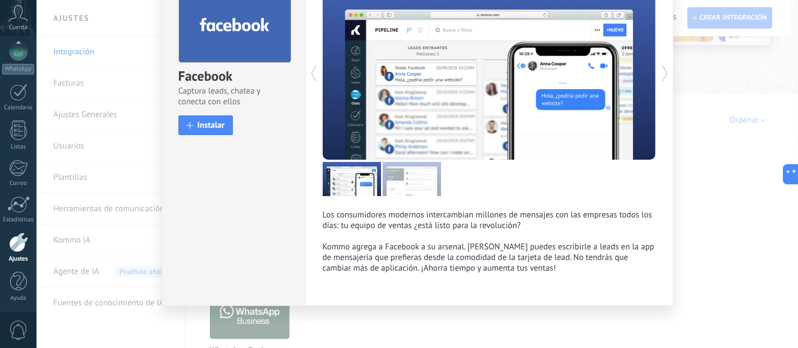
click at [470, 199] on div "Los consumidores modernos intercambian millones de mensajes con las empresas to…" at bounding box center [488, 130] width 333 height 287
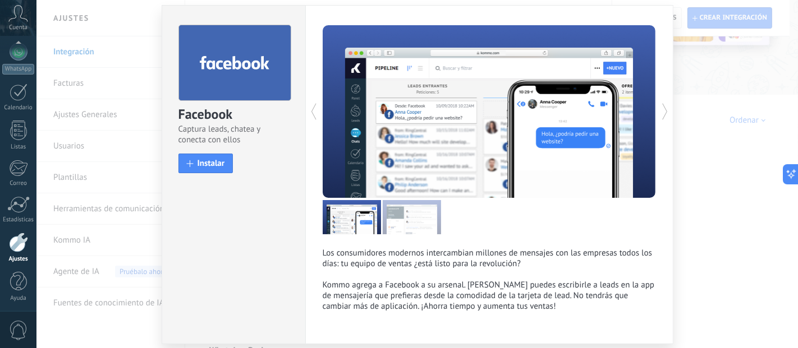
scroll to position [0, 0]
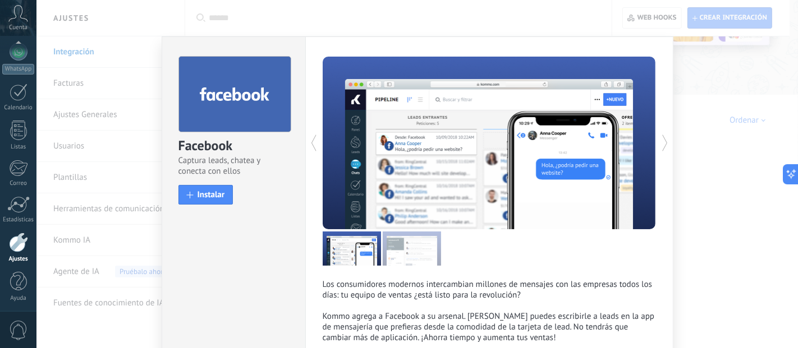
click at [659, 145] on icon at bounding box center [664, 143] width 11 height 22
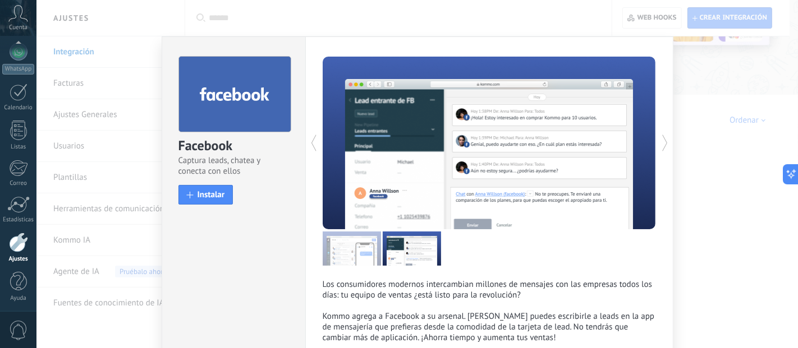
click at [660, 145] on icon at bounding box center [664, 143] width 11 height 22
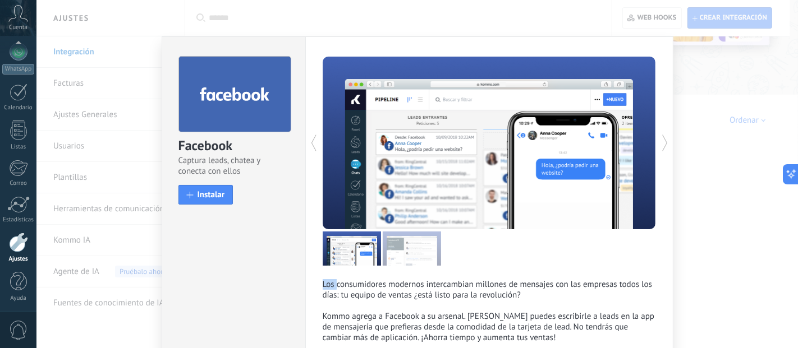
click at [660, 145] on icon at bounding box center [664, 143] width 11 height 22
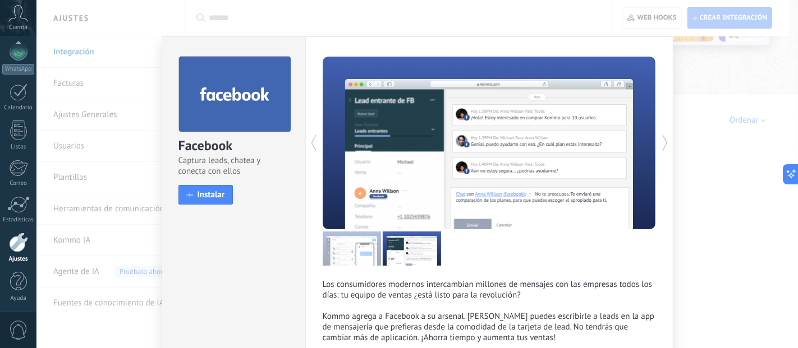
click at [660, 145] on icon at bounding box center [664, 143] width 11 height 22
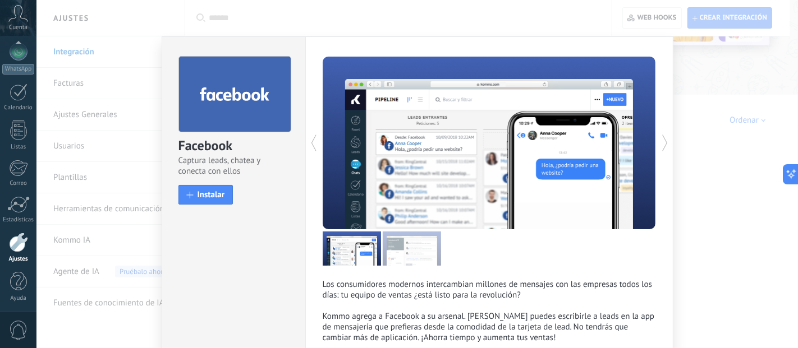
click at [660, 145] on icon at bounding box center [664, 143] width 11 height 22
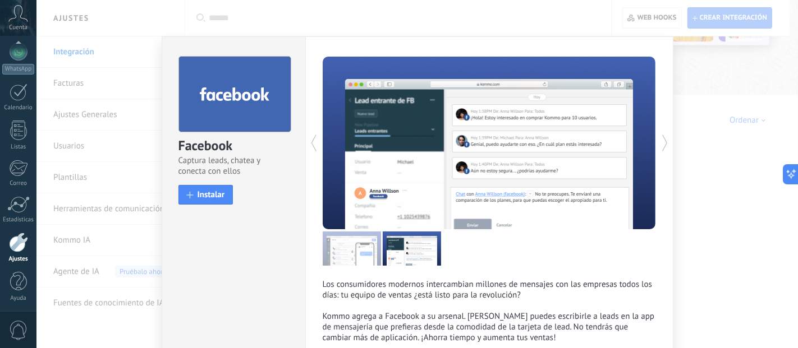
click at [660, 145] on icon at bounding box center [664, 143] width 11 height 22
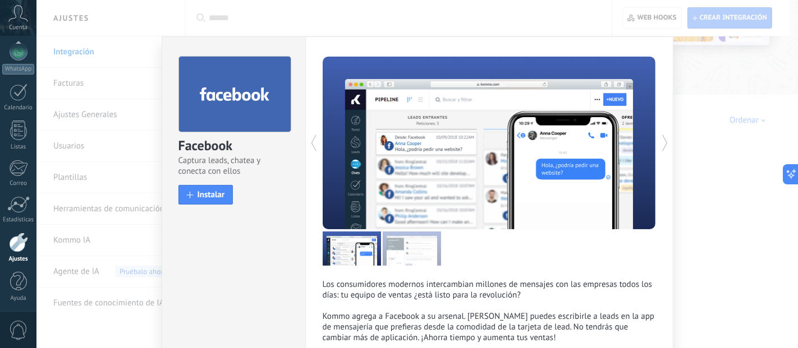
click at [660, 145] on icon at bounding box center [664, 143] width 11 height 22
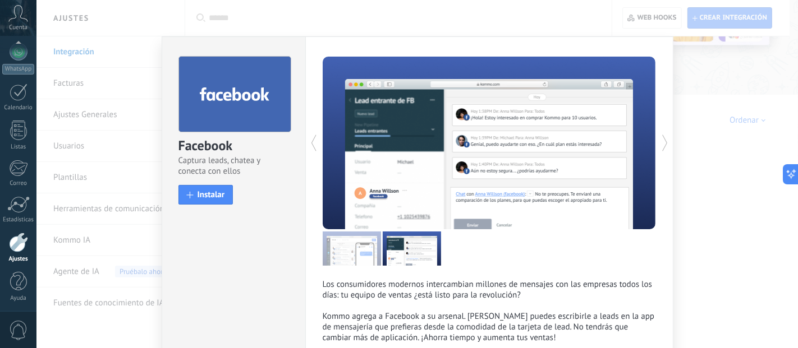
click at [660, 145] on icon at bounding box center [664, 143] width 11 height 22
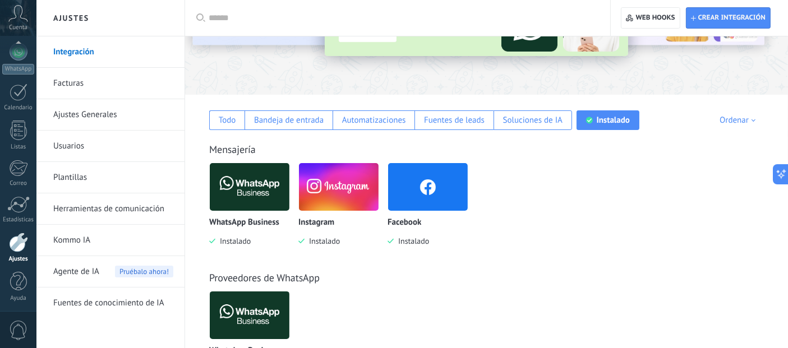
click at [450, 186] on img at bounding box center [428, 187] width 80 height 54
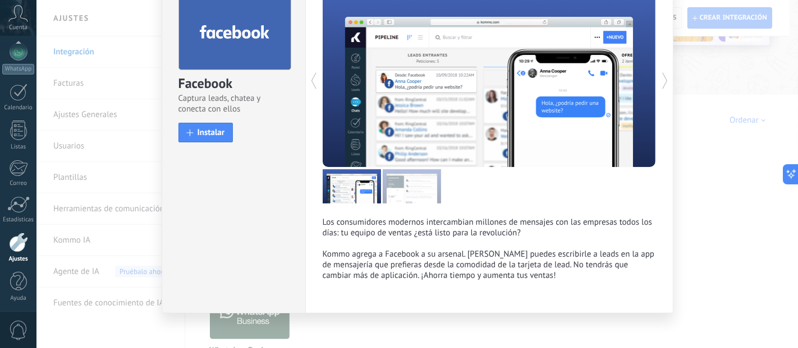
scroll to position [72, 0]
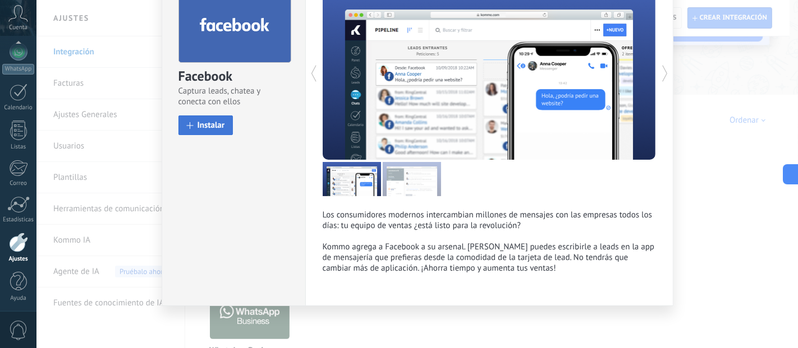
drag, startPoint x: 218, startPoint y: 132, endPoint x: 210, endPoint y: 124, distance: 11.1
click at [213, 127] on div "Facebook Captura leads, chatea y conecta con ellos install Instalar" at bounding box center [233, 55] width 143 height 177
click at [210, 124] on span "Instalar" at bounding box center [210, 125] width 27 height 8
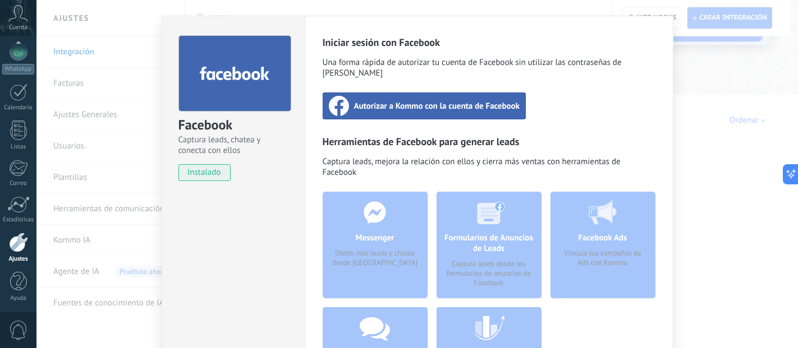
scroll to position [10, 0]
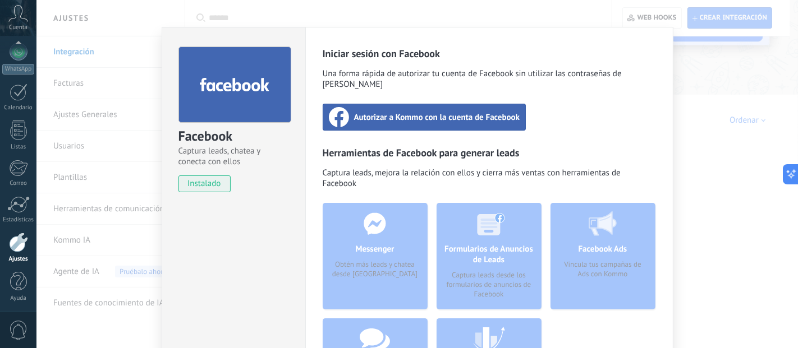
click at [476, 112] on span "Autorizar a Kommo con la cuenta de Facebook" at bounding box center [437, 117] width 166 height 11
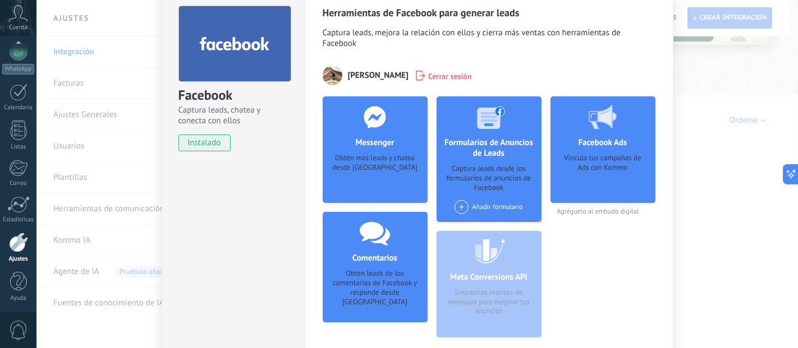
scroll to position [62, 0]
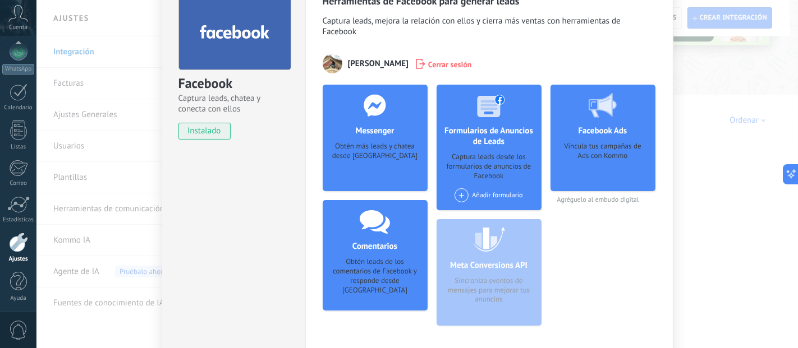
click at [423, 118] on div at bounding box center [374, 105] width 111 height 41
click at [349, 118] on div at bounding box center [374, 105] width 111 height 41
click at [368, 154] on div "Obtén más leads y chatea desde [GEOGRAPHIC_DATA]" at bounding box center [374, 159] width 87 height 34
click at [368, 156] on div "Obtén más leads y chatea desde [GEOGRAPHIC_DATA]" at bounding box center [374, 159] width 87 height 34
drag, startPoint x: 368, startPoint y: 146, endPoint x: 365, endPoint y: 131, distance: 15.5
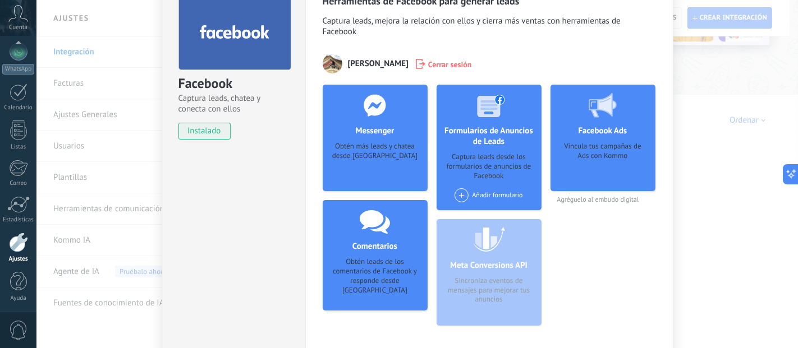
click at [368, 146] on div "Obtén más leads y chatea desde [GEOGRAPHIC_DATA]" at bounding box center [374, 159] width 87 height 34
click at [365, 127] on h4 "Messenger" at bounding box center [374, 131] width 44 height 11
click at [371, 111] on use at bounding box center [374, 105] width 22 height 22
click at [375, 108] on icon at bounding box center [374, 105] width 29 height 22
drag, startPoint x: 572, startPoint y: 156, endPoint x: 577, endPoint y: 135, distance: 21.4
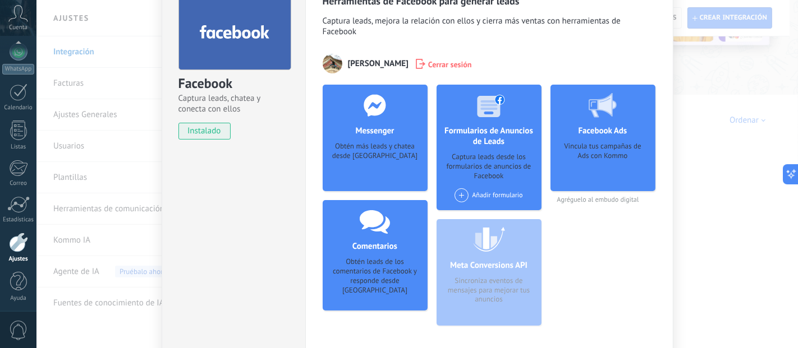
click at [572, 156] on div "Vincula tus campañas de Ads con Kommo" at bounding box center [602, 163] width 87 height 42
click at [584, 116] on div at bounding box center [602, 105] width 111 height 41
click at [592, 108] on use at bounding box center [602, 105] width 28 height 25
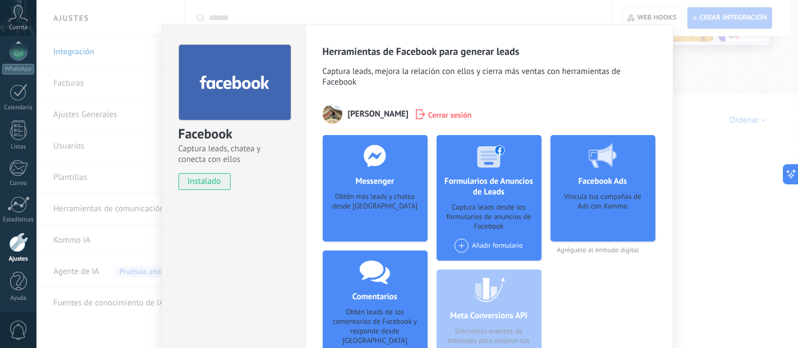
scroll to position [0, 0]
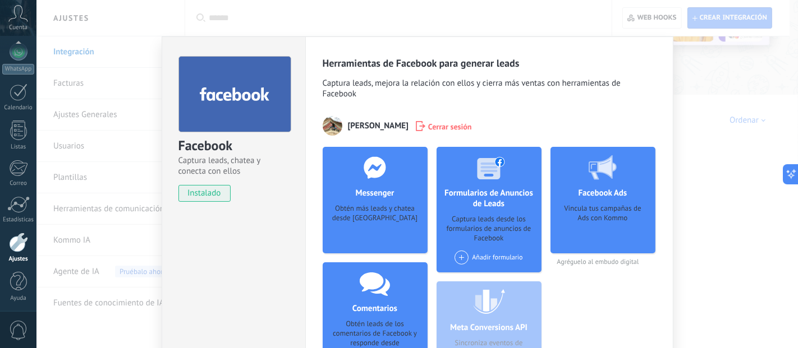
click at [474, 243] on div "Captura leads desde los formularios de anuncios de Facebook" at bounding box center [488, 229] width 87 height 29
click at [477, 259] on div "Añadir formulario" at bounding box center [488, 258] width 68 height 14
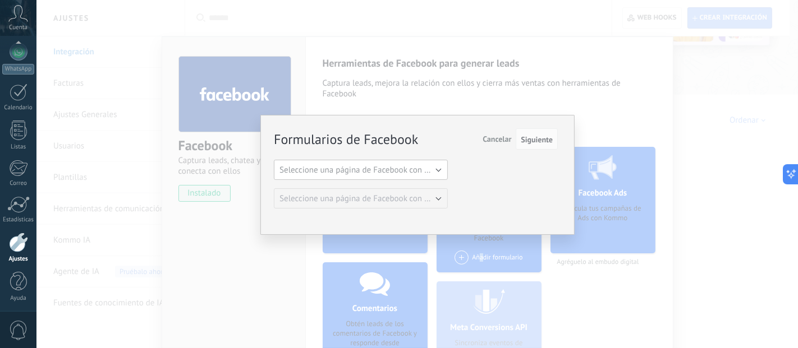
click at [388, 161] on button "Seleccione una página de Facebook con formas" at bounding box center [361, 170] width 174 height 20
click at [397, 168] on span "Seleccione una página de Facebook con formas" at bounding box center [355, 170] width 177 height 11
click at [436, 188] on div "Formularios de Facebook Siguiente Cancelar Seleccione una página de Facebook co…" at bounding box center [416, 169] width 284 height 79
click at [432, 165] on span "Seleccione una página de Facebook con formas" at bounding box center [363, 170] width 169 height 11
